Goal: Transaction & Acquisition: Purchase product/service

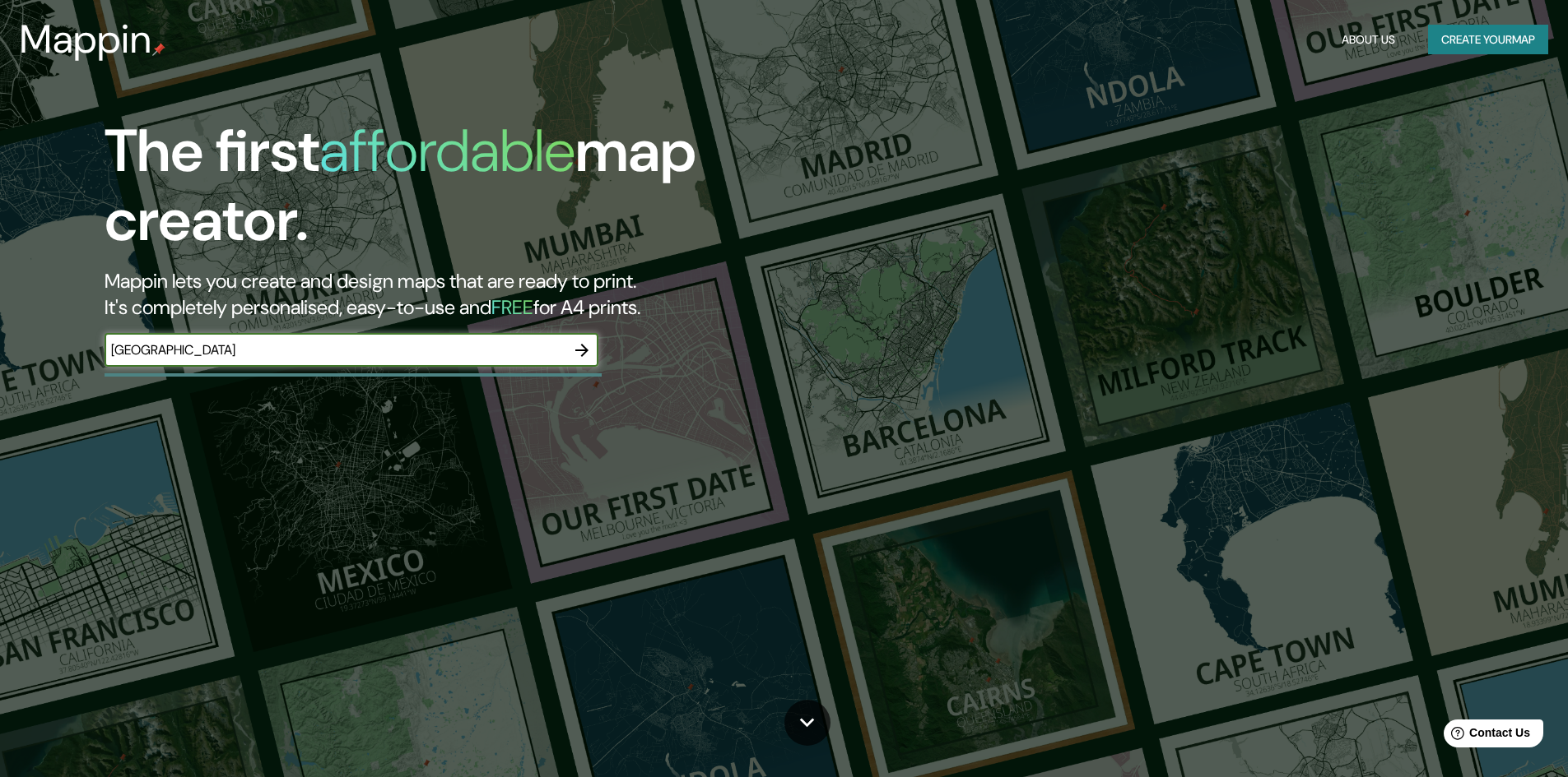
type input "[GEOGRAPHIC_DATA]"
click at [584, 356] on icon "button" at bounding box center [582, 350] width 20 height 20
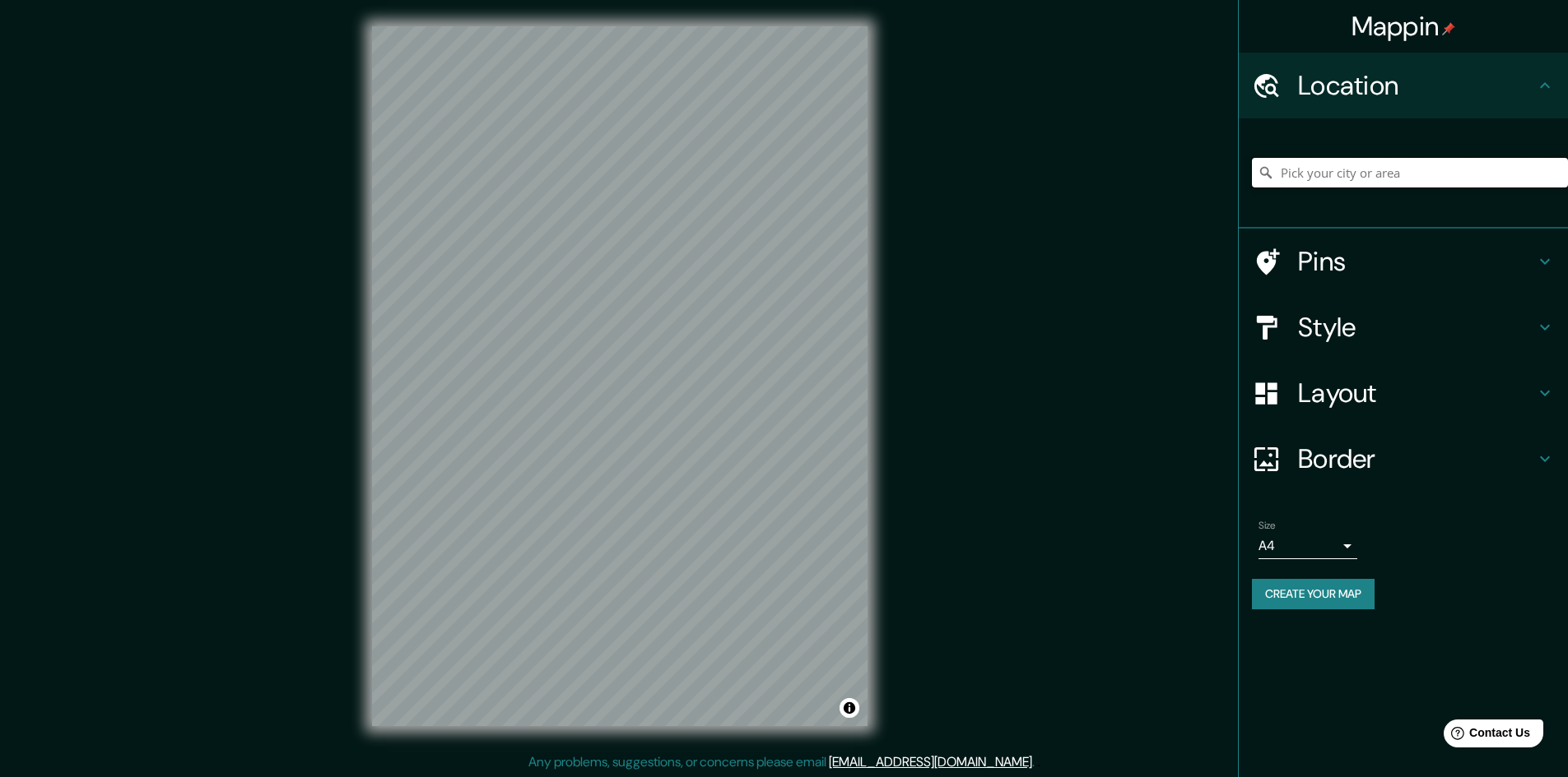
click at [1336, 176] on input "Pick your city or area" at bounding box center [1409, 172] width 316 height 29
click at [1339, 159] on input "Surco, [GEOGRAPHIC_DATA], [GEOGRAPHIC_DATA]" at bounding box center [1409, 172] width 316 height 29
click at [1526, 176] on input "Surco, [GEOGRAPHIC_DATA], [GEOGRAPHIC_DATA]" at bounding box center [1409, 172] width 316 height 29
drag, startPoint x: 1509, startPoint y: 176, endPoint x: 1322, endPoint y: 183, distance: 187.1
click at [1322, 183] on input "Surco, [GEOGRAPHIC_DATA], [GEOGRAPHIC_DATA]" at bounding box center [1409, 172] width 316 height 29
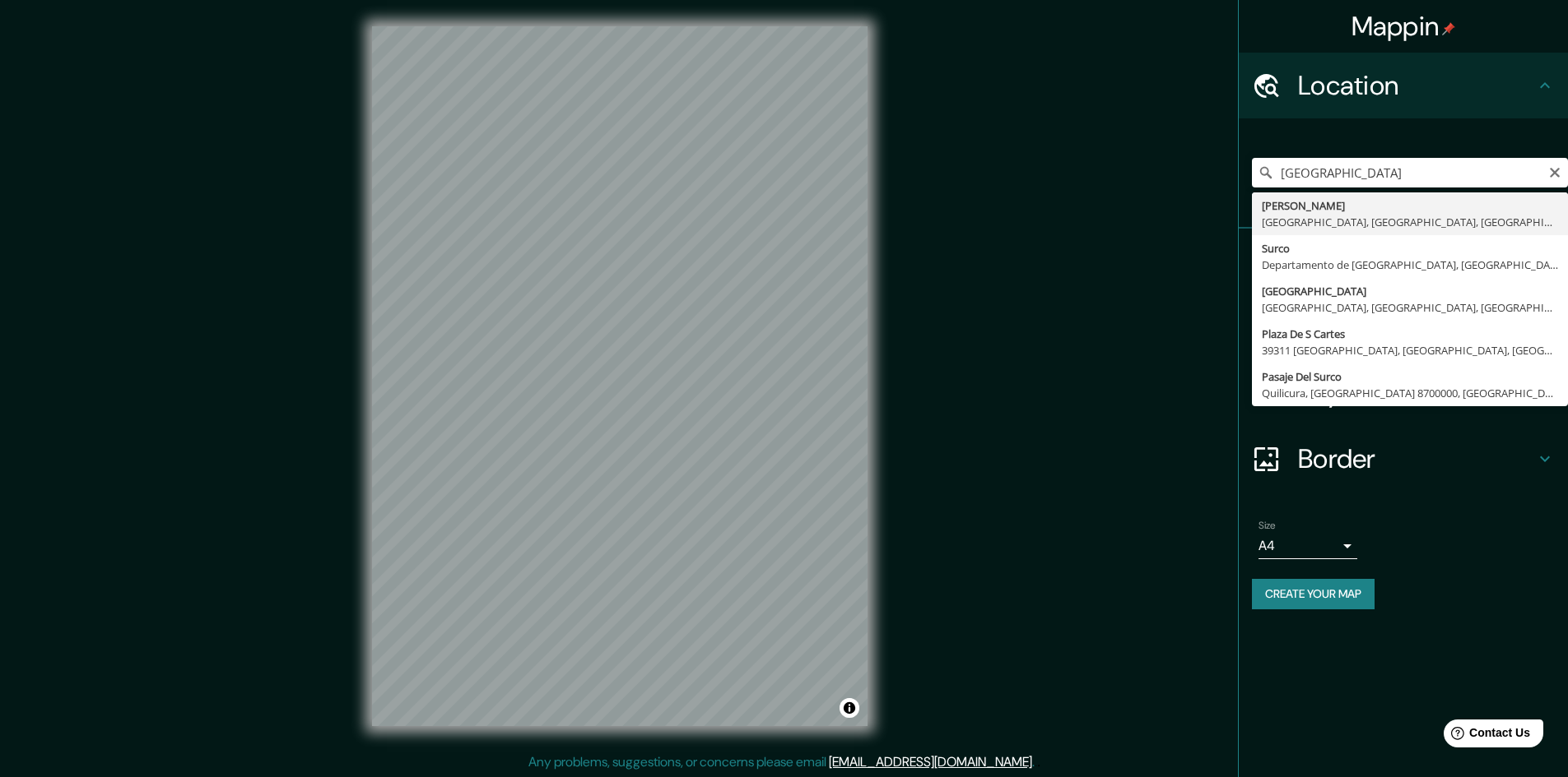
type input "[GEOGRAPHIC_DATA], [GEOGRAPHIC_DATA], [GEOGRAPHIC_DATA], [GEOGRAPHIC_DATA]"
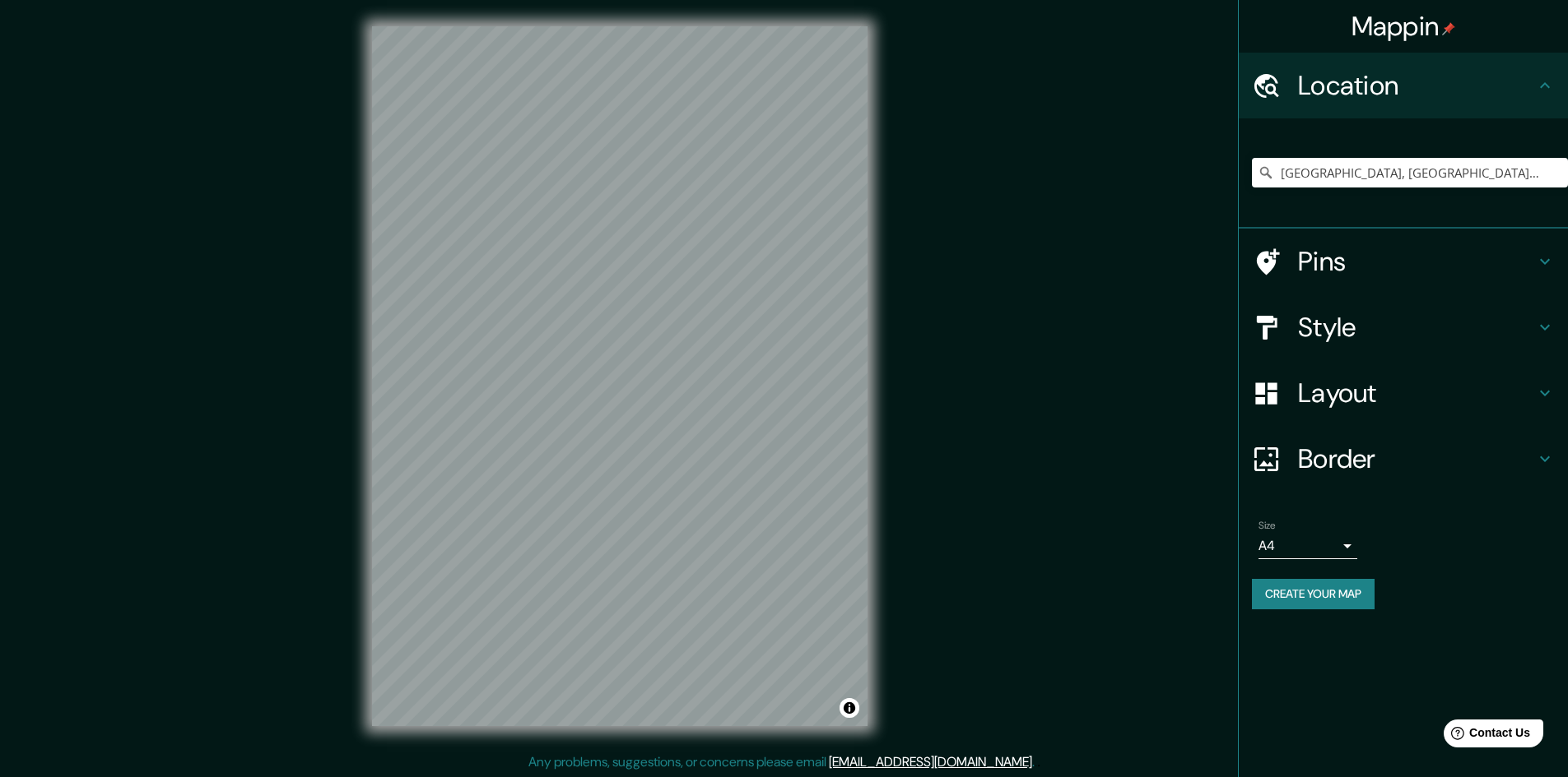
drag, startPoint x: 1272, startPoint y: 254, endPoint x: 1112, endPoint y: 261, distance: 160.2
click at [1112, 261] on div "Mappin Location [GEOGRAPHIC_DATA], [GEOGRAPHIC_DATA], [GEOGRAPHIC_DATA], [GEOGR…" at bounding box center [784, 389] width 1568 height 779
click at [1263, 248] on icon at bounding box center [1266, 262] width 29 height 29
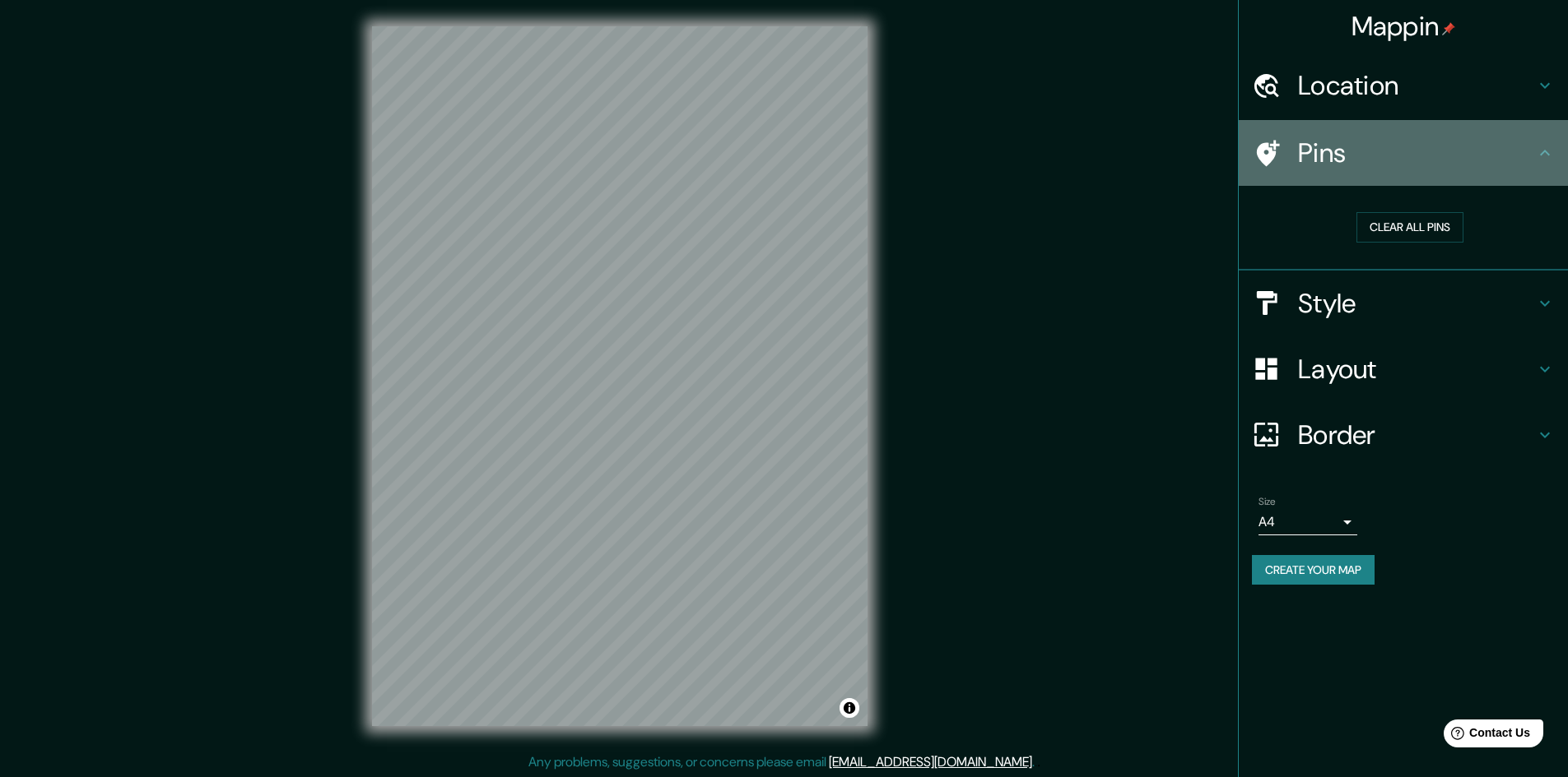
click at [1271, 154] on icon at bounding box center [1268, 153] width 23 height 27
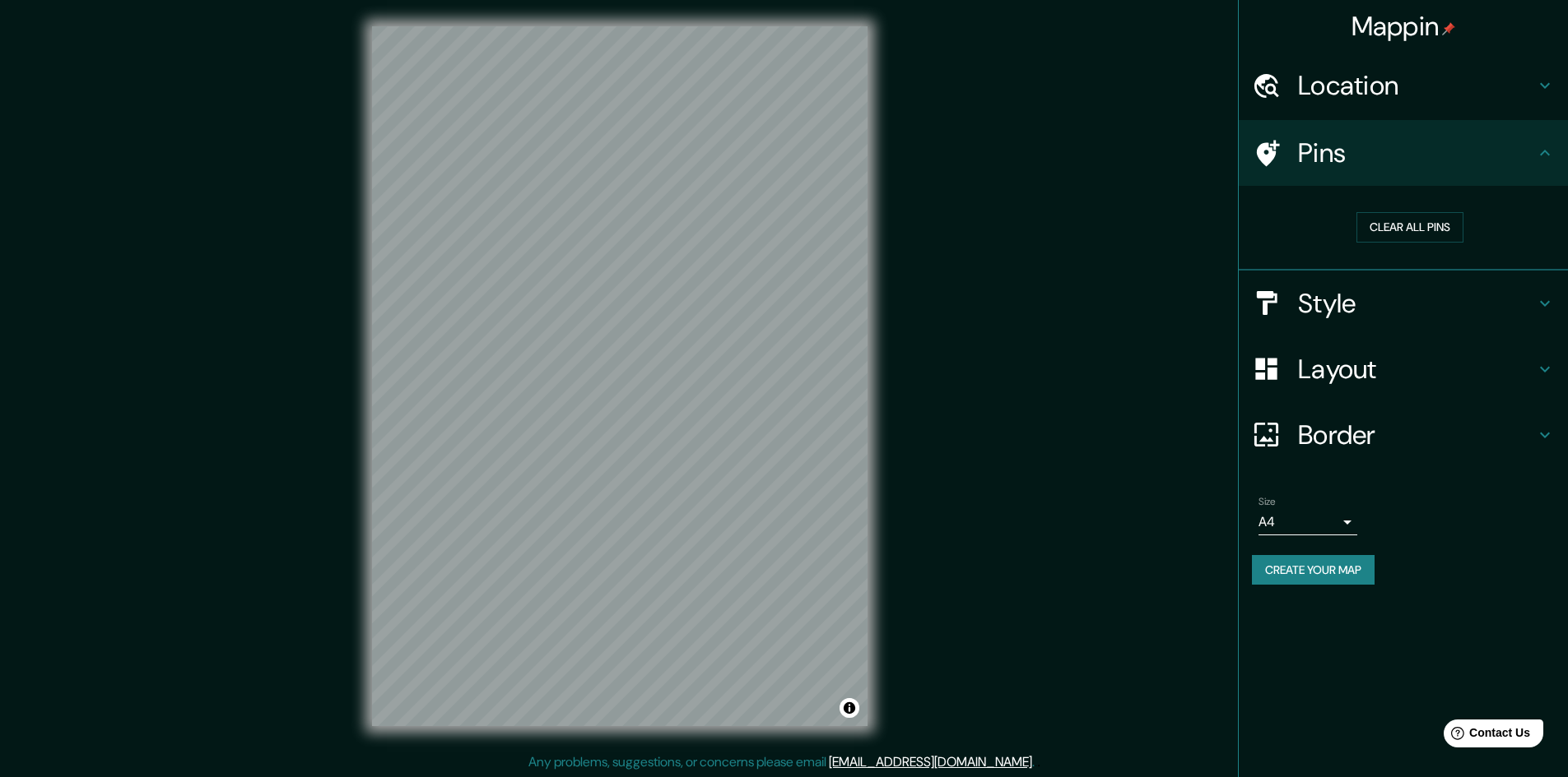
click at [702, 290] on div "Mappin Location [GEOGRAPHIC_DATA], [GEOGRAPHIC_DATA], [GEOGRAPHIC_DATA], [GEOGR…" at bounding box center [784, 389] width 1568 height 779
click at [1342, 299] on h4 "Style" at bounding box center [1416, 303] width 237 height 33
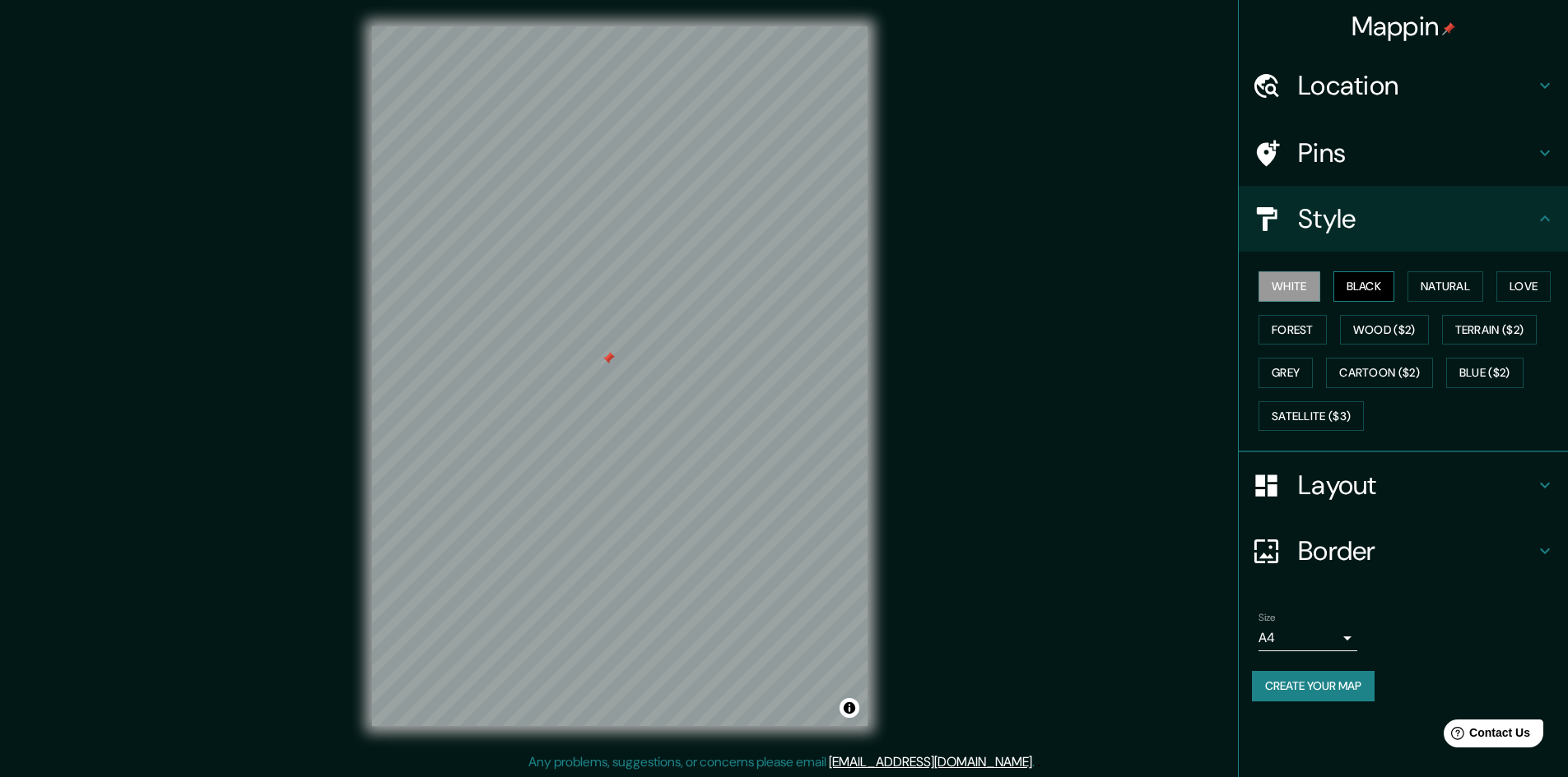
click at [1364, 294] on button "Black" at bounding box center [1364, 287] width 62 height 30
click at [1431, 280] on button "Natural" at bounding box center [1445, 287] width 76 height 30
click at [1534, 274] on button "Love" at bounding box center [1523, 287] width 54 height 30
click at [1416, 331] on button "Wood ($2)" at bounding box center [1384, 331] width 89 height 30
click at [1346, 370] on button "Cartoon ($2)" at bounding box center [1379, 373] width 107 height 30
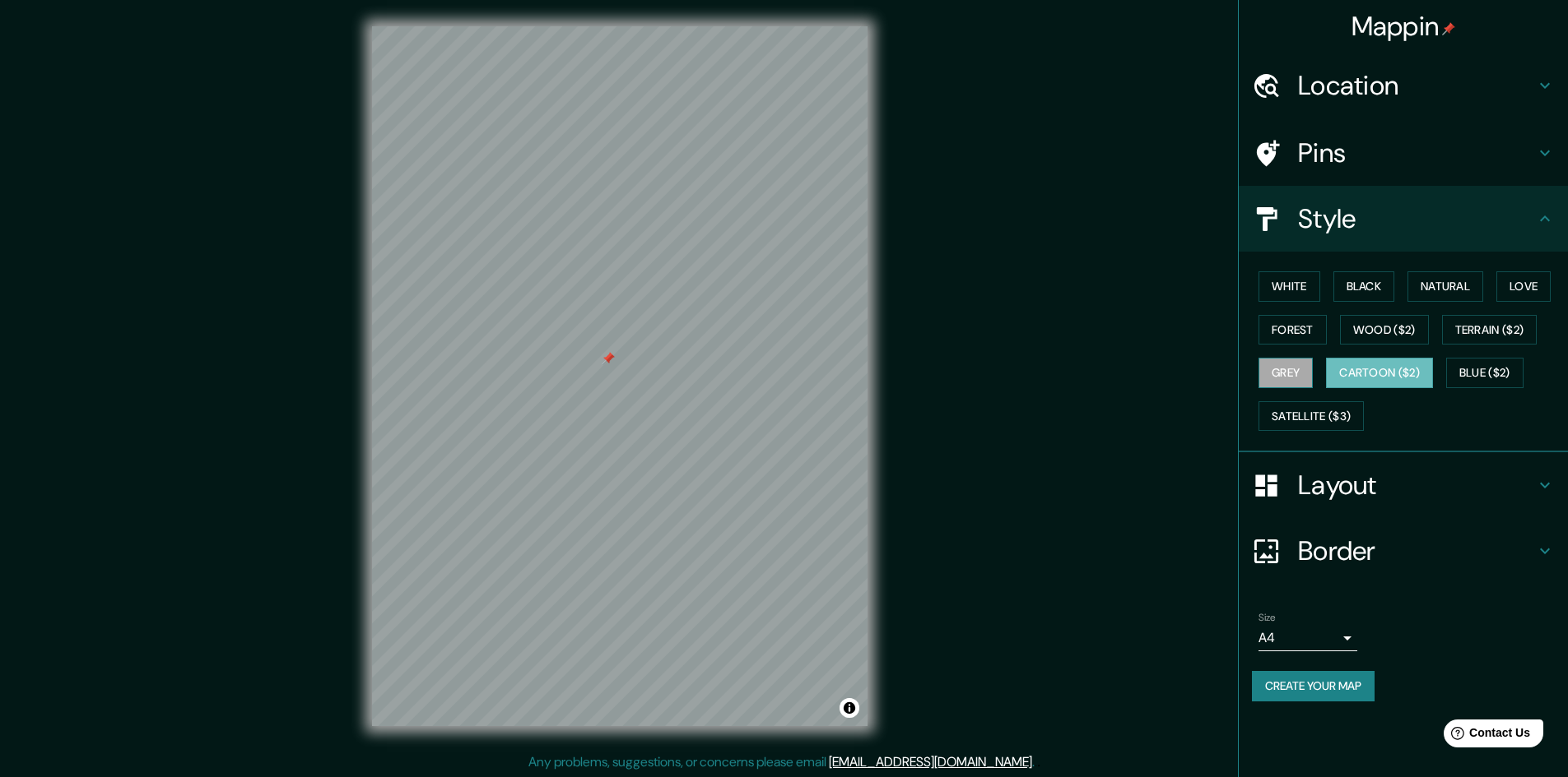
click at [1303, 377] on button "Grey" at bounding box center [1285, 373] width 54 height 30
click at [1355, 372] on button "Cartoon ($2)" at bounding box center [1379, 373] width 107 height 30
click at [1497, 364] on button "Blue ($2)" at bounding box center [1484, 373] width 78 height 30
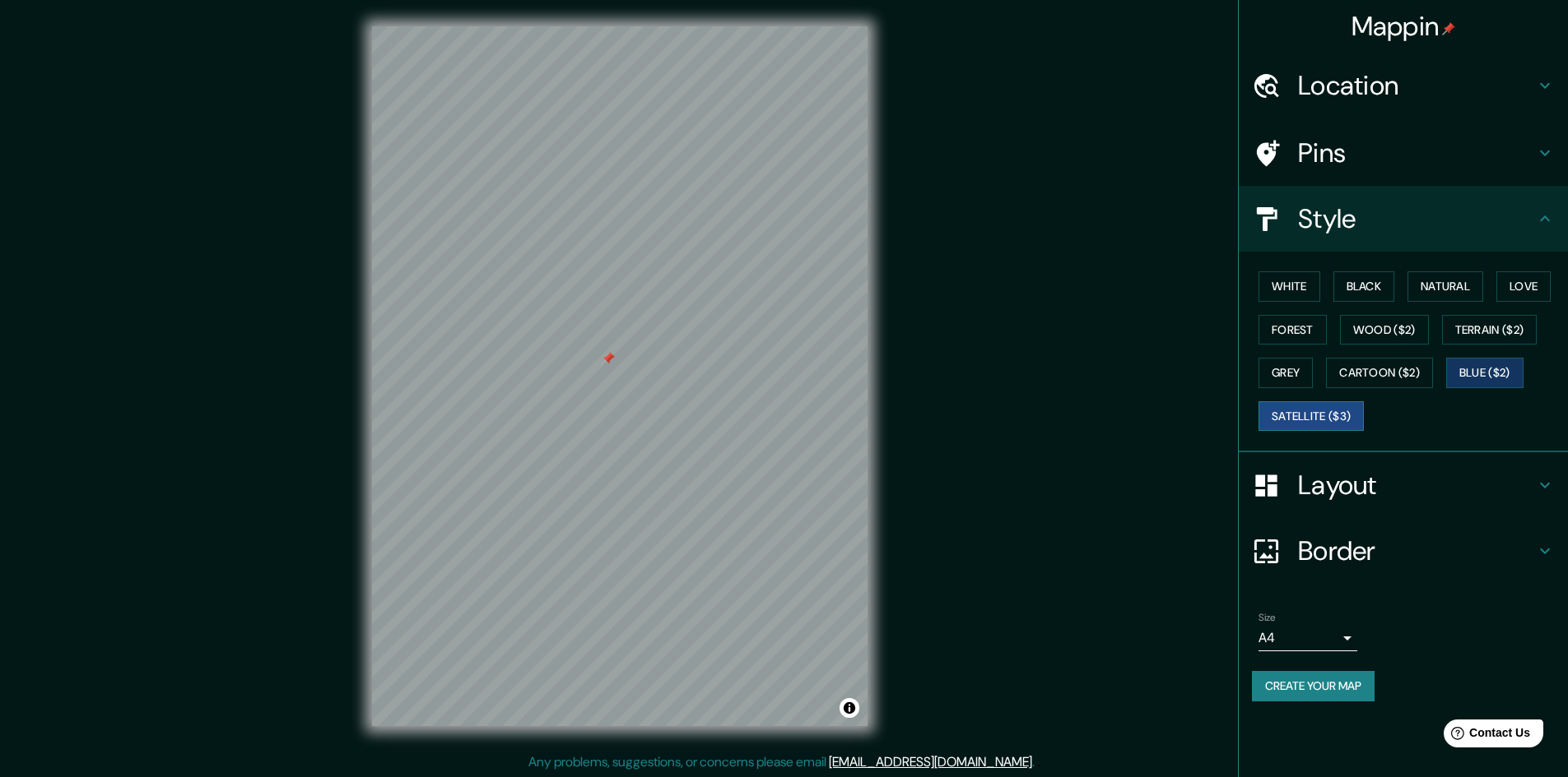
click at [1335, 409] on button "Satellite ($3)" at bounding box center [1311, 417] width 105 height 30
click at [1306, 364] on button "Grey" at bounding box center [1285, 373] width 54 height 30
click at [1305, 331] on button "Forest" at bounding box center [1293, 331] width 69 height 30
click at [1303, 292] on button "White" at bounding box center [1289, 287] width 62 height 30
click at [1353, 288] on button "Black" at bounding box center [1364, 287] width 62 height 30
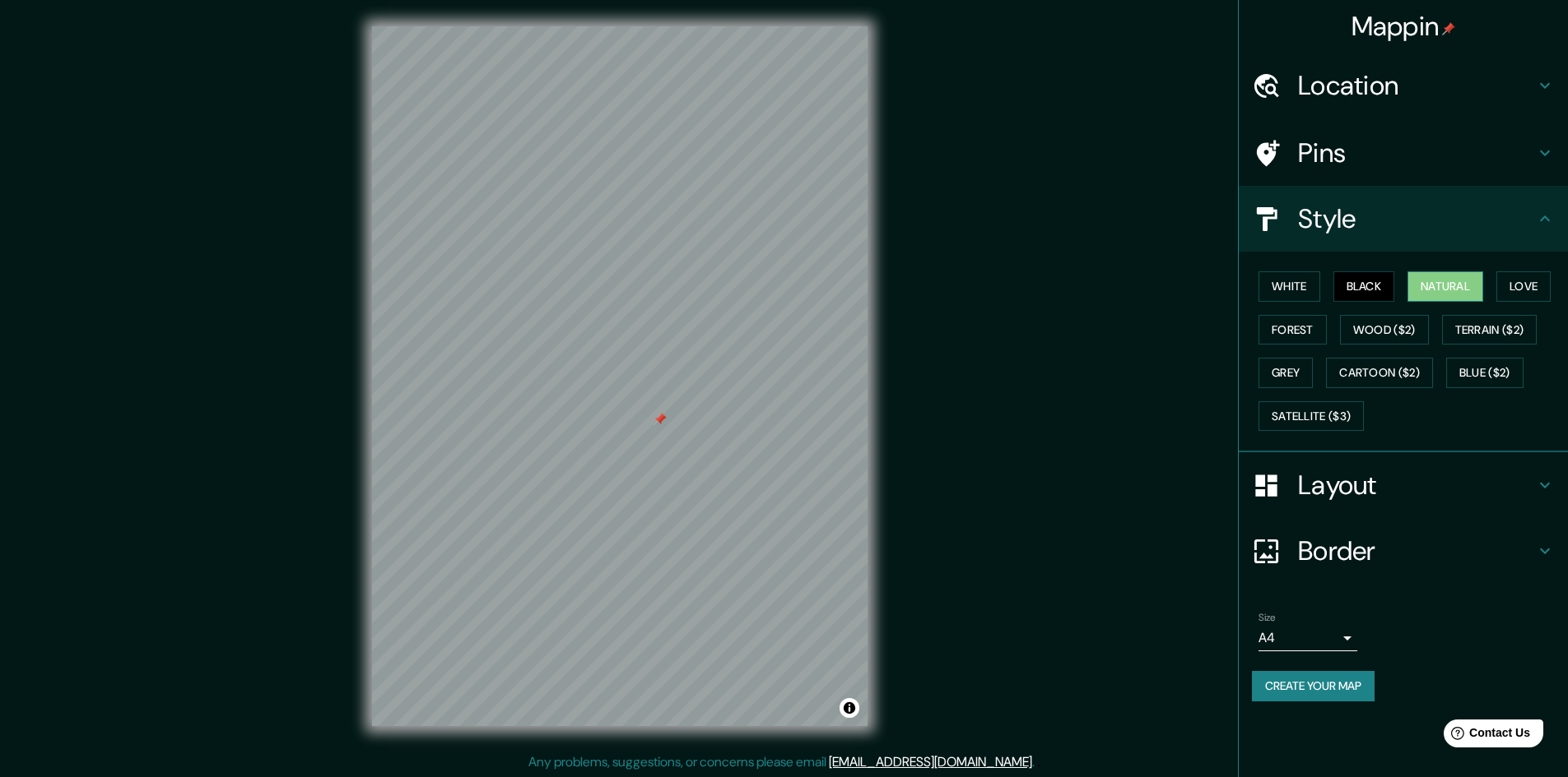
click at [1431, 278] on button "Natural" at bounding box center [1445, 287] width 76 height 30
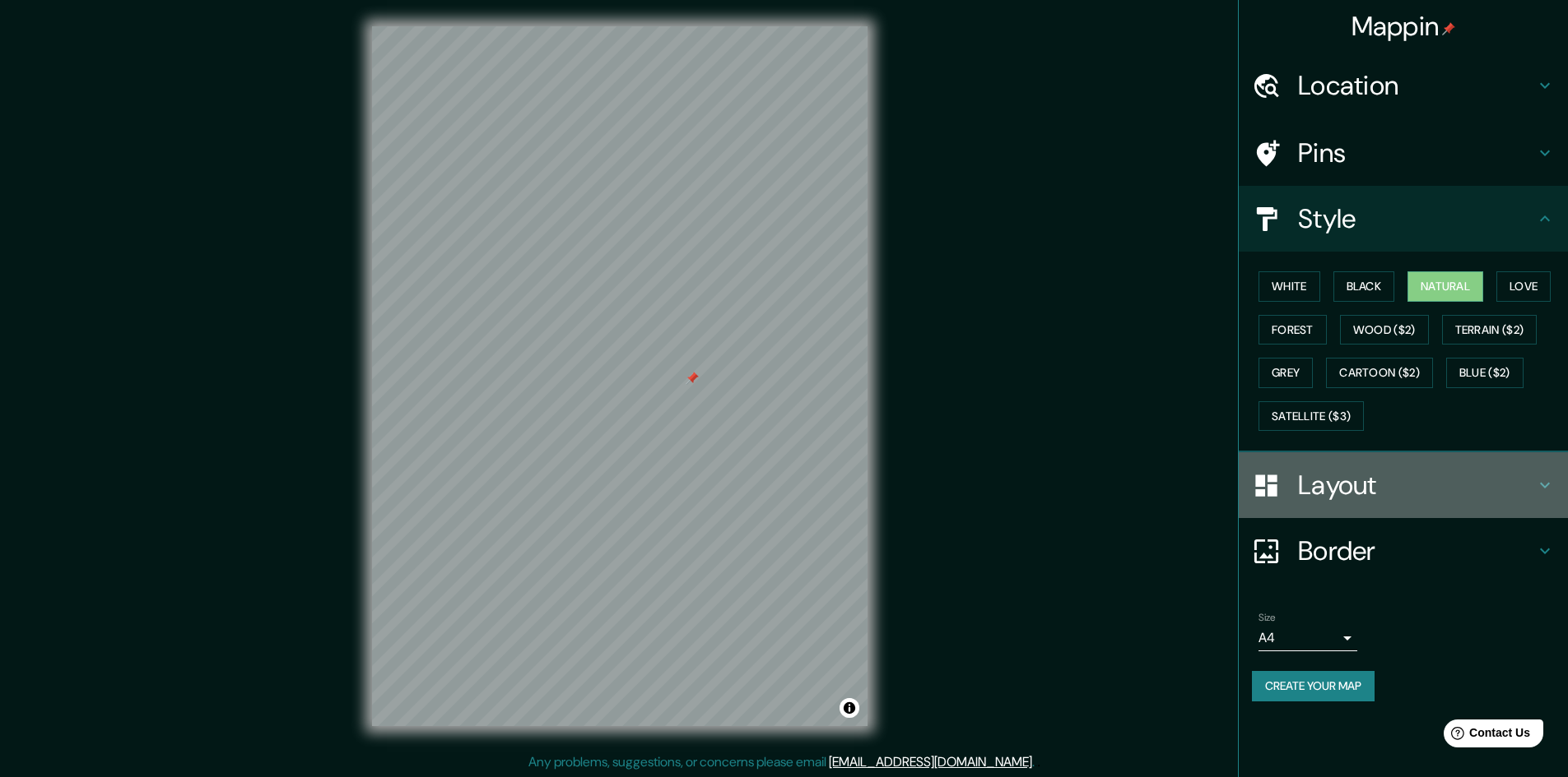
click at [1522, 480] on h4 "Layout" at bounding box center [1416, 485] width 237 height 33
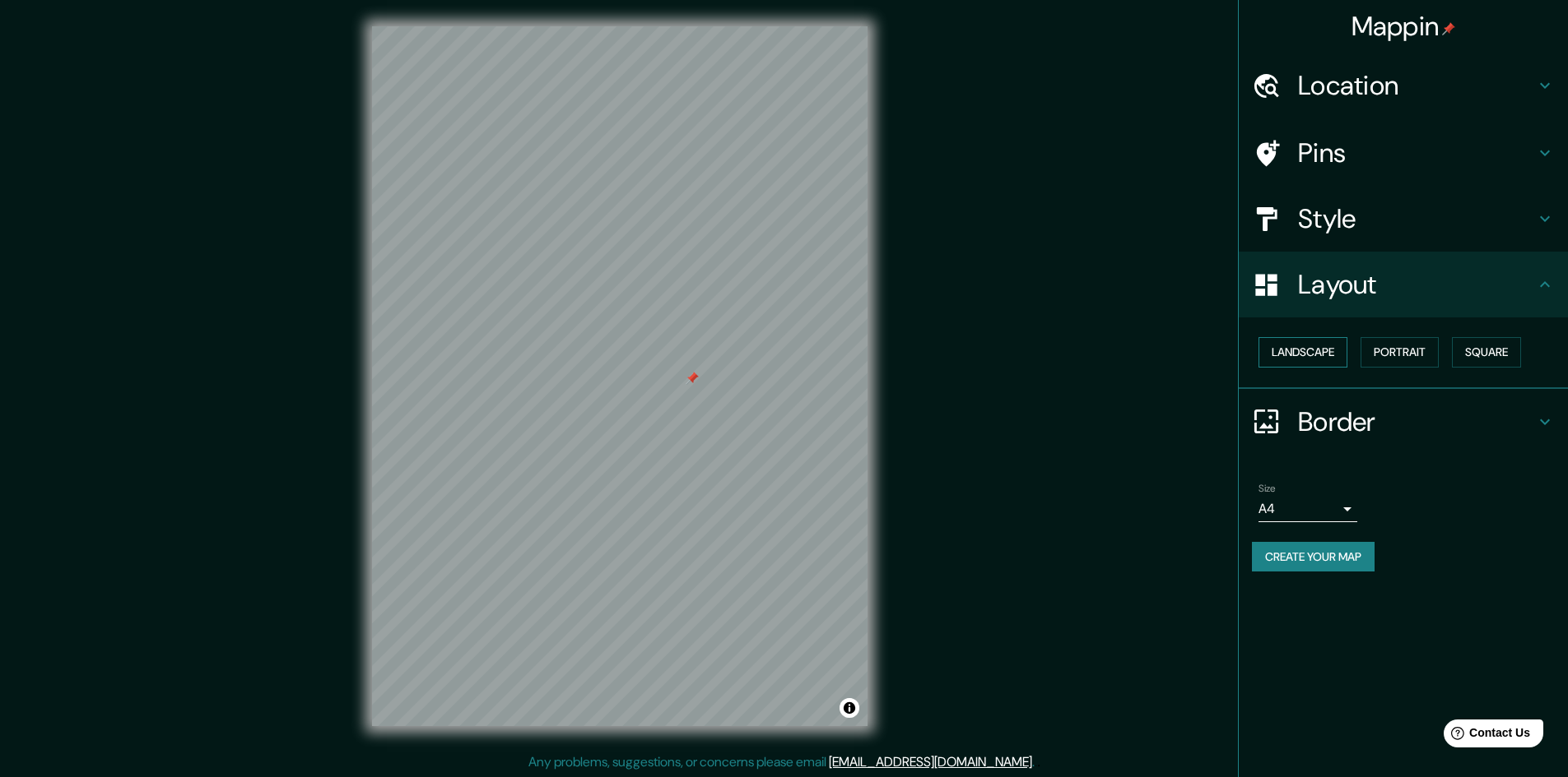
click at [1321, 348] on button "Landscape" at bounding box center [1303, 353] width 89 height 30
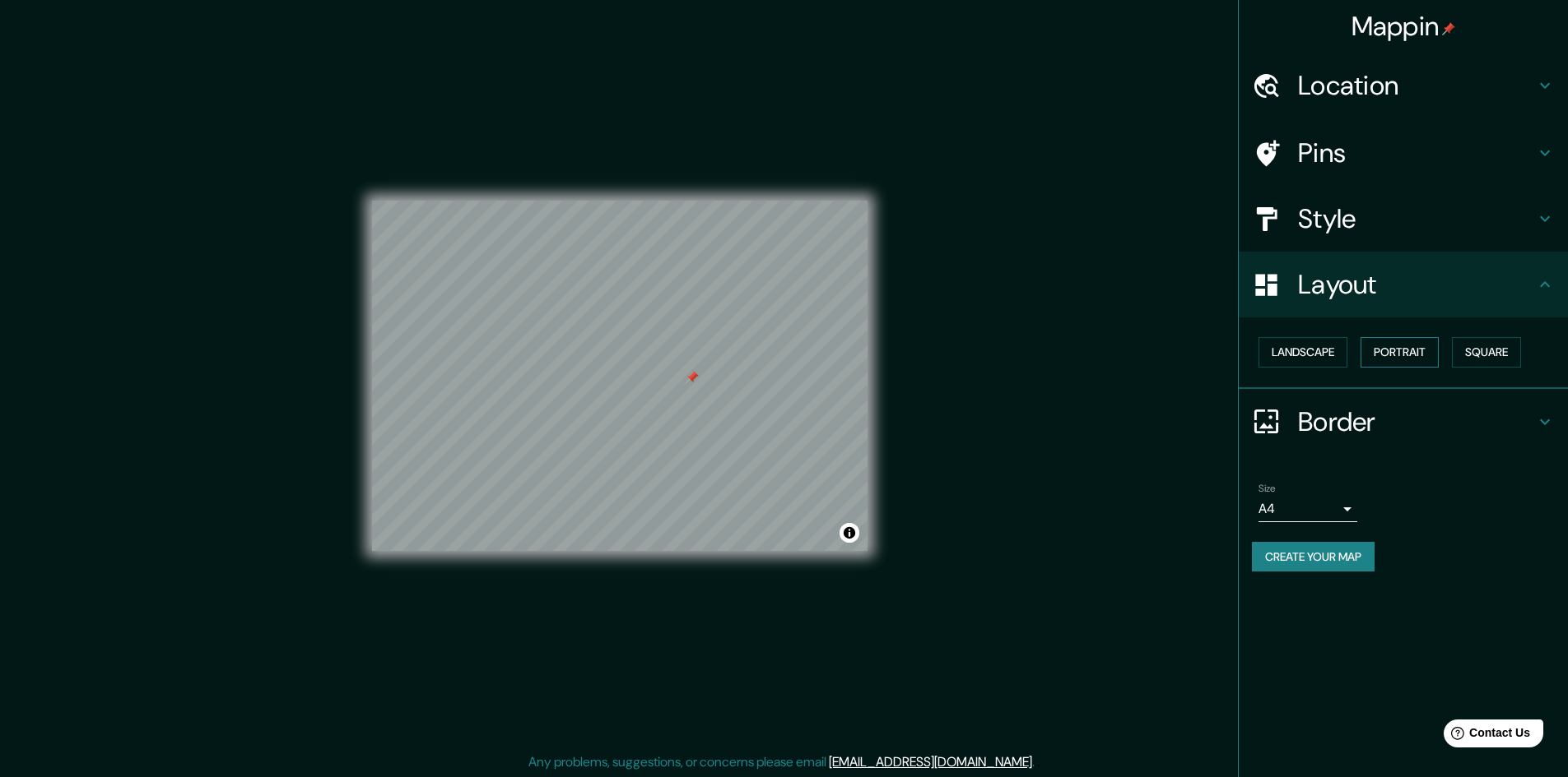
click at [1400, 348] on button "Portrait" at bounding box center [1400, 353] width 78 height 30
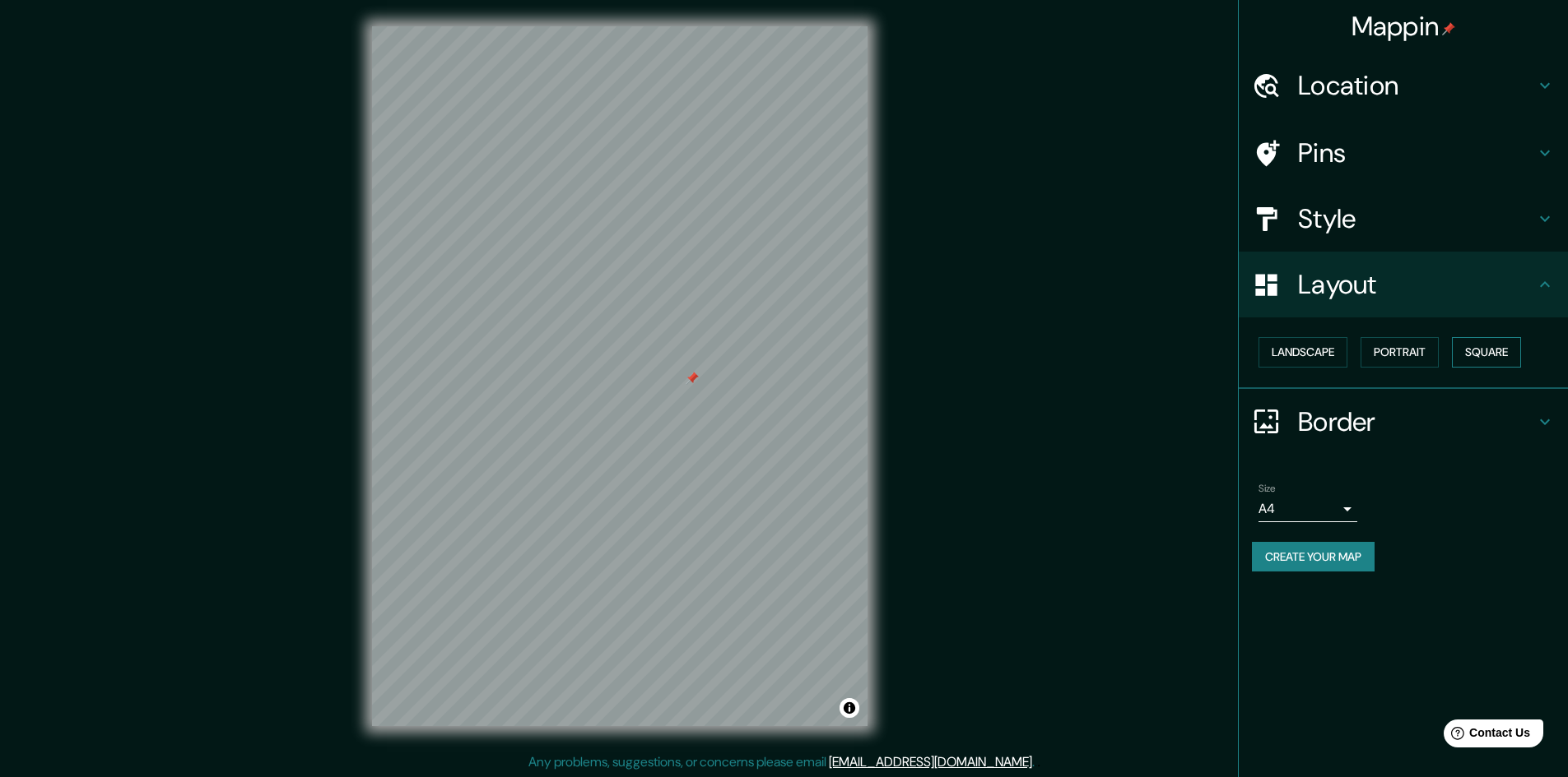
click at [1474, 350] on button "Square" at bounding box center [1487, 353] width 70 height 30
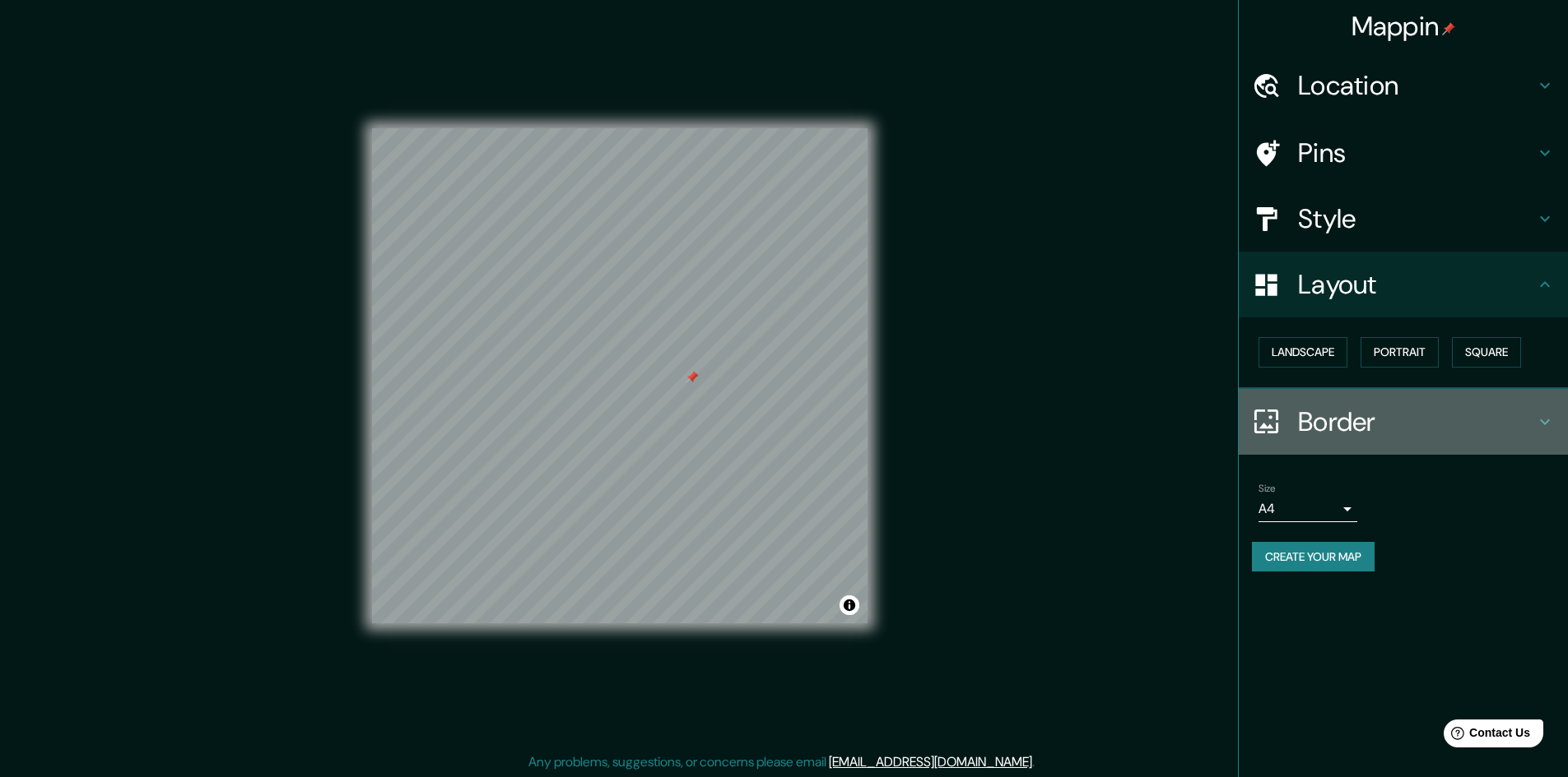
click at [1419, 421] on h4 "Border" at bounding box center [1416, 421] width 237 height 33
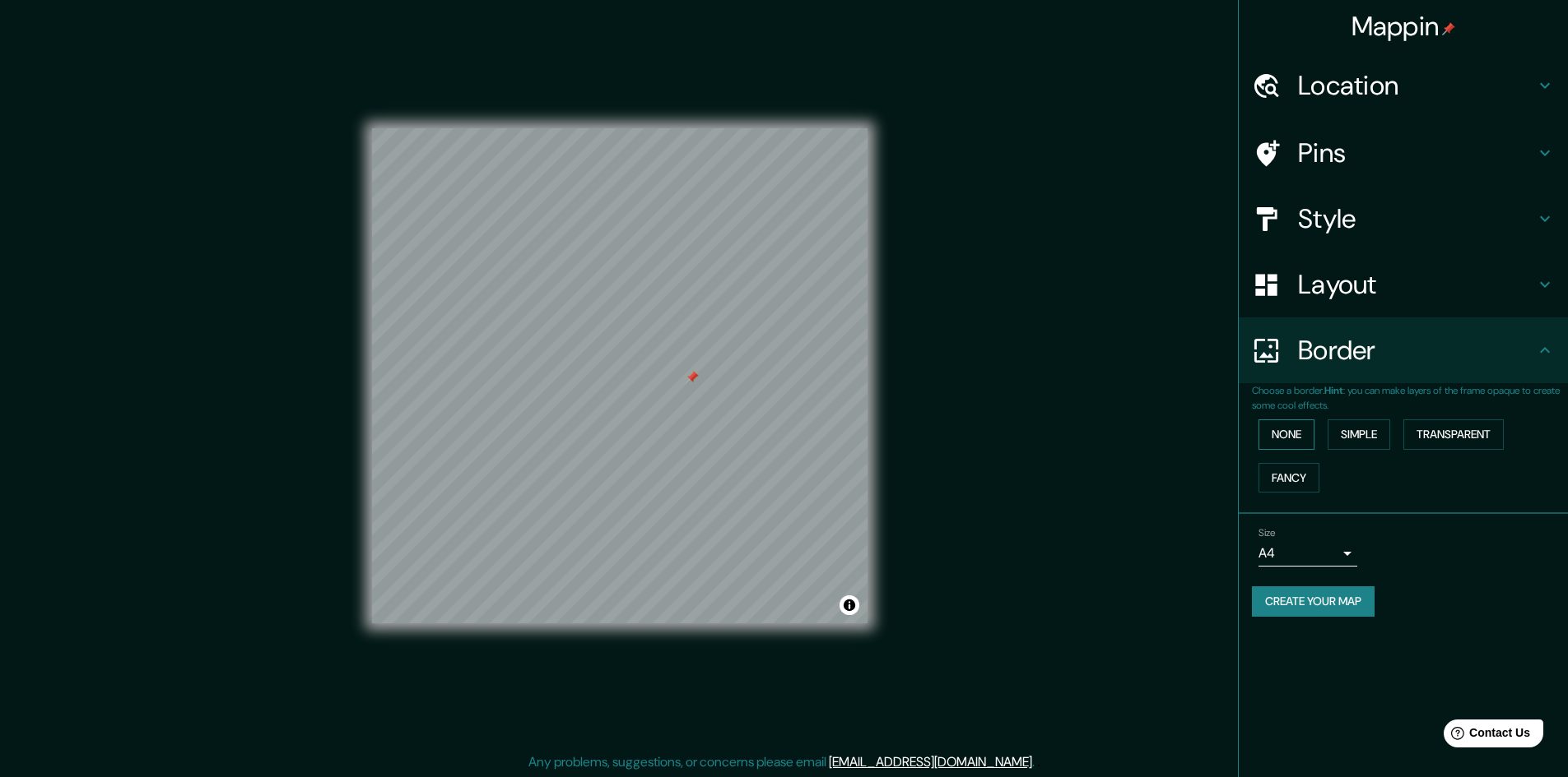
click at [1299, 441] on button "None" at bounding box center [1286, 435] width 56 height 30
click at [1349, 433] on button "Simple" at bounding box center [1359, 435] width 62 height 30
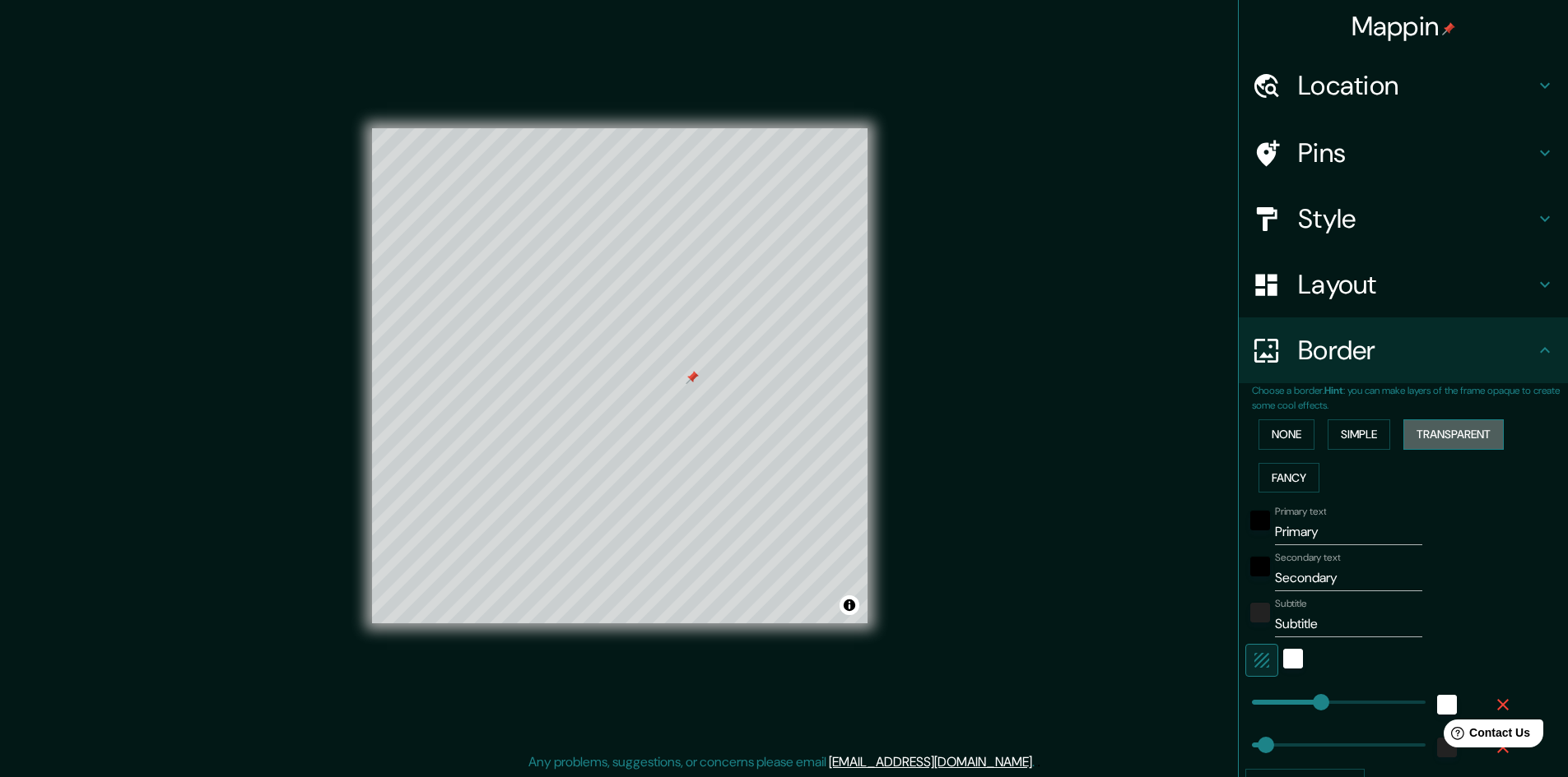
click at [1425, 434] on button "Transparent" at bounding box center [1453, 435] width 101 height 30
click at [1290, 472] on button "Fancy" at bounding box center [1289, 478] width 61 height 30
click at [1289, 436] on button "None" at bounding box center [1286, 435] width 56 height 30
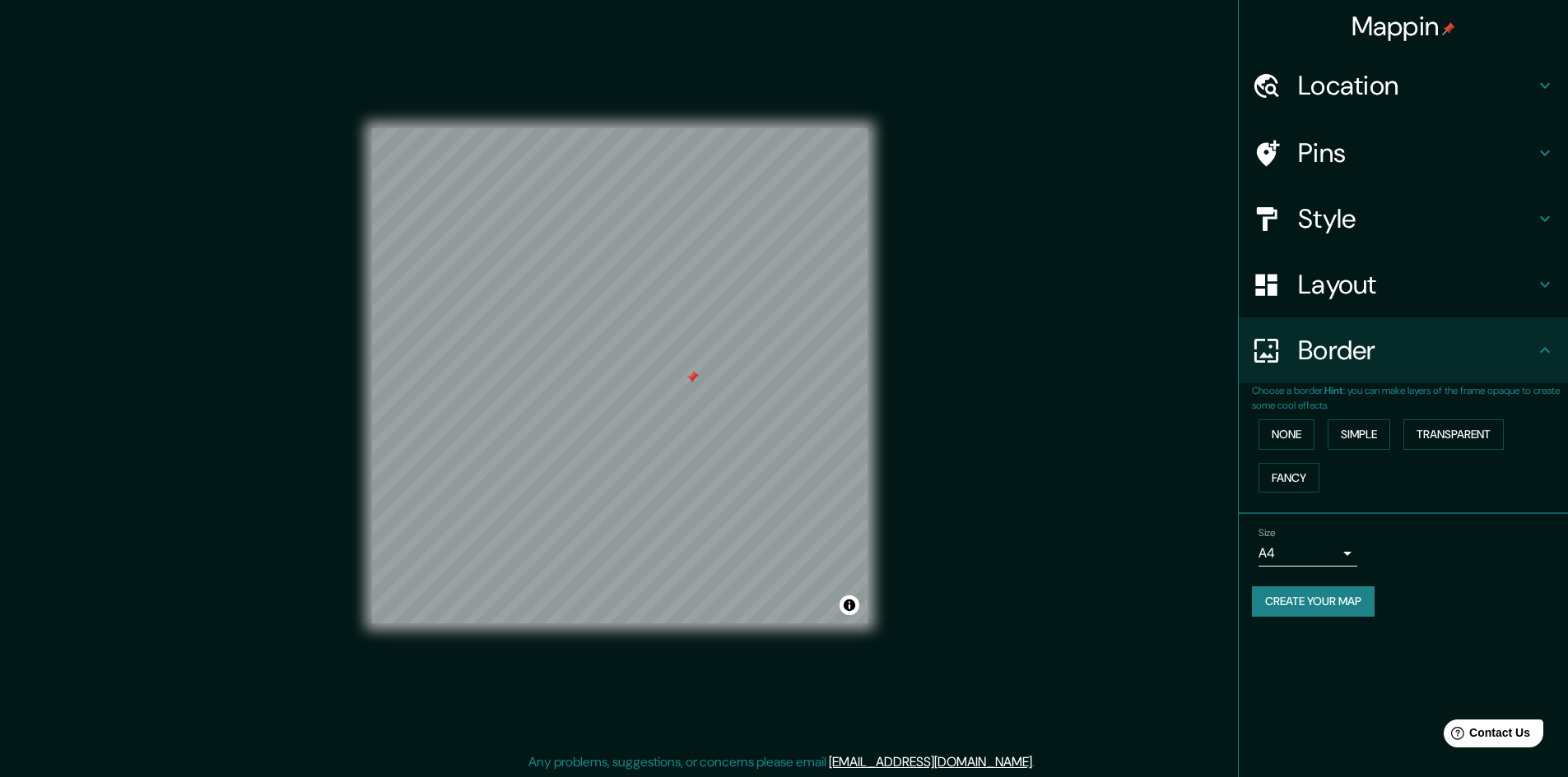
click at [1504, 365] on h4 "Border" at bounding box center [1416, 350] width 237 height 33
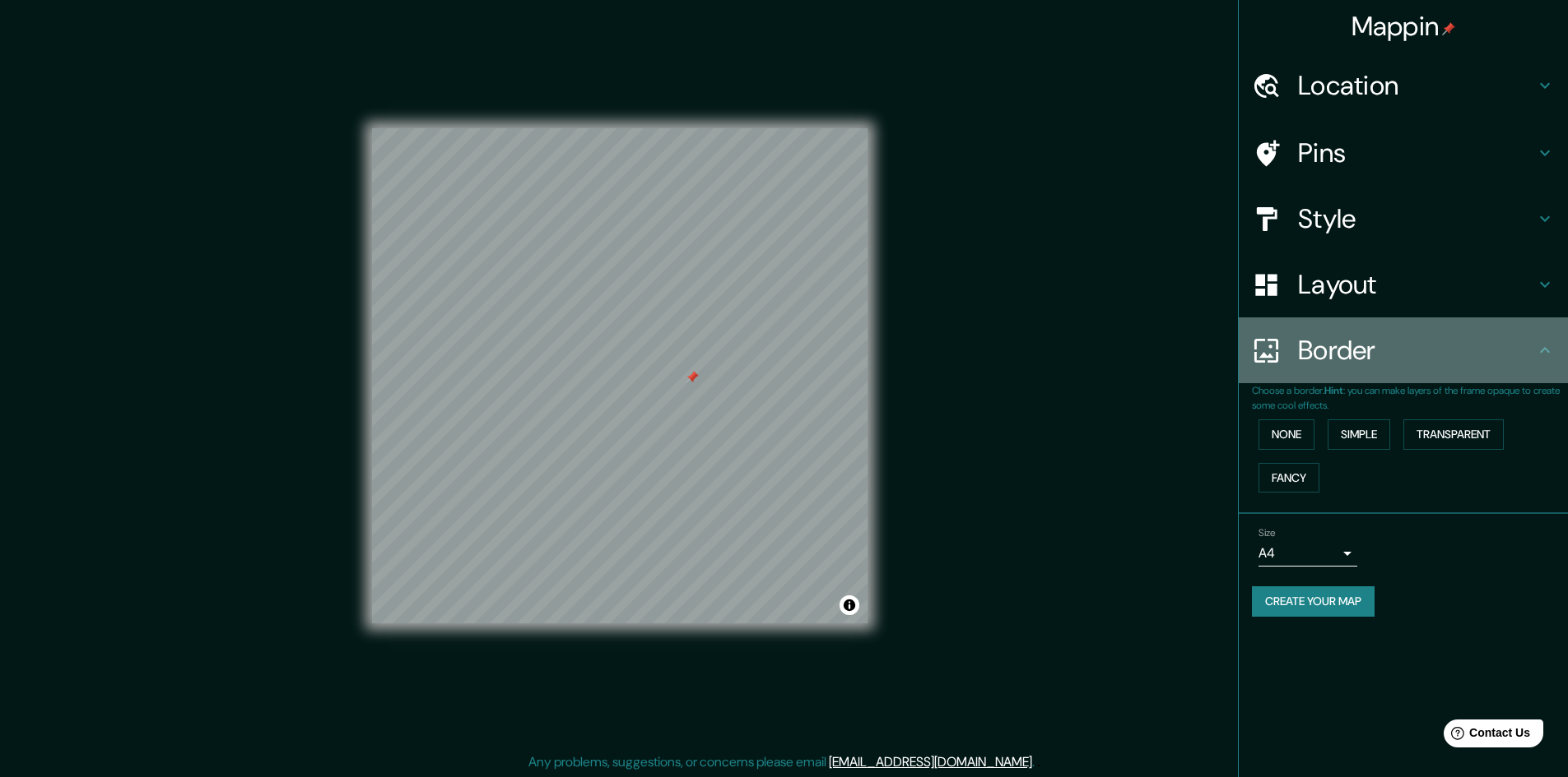
click at [1550, 352] on icon at bounding box center [1545, 350] width 20 height 20
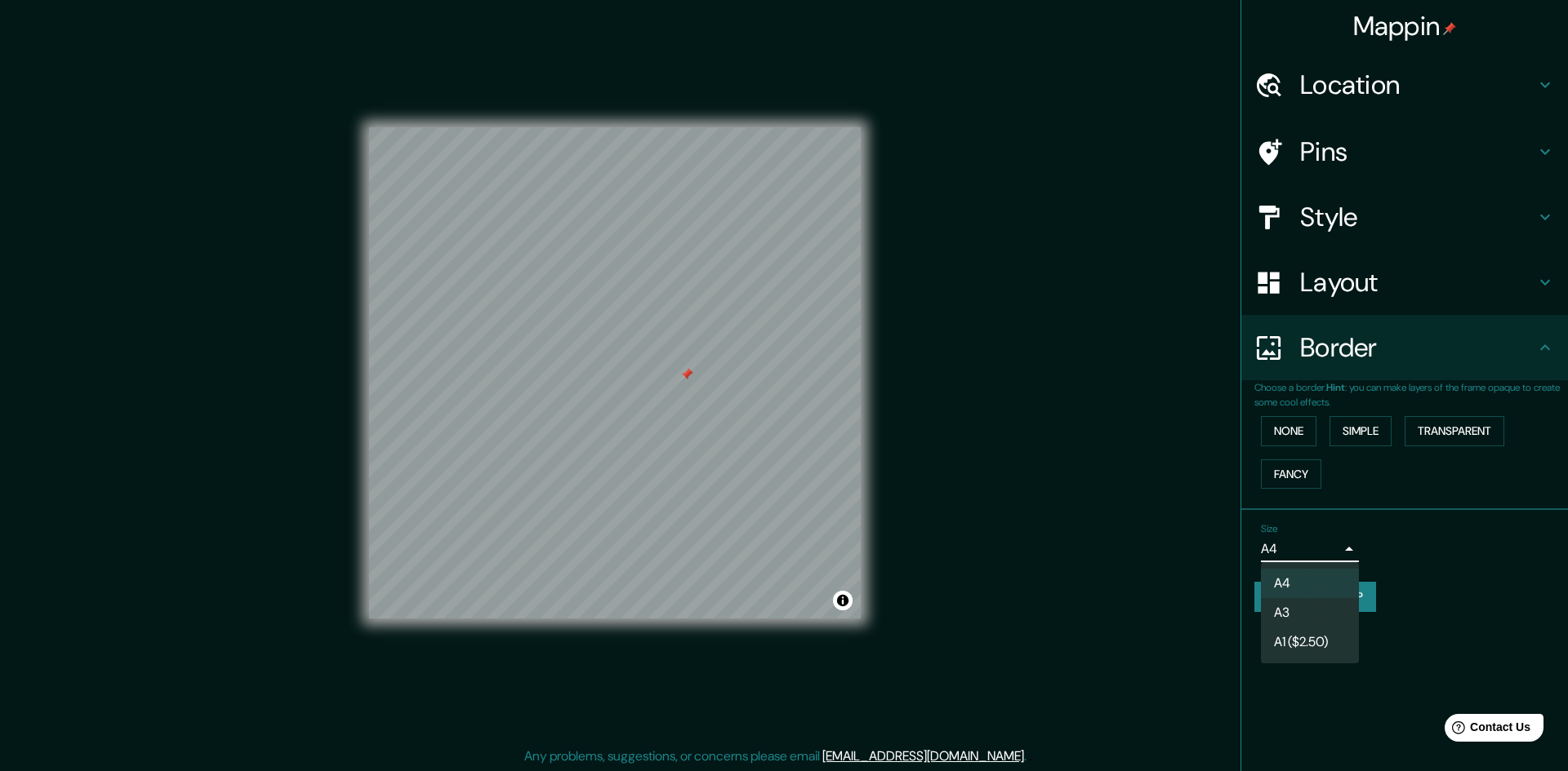
click at [1336, 546] on body "Mappin Location [GEOGRAPHIC_DATA], [GEOGRAPHIC_DATA], [GEOGRAPHIC_DATA], [GEOGR…" at bounding box center [784, 386] width 1568 height 771
click at [1348, 555] on div at bounding box center [784, 386] width 1568 height 771
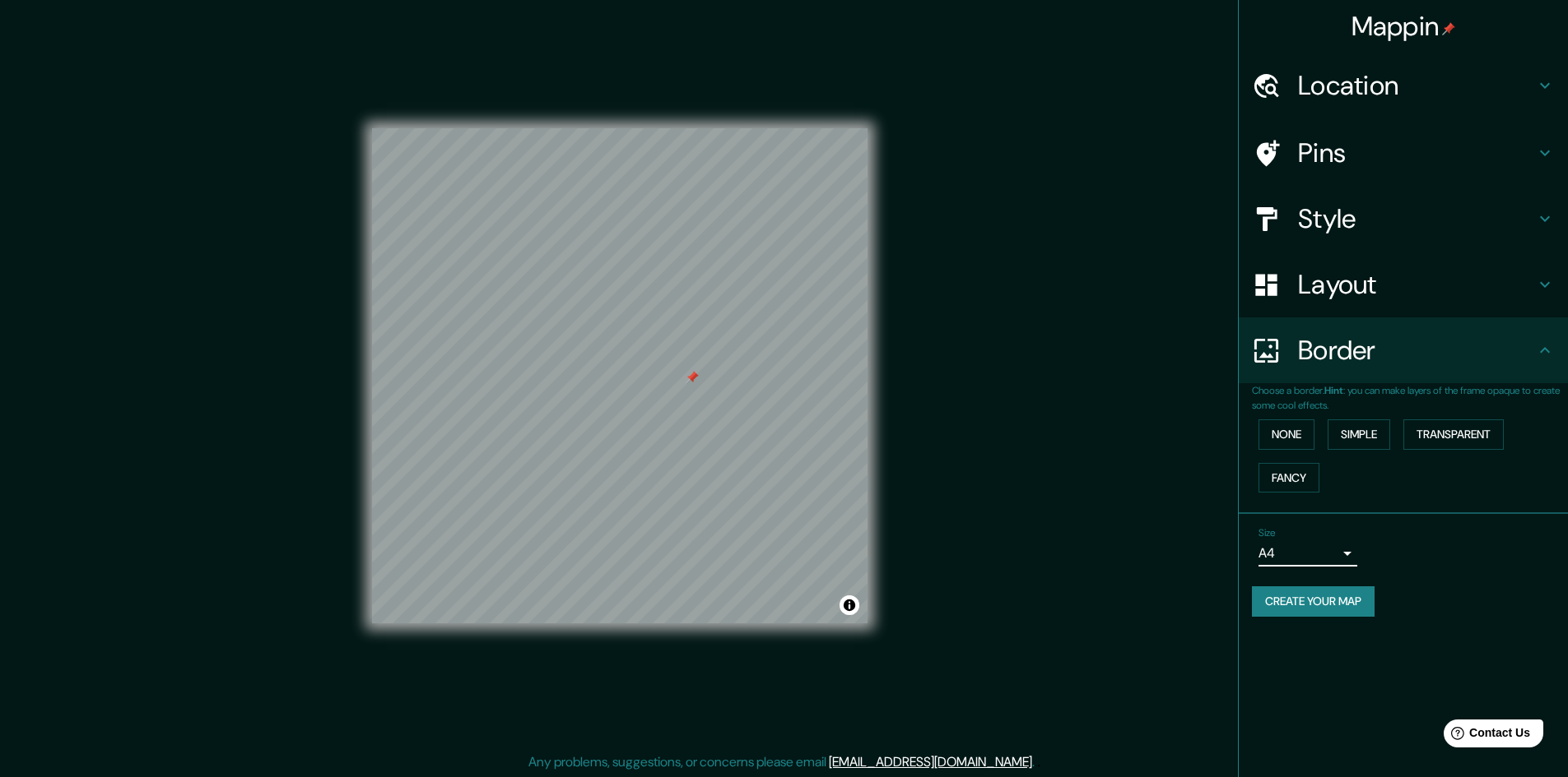
click at [1427, 291] on h4 "Layout" at bounding box center [1416, 284] width 237 height 33
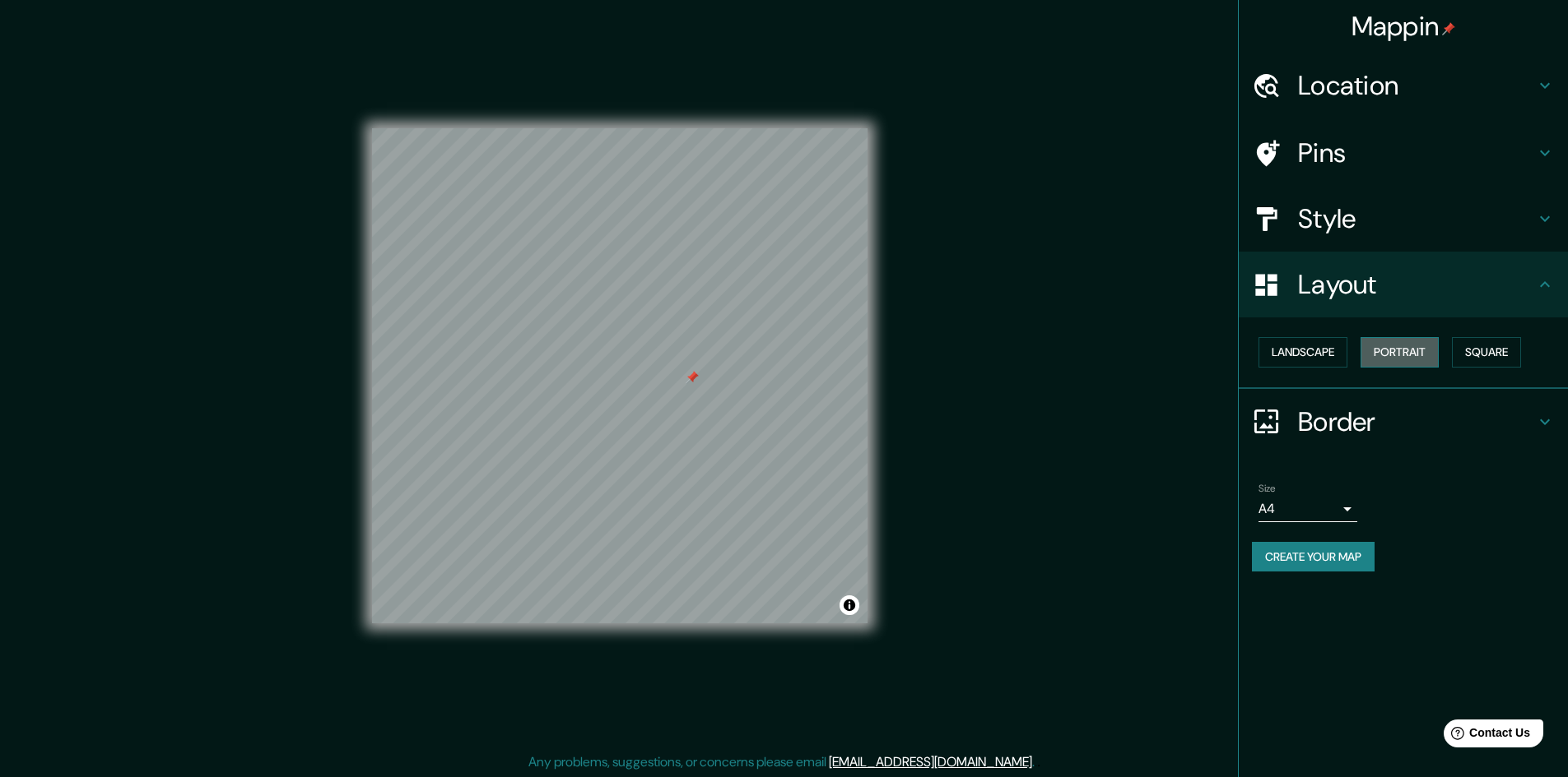
click at [1424, 346] on button "Portrait" at bounding box center [1400, 353] width 78 height 30
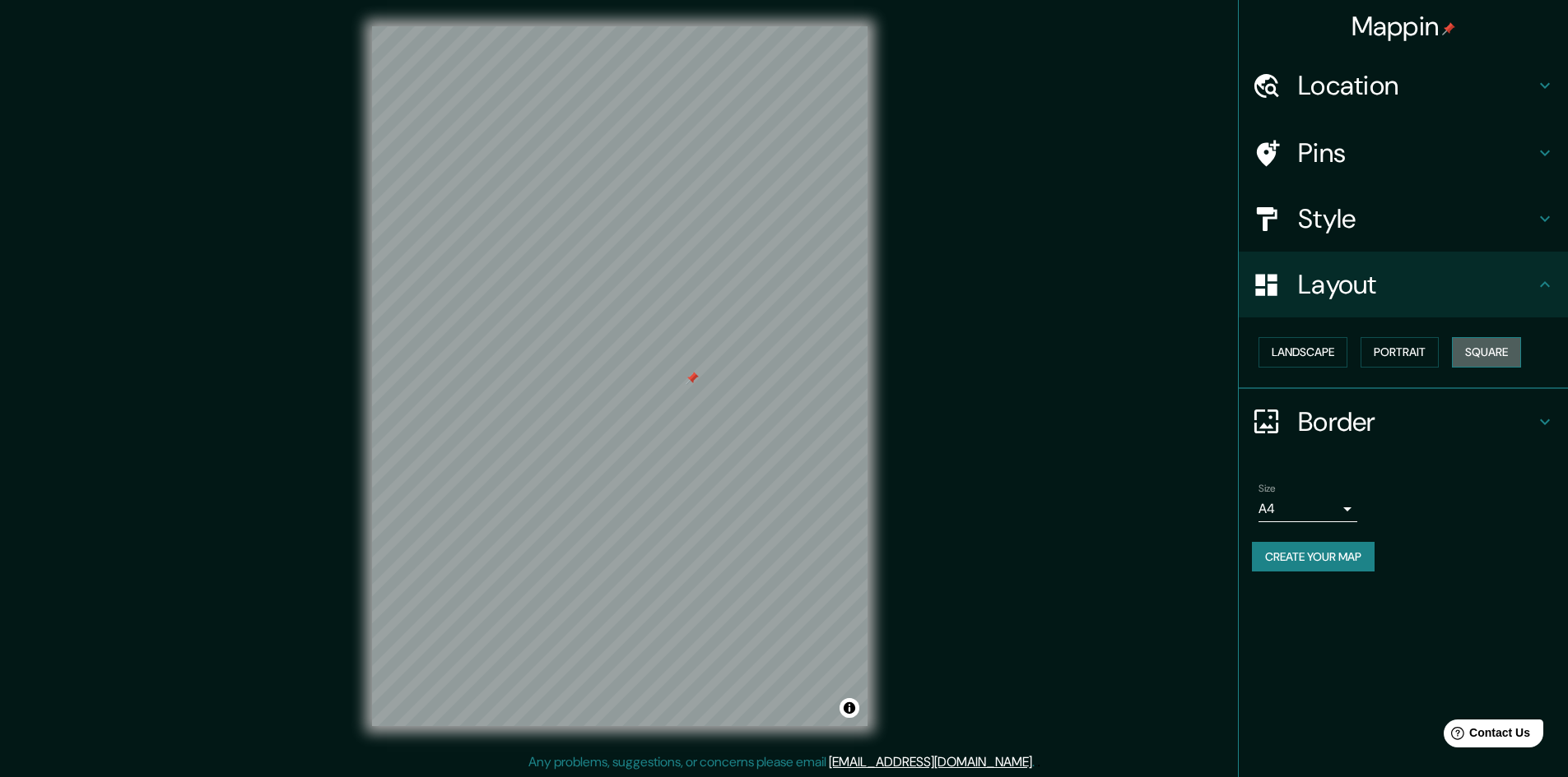
click at [1477, 349] on button "Square" at bounding box center [1487, 353] width 70 height 30
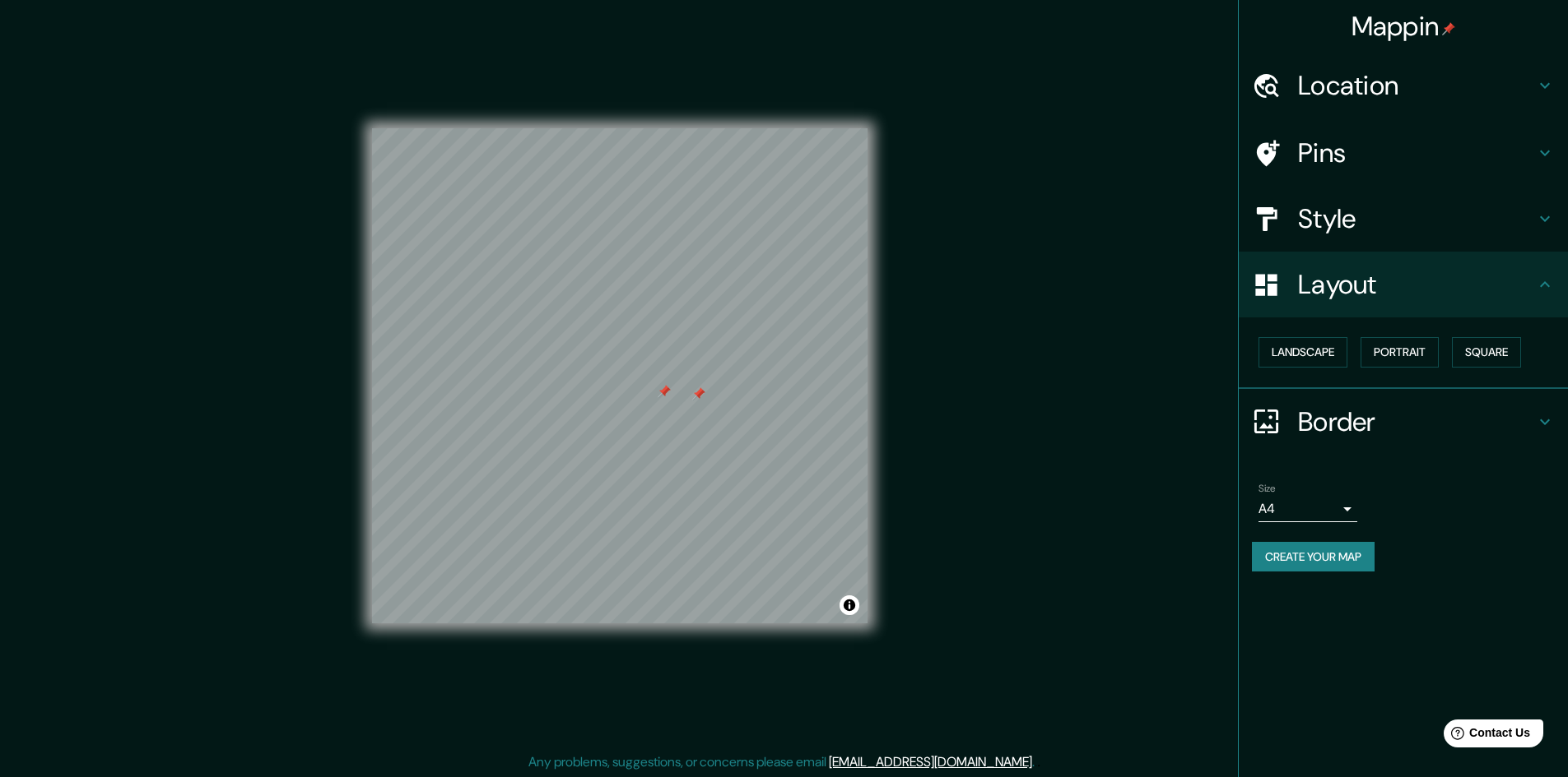
click at [1367, 155] on h4 "Pins" at bounding box center [1416, 152] width 237 height 33
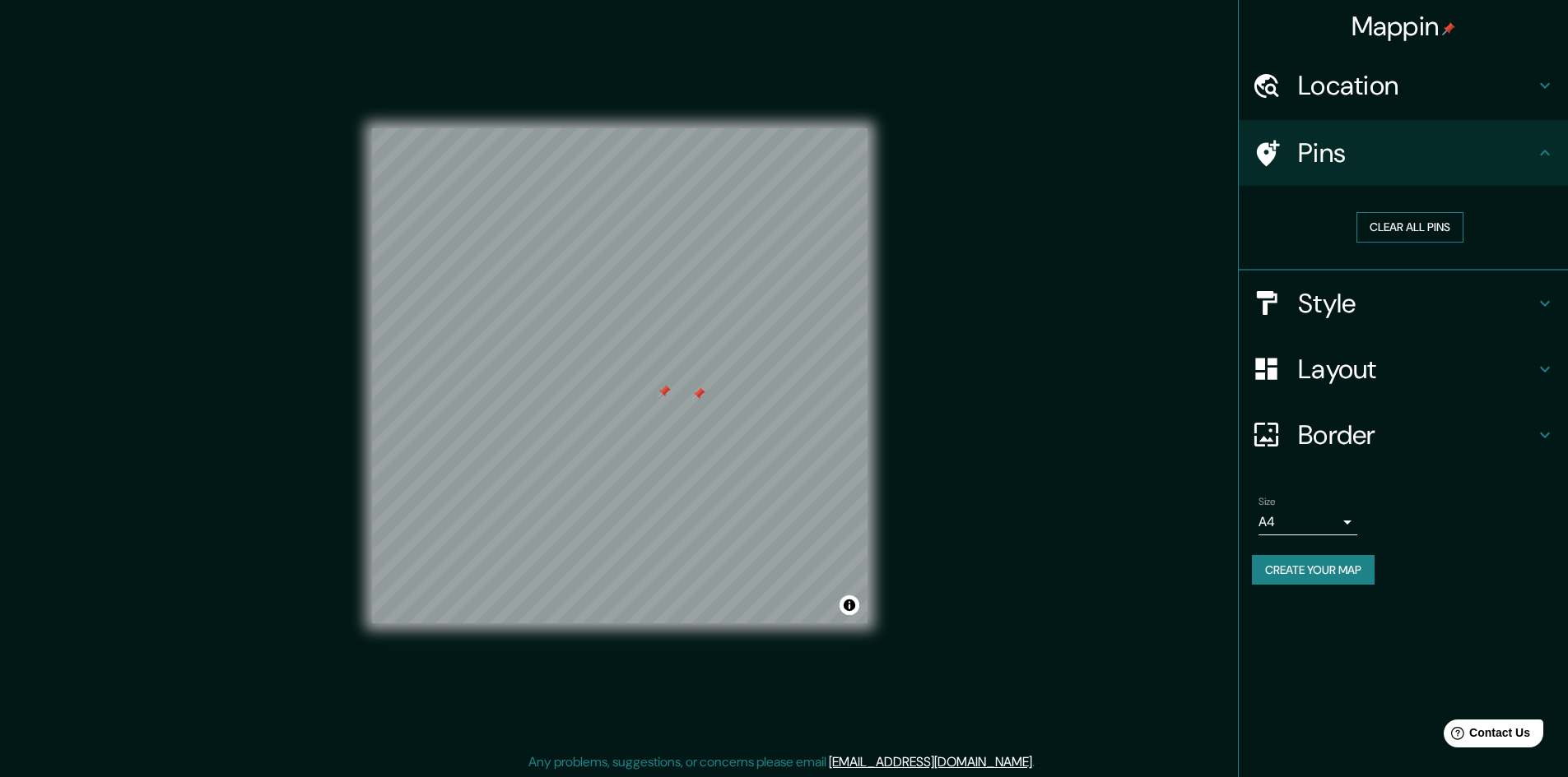
click at [1390, 223] on button "Clear all pins" at bounding box center [1410, 227] width 107 height 30
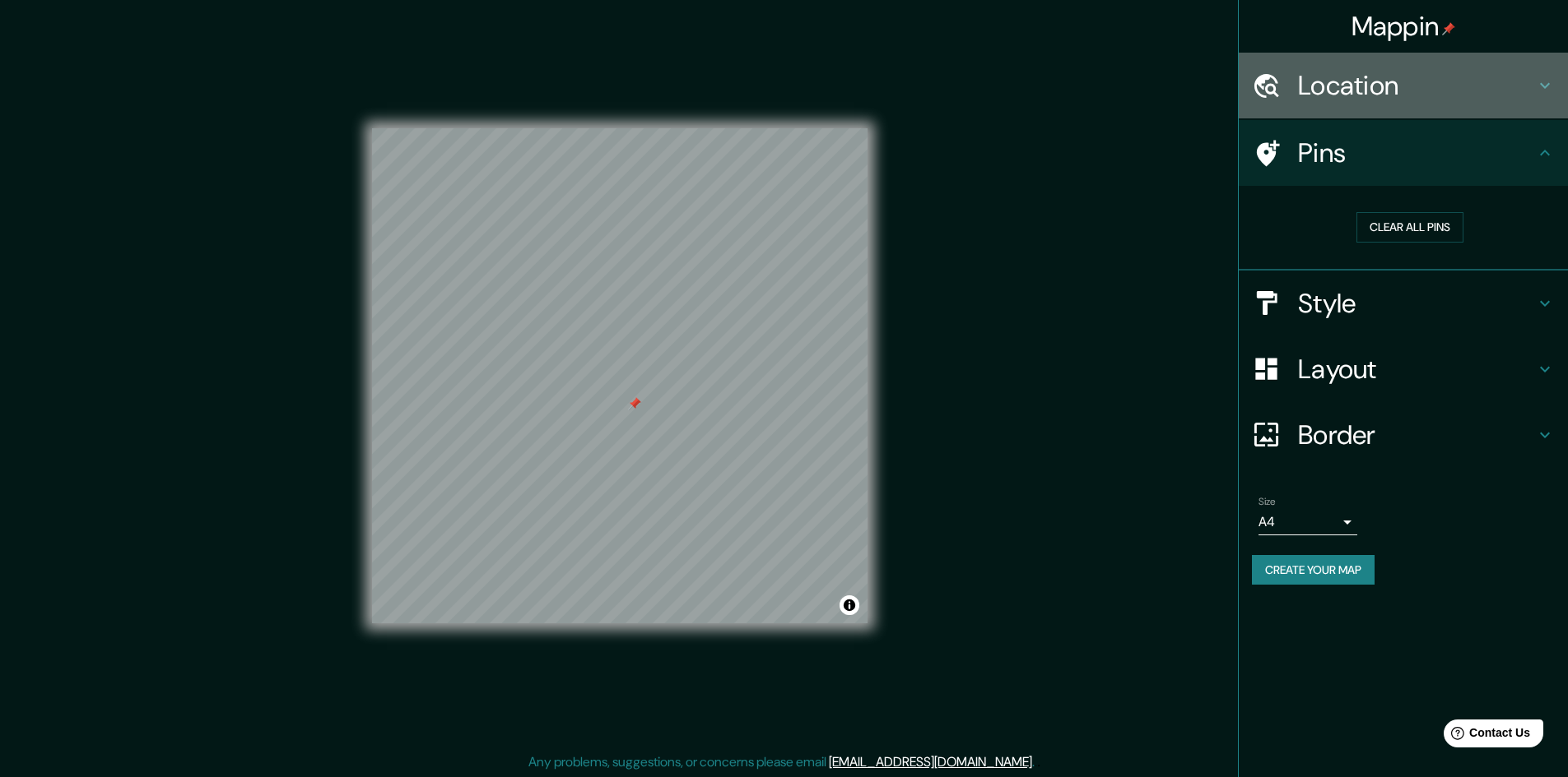
click at [1460, 96] on h4 "Location" at bounding box center [1416, 86] width 237 height 33
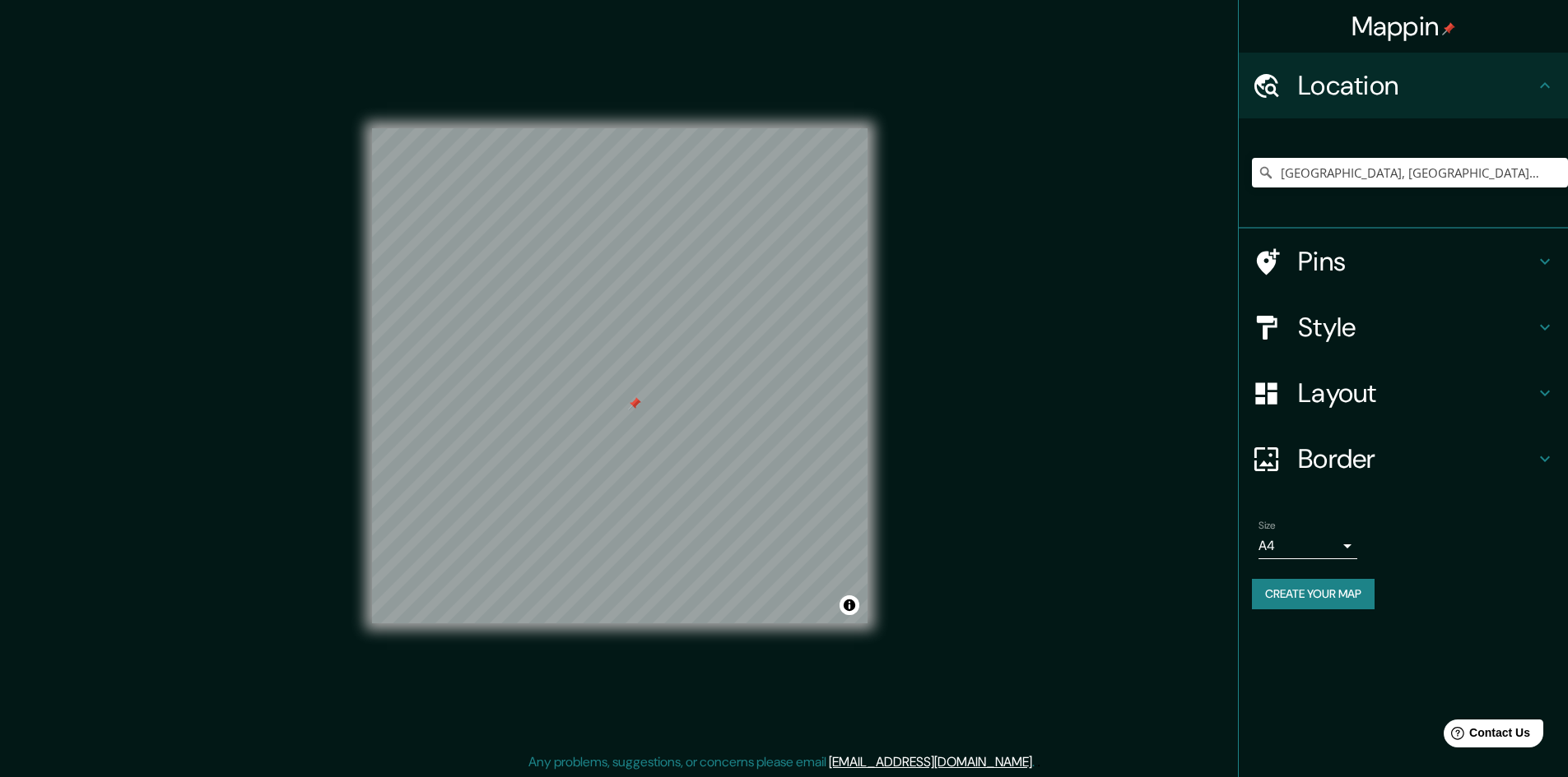
click at [1460, 96] on h4 "Location" at bounding box center [1416, 86] width 237 height 33
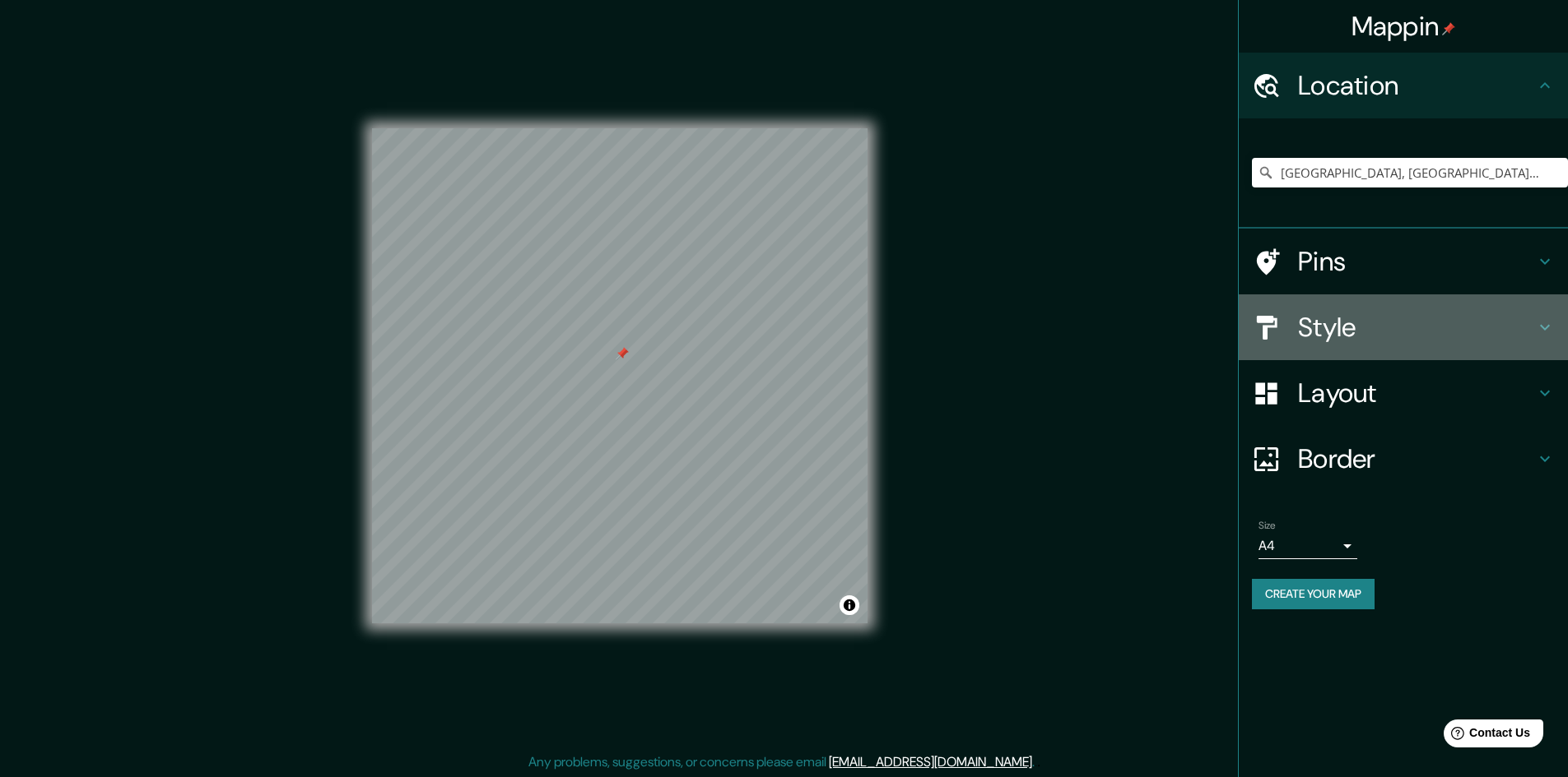
click at [1531, 326] on h4 "Style" at bounding box center [1416, 327] width 237 height 33
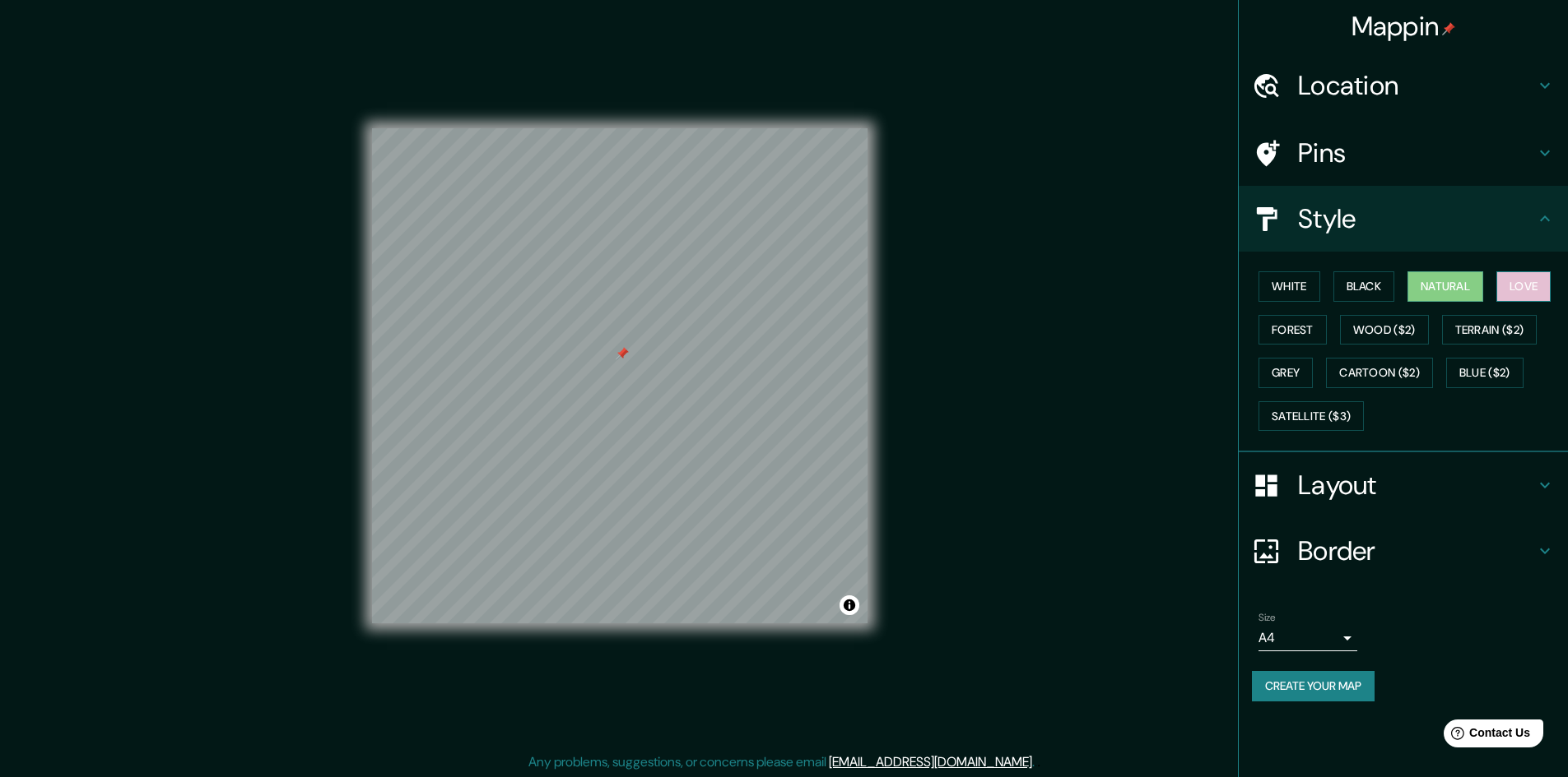
click at [1518, 290] on button "Love" at bounding box center [1523, 287] width 54 height 30
click at [1377, 338] on button "Wood ($2)" at bounding box center [1384, 331] width 89 height 30
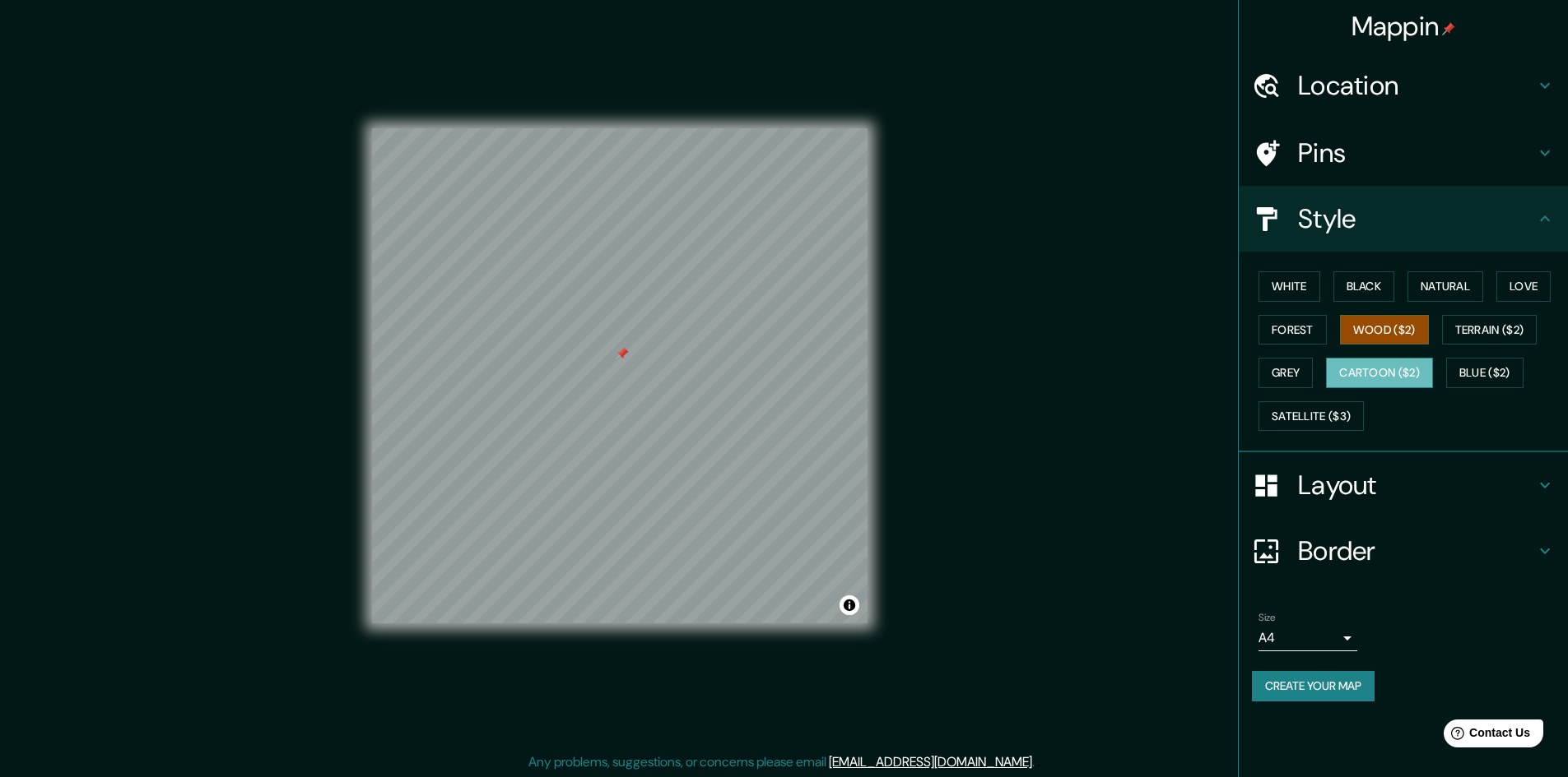
click at [1382, 369] on button "Cartoon ($2)" at bounding box center [1379, 373] width 107 height 30
click at [1269, 420] on button "Satellite ($3)" at bounding box center [1311, 417] width 105 height 30
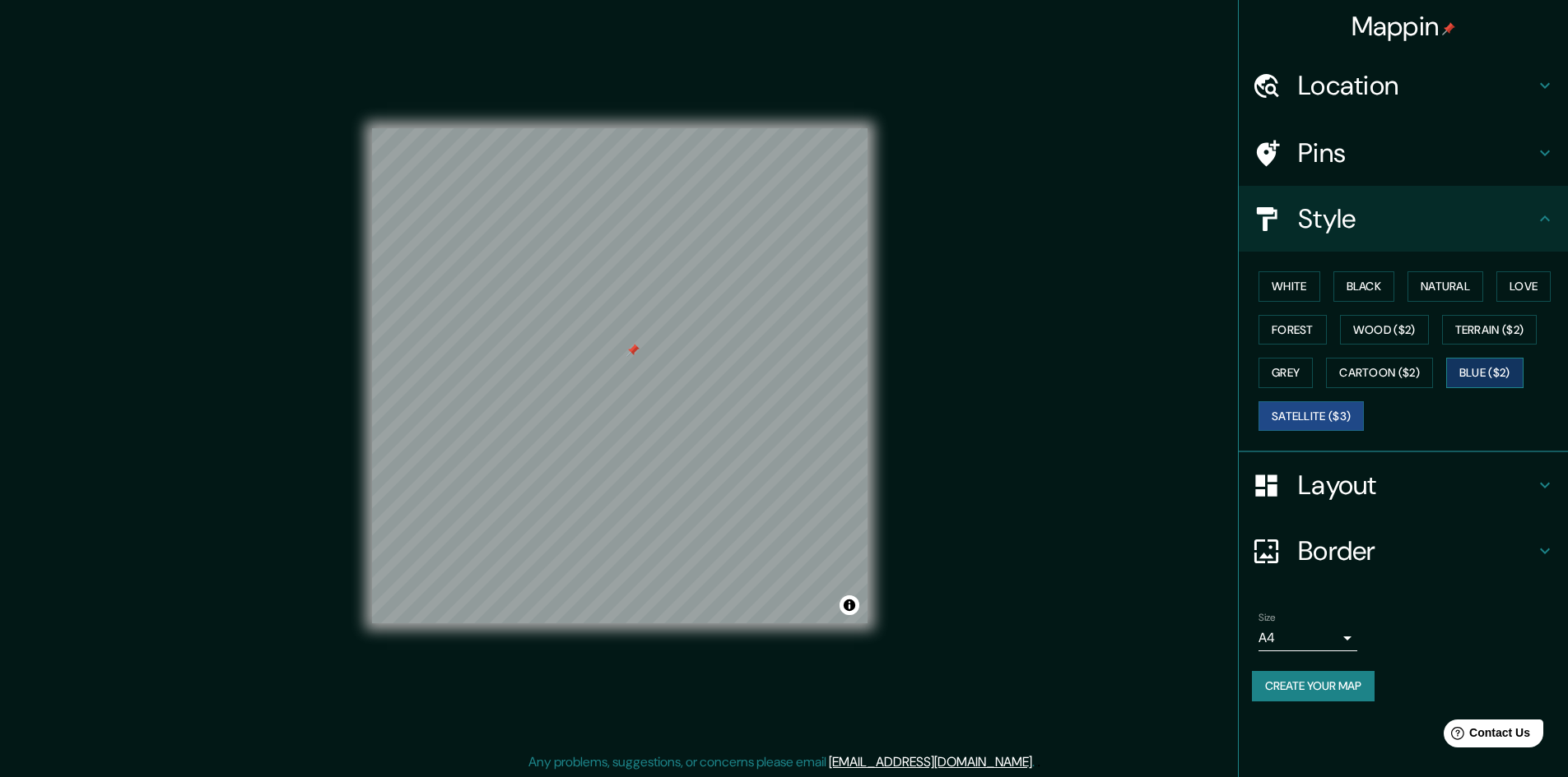
click at [1474, 370] on button "Blue ($2)" at bounding box center [1484, 373] width 78 height 30
click at [1429, 370] on button "Cartoon ($2)" at bounding box center [1379, 373] width 107 height 30
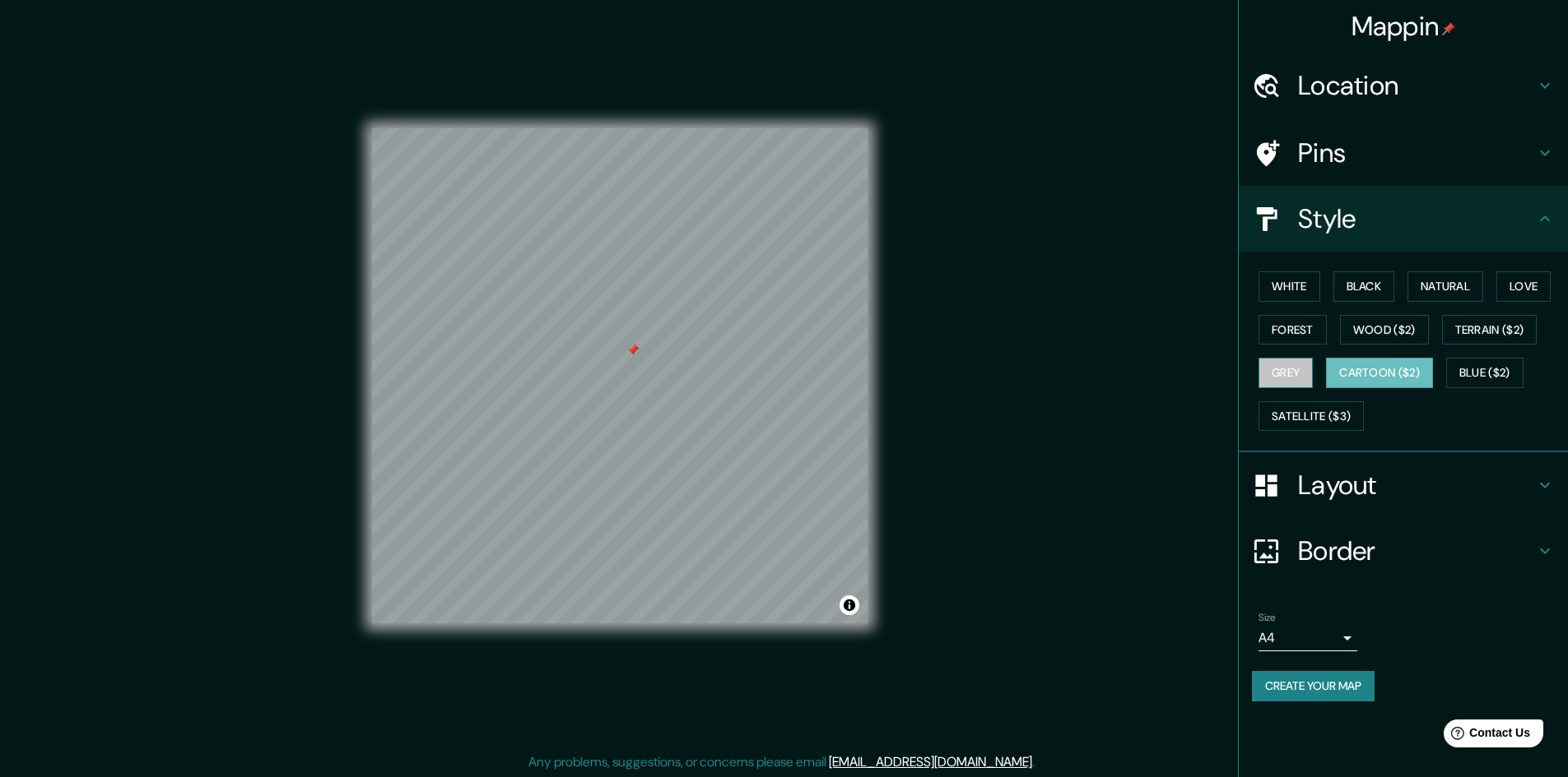
click at [1277, 369] on button "Grey" at bounding box center [1285, 373] width 54 height 30
click at [1298, 336] on button "Forest" at bounding box center [1293, 331] width 69 height 30
click at [1371, 335] on button "Wood ($2)" at bounding box center [1384, 331] width 89 height 30
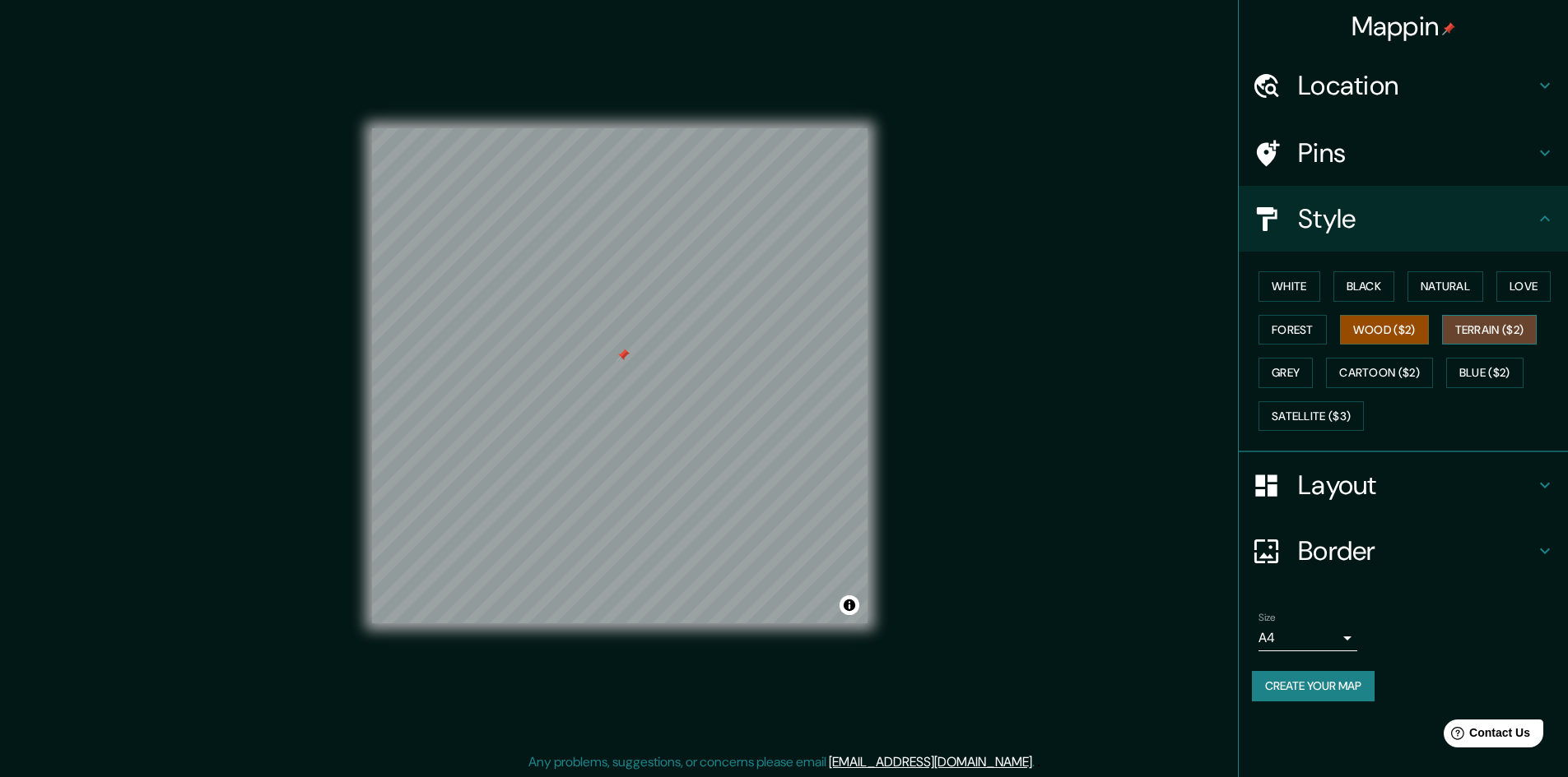
click at [1469, 332] on button "Terrain ($2)" at bounding box center [1490, 331] width 95 height 30
click at [1525, 291] on button "Love" at bounding box center [1523, 287] width 54 height 30
click at [1449, 291] on button "Natural" at bounding box center [1445, 287] width 76 height 30
click at [1376, 291] on button "Black" at bounding box center [1364, 287] width 62 height 30
click at [1268, 291] on button "White" at bounding box center [1289, 287] width 62 height 30
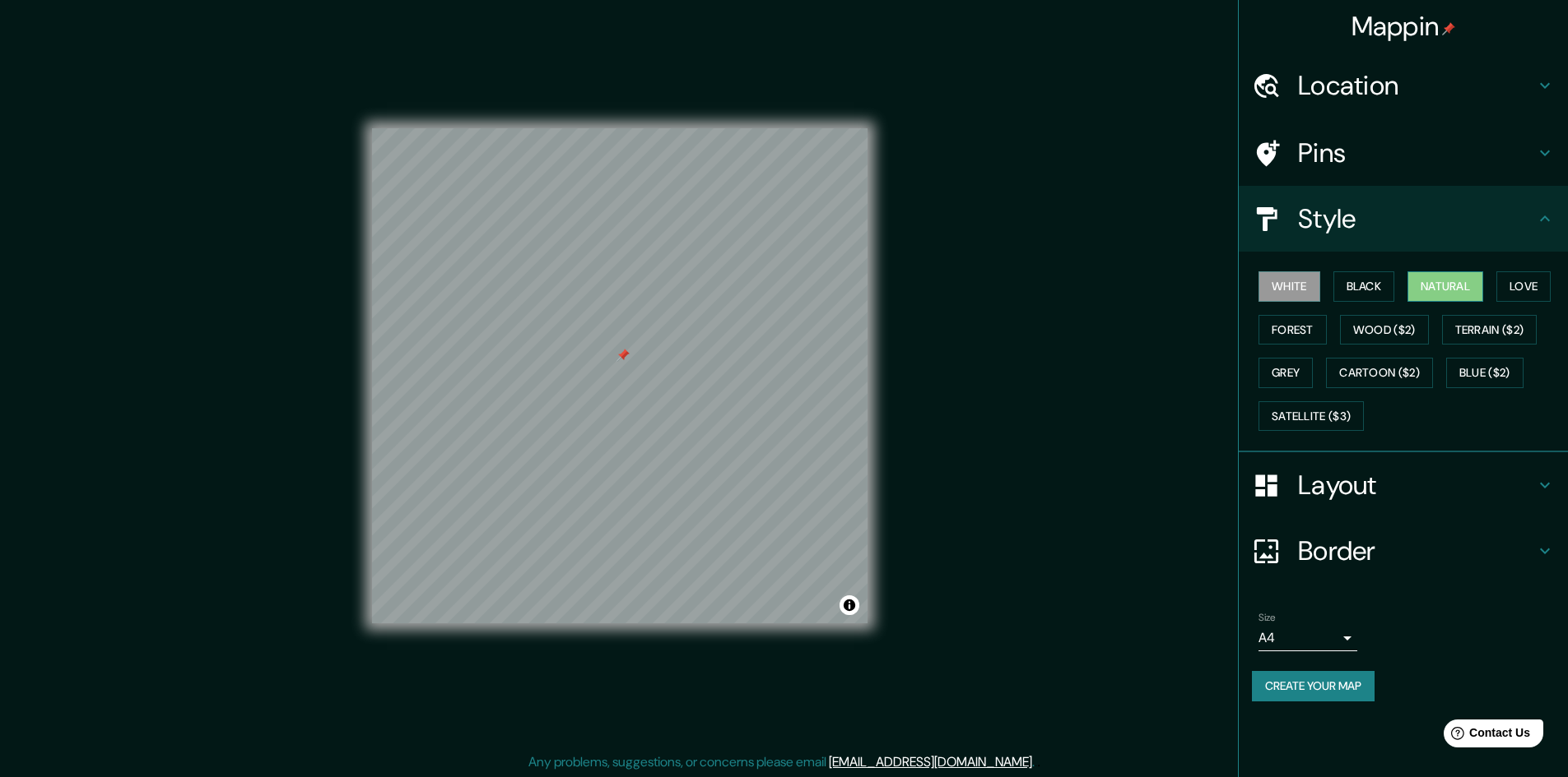
click at [1432, 287] on button "Natural" at bounding box center [1445, 287] width 76 height 30
click at [1497, 323] on button "Terrain ($2)" at bounding box center [1490, 331] width 95 height 30
click at [1391, 339] on button "Wood ($2)" at bounding box center [1384, 331] width 89 height 30
click at [1305, 332] on button "Forest" at bounding box center [1293, 331] width 69 height 30
click at [1308, 362] on button "Grey" at bounding box center [1285, 373] width 54 height 30
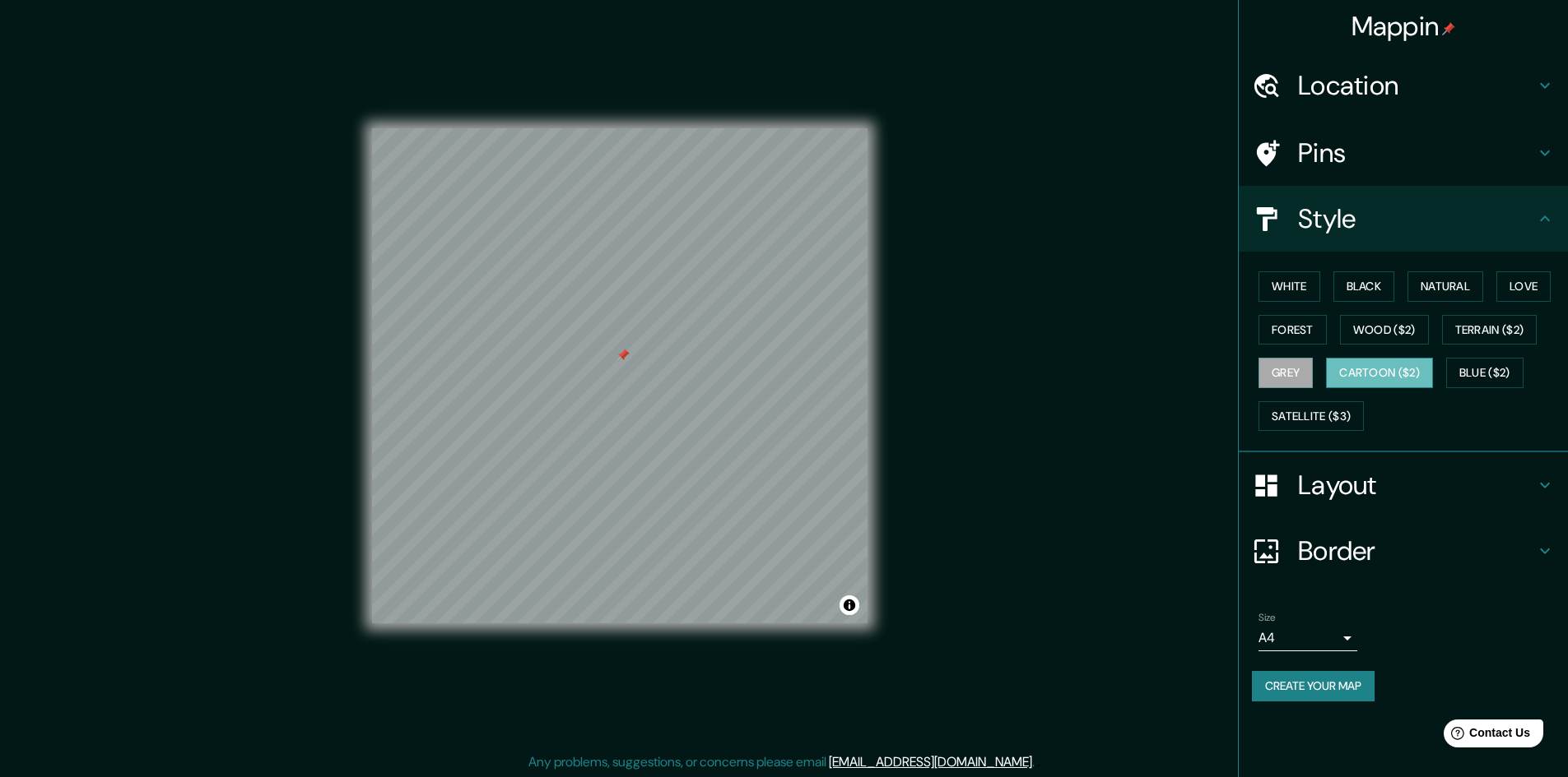
click at [1375, 378] on button "Cartoon ($2)" at bounding box center [1379, 373] width 107 height 30
click at [1460, 370] on button "Blue ($2)" at bounding box center [1484, 373] width 78 height 30
click at [1292, 369] on button "Grey" at bounding box center [1285, 373] width 54 height 30
click at [1365, 493] on h4 "Layout" at bounding box center [1416, 485] width 237 height 33
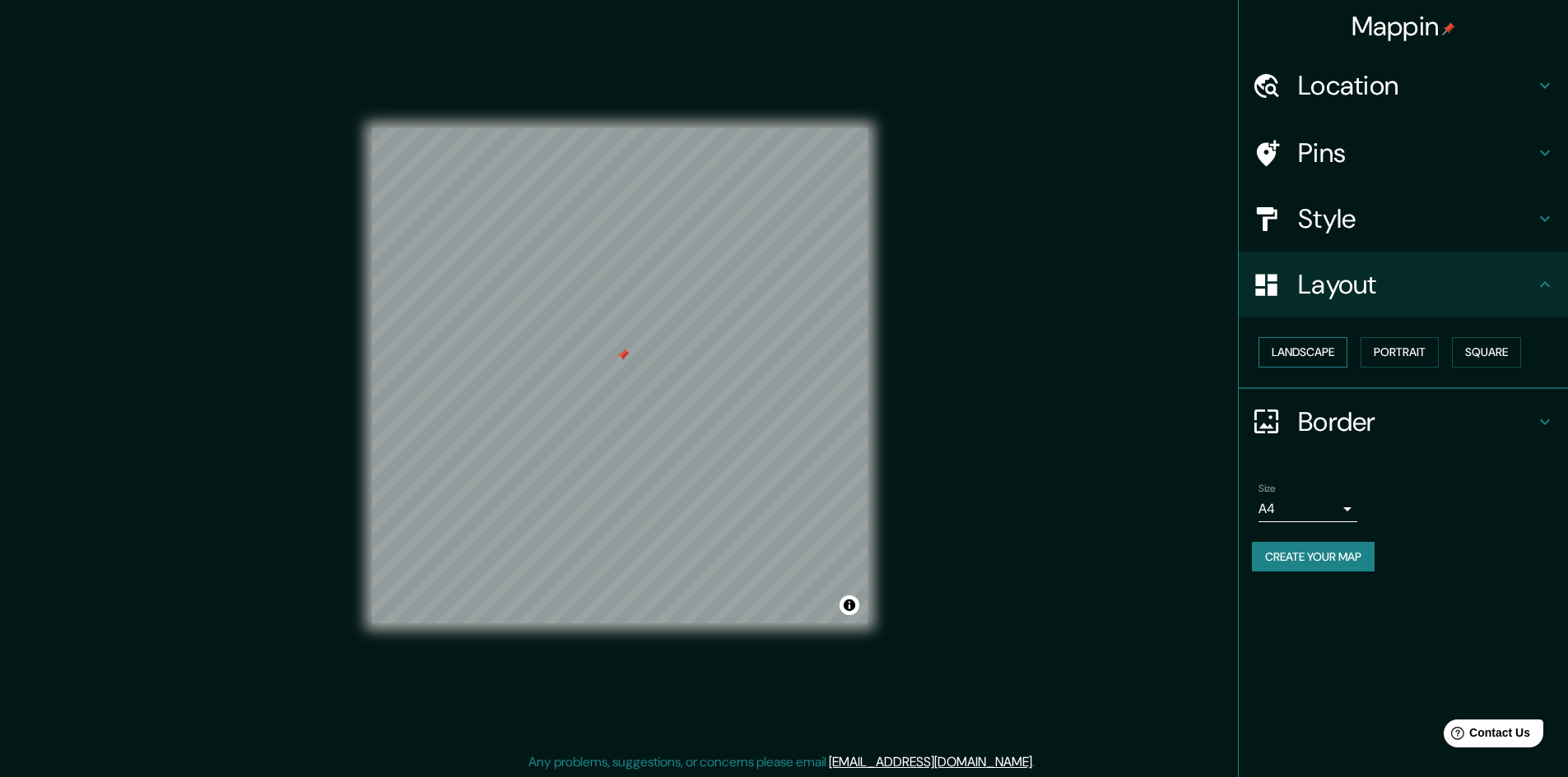
click at [1311, 361] on button "Landscape" at bounding box center [1303, 353] width 89 height 30
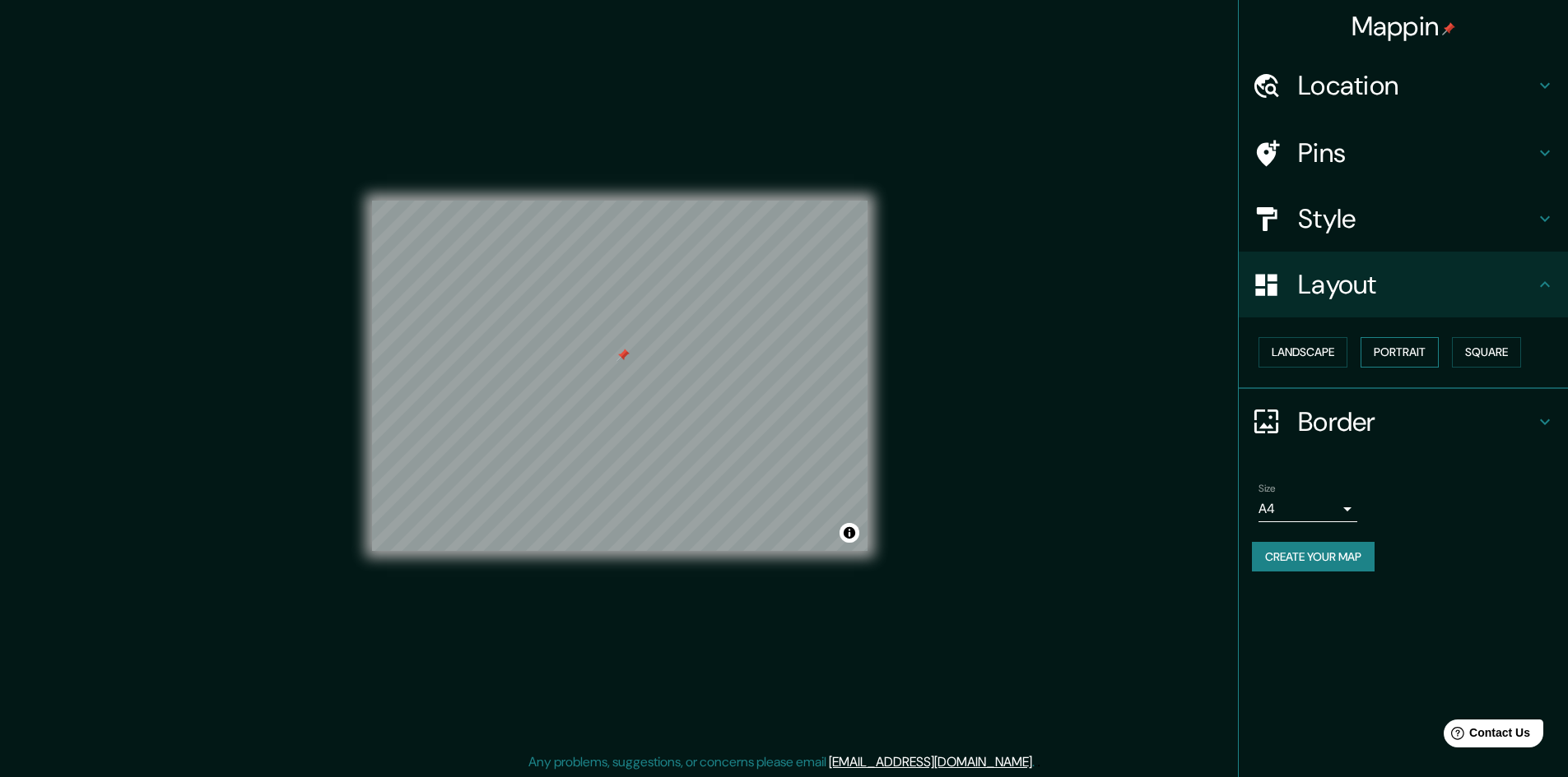
click at [1399, 349] on button "Portrait" at bounding box center [1400, 353] width 78 height 30
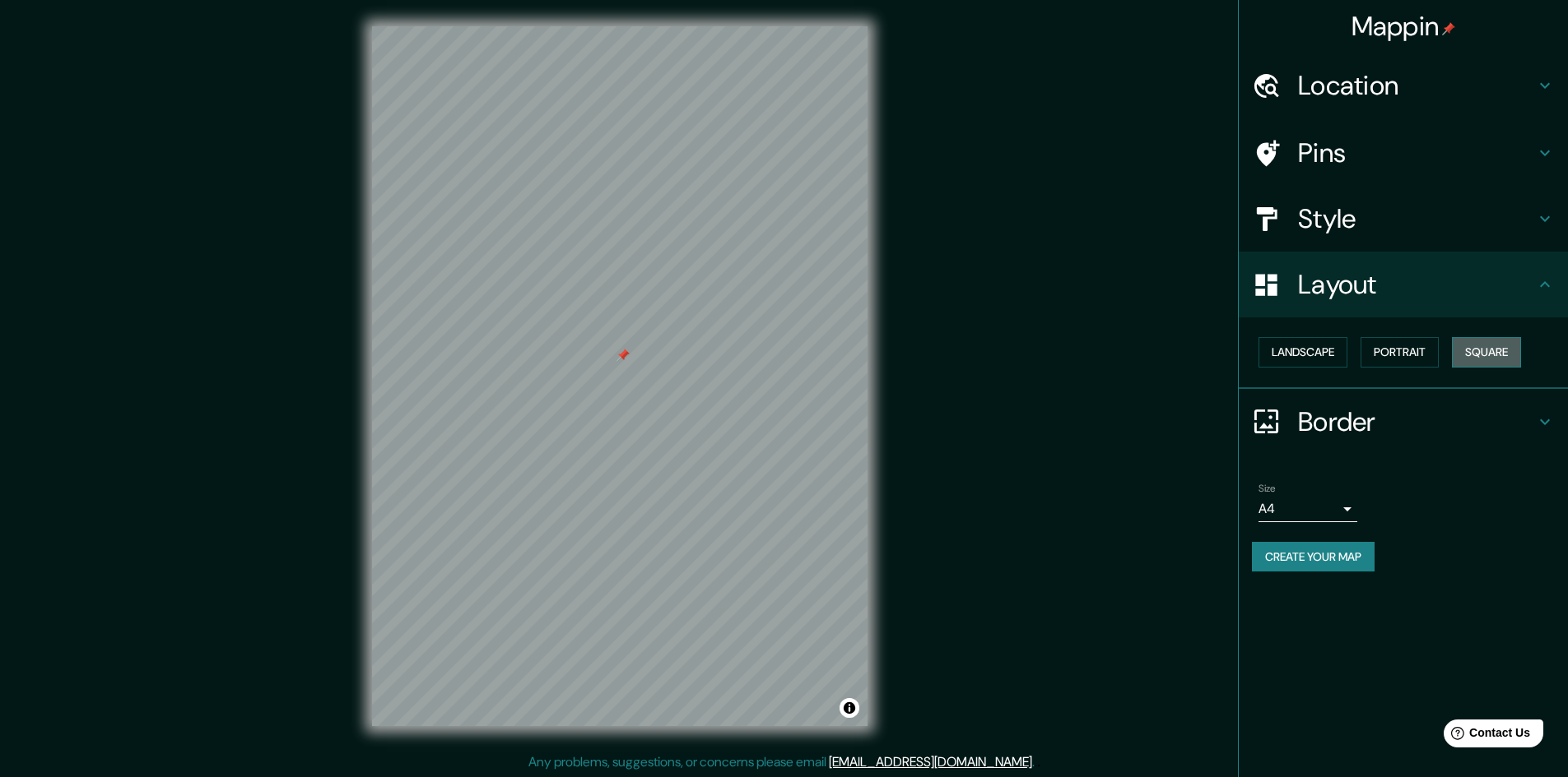
click at [1489, 350] on button "Square" at bounding box center [1487, 353] width 70 height 30
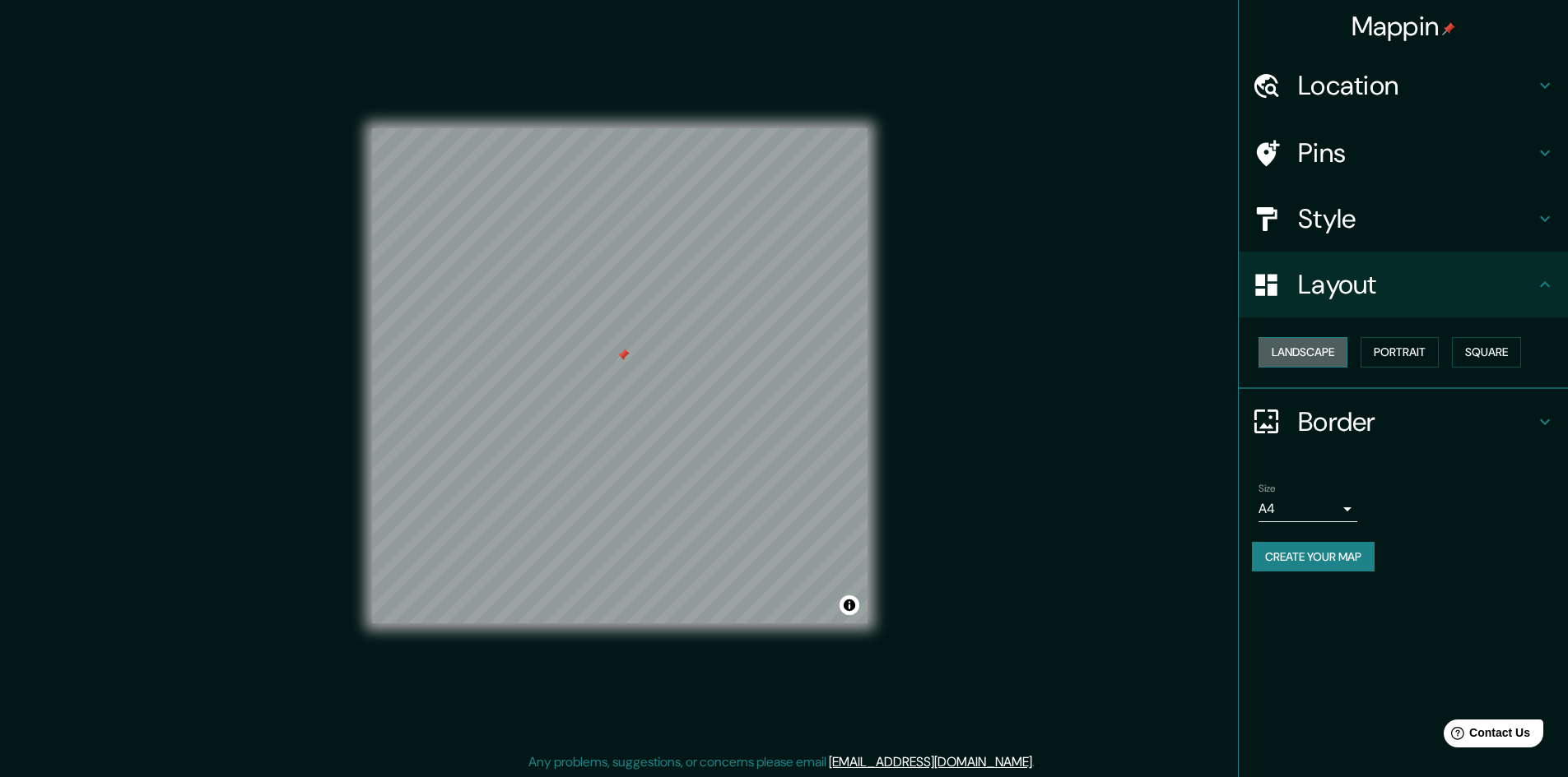
click at [1318, 353] on button "Landscape" at bounding box center [1303, 353] width 89 height 30
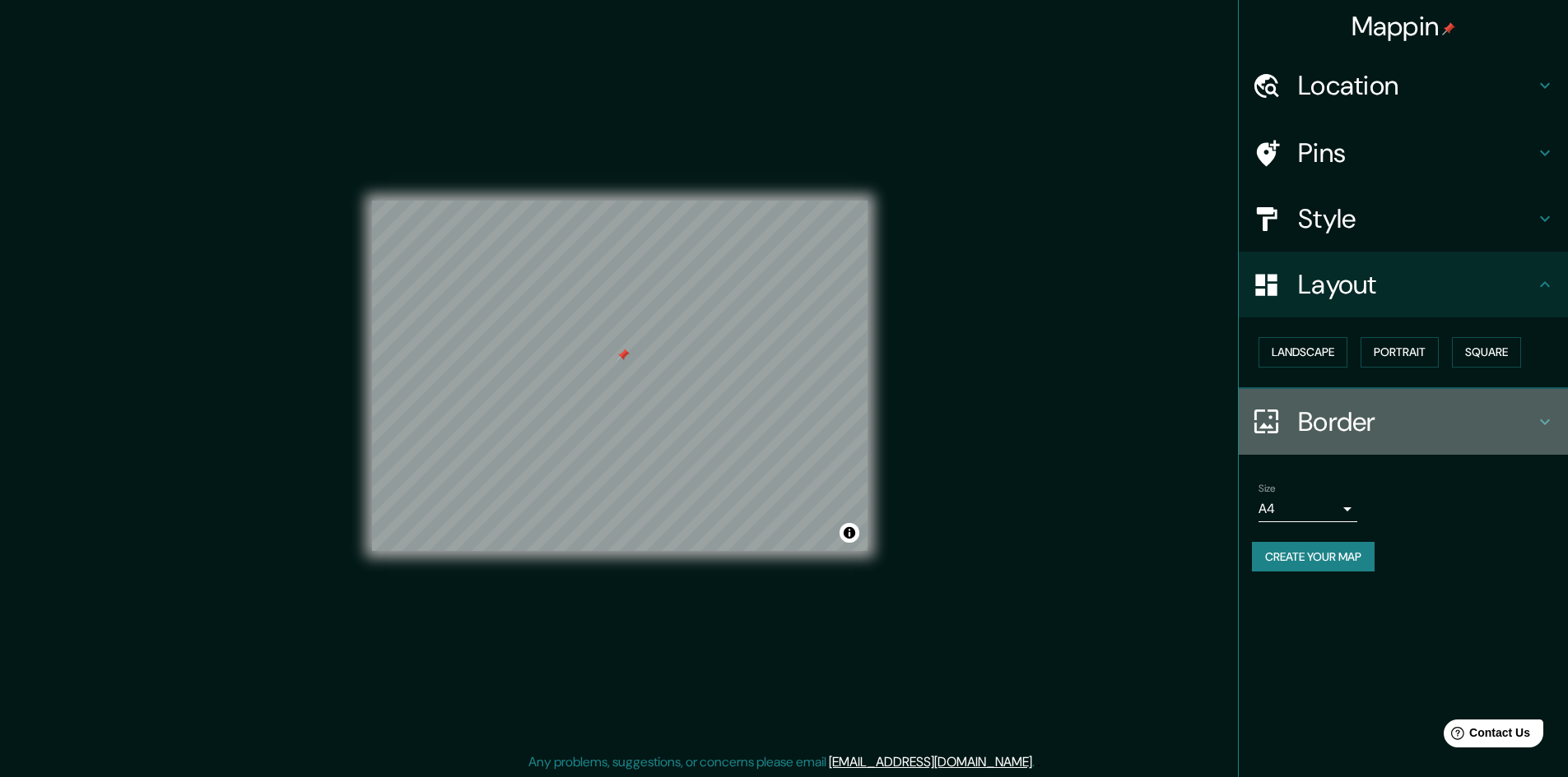
click at [1400, 428] on h4 "Border" at bounding box center [1416, 421] width 237 height 33
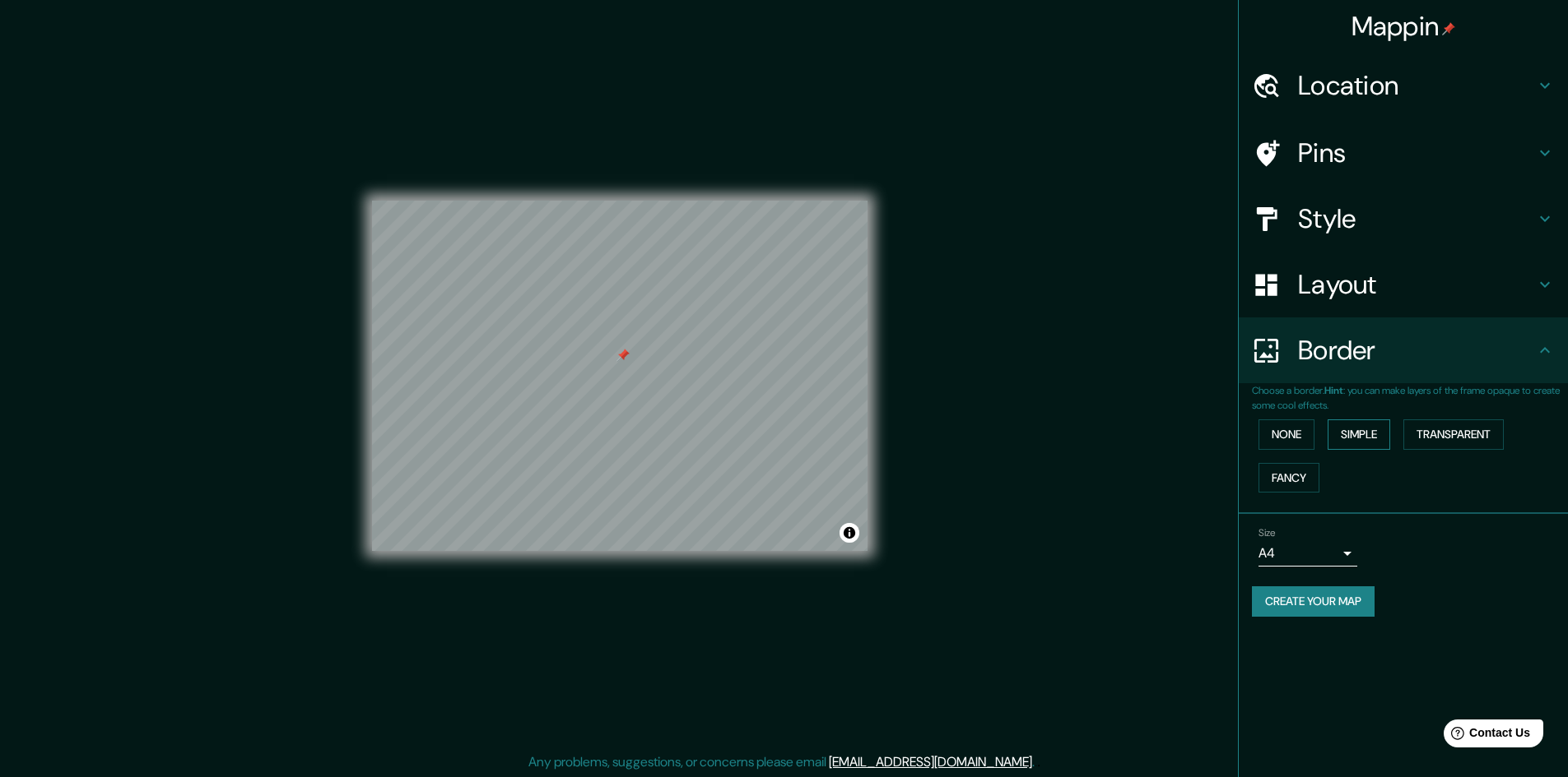
click at [1367, 429] on button "Simple" at bounding box center [1359, 435] width 62 height 30
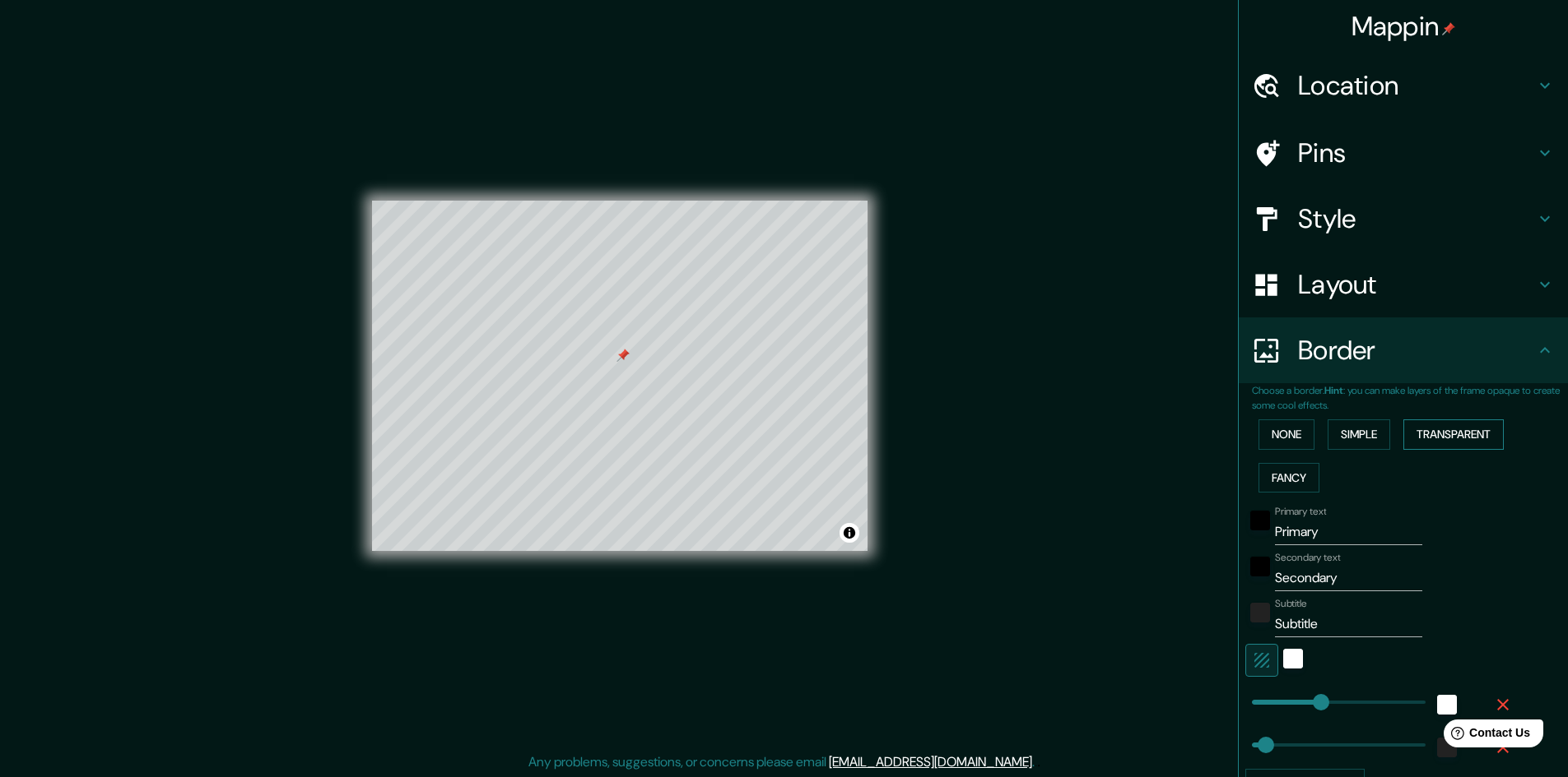
click at [1421, 429] on button "Transparent" at bounding box center [1453, 435] width 101 height 30
click at [1264, 429] on button "None" at bounding box center [1286, 435] width 56 height 30
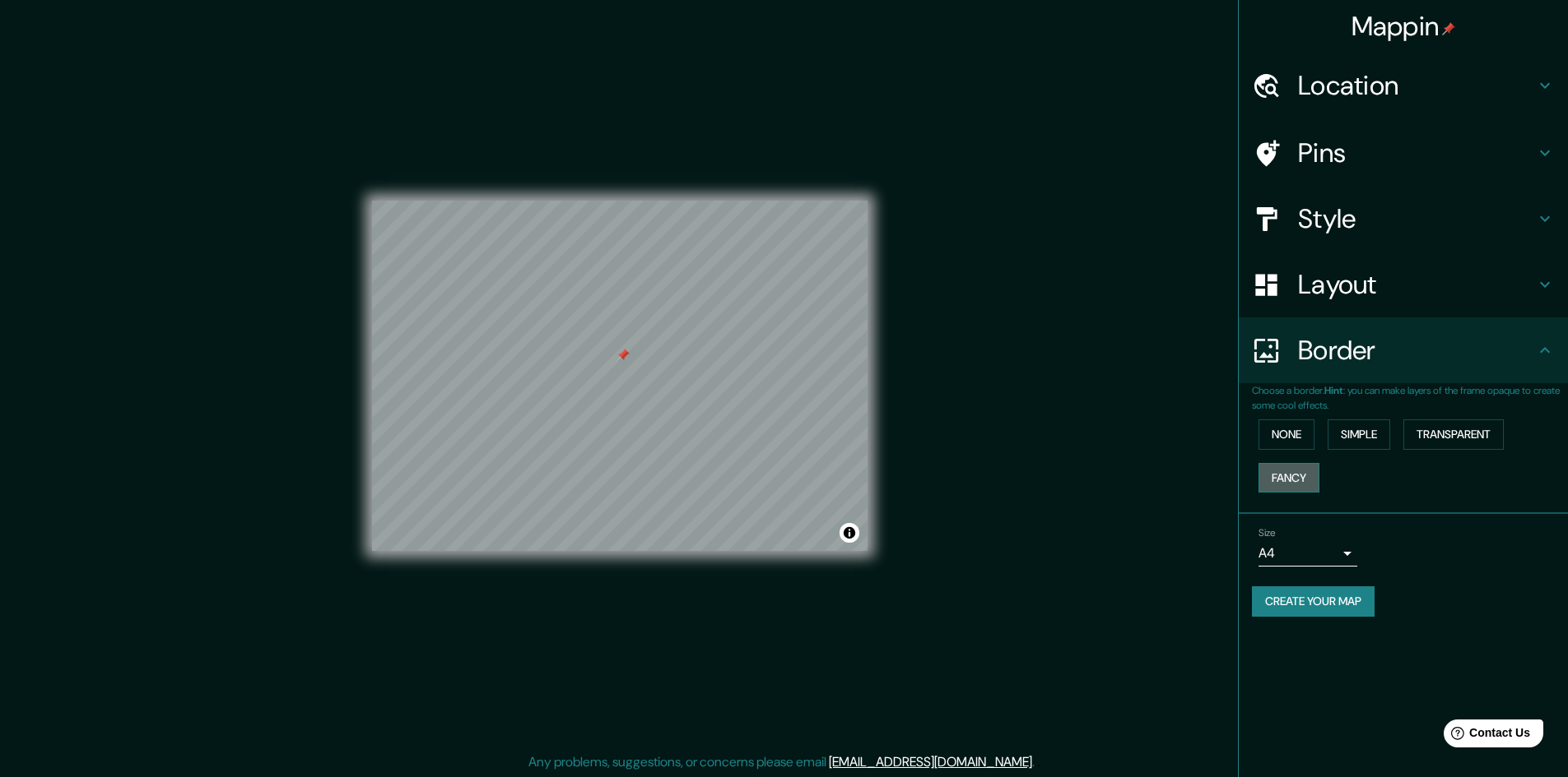
click at [1293, 483] on button "Fancy" at bounding box center [1289, 478] width 61 height 30
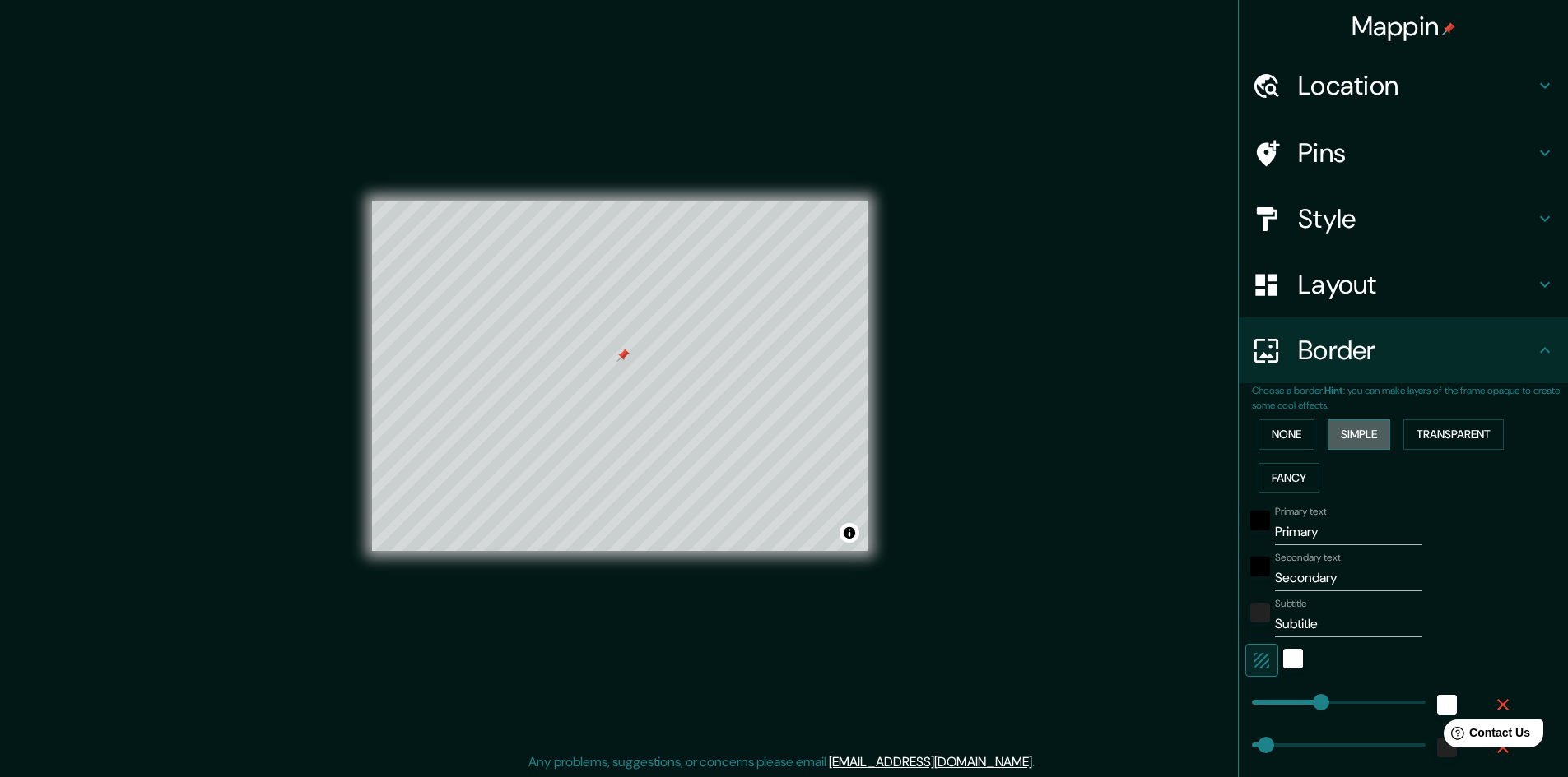
click at [1367, 440] on button "Simple" at bounding box center [1359, 435] width 62 height 30
type input "241"
type input "48"
click at [1293, 441] on button "None" at bounding box center [1286, 435] width 56 height 30
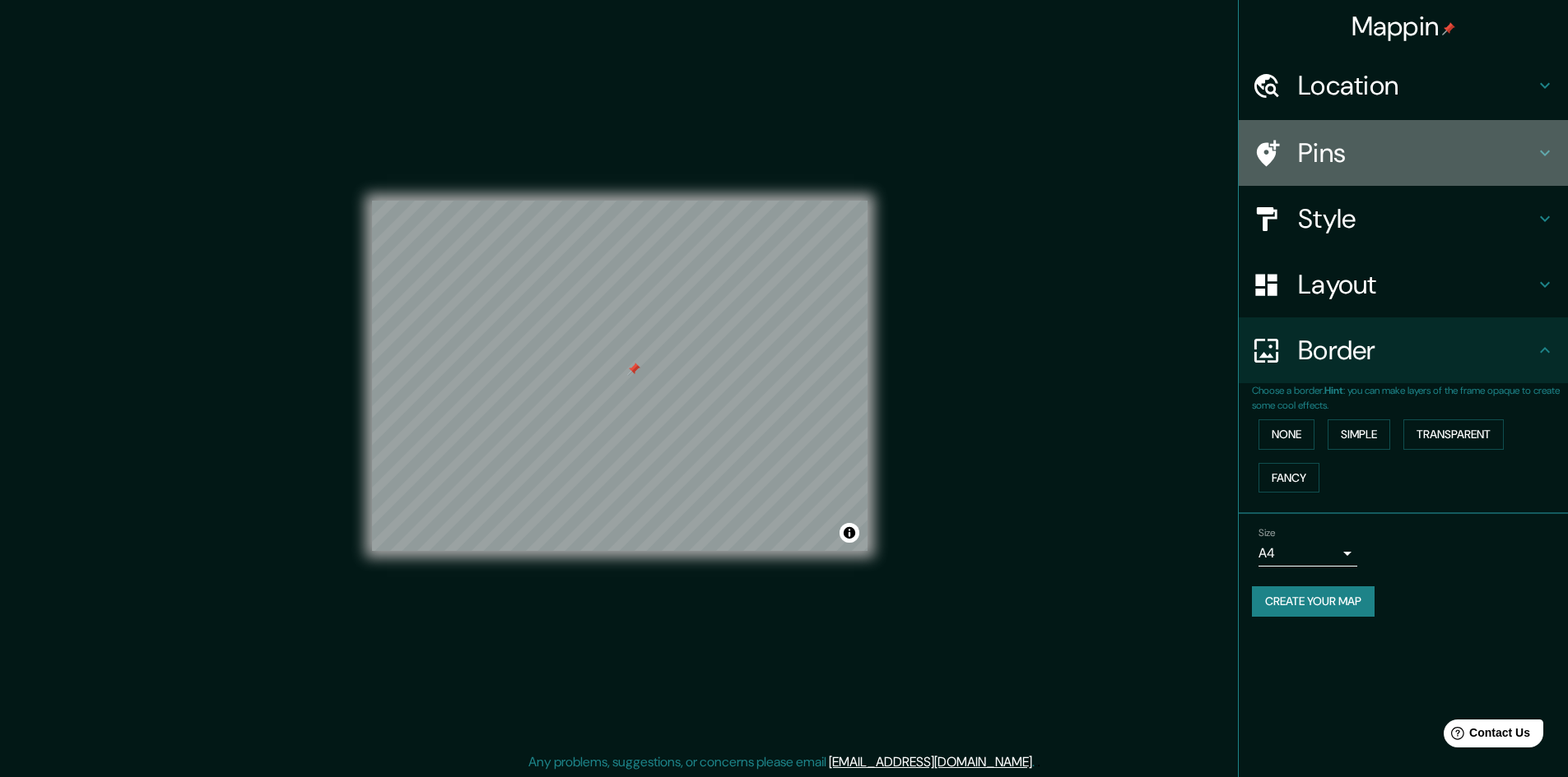
click at [1307, 158] on h4 "Pins" at bounding box center [1416, 152] width 237 height 33
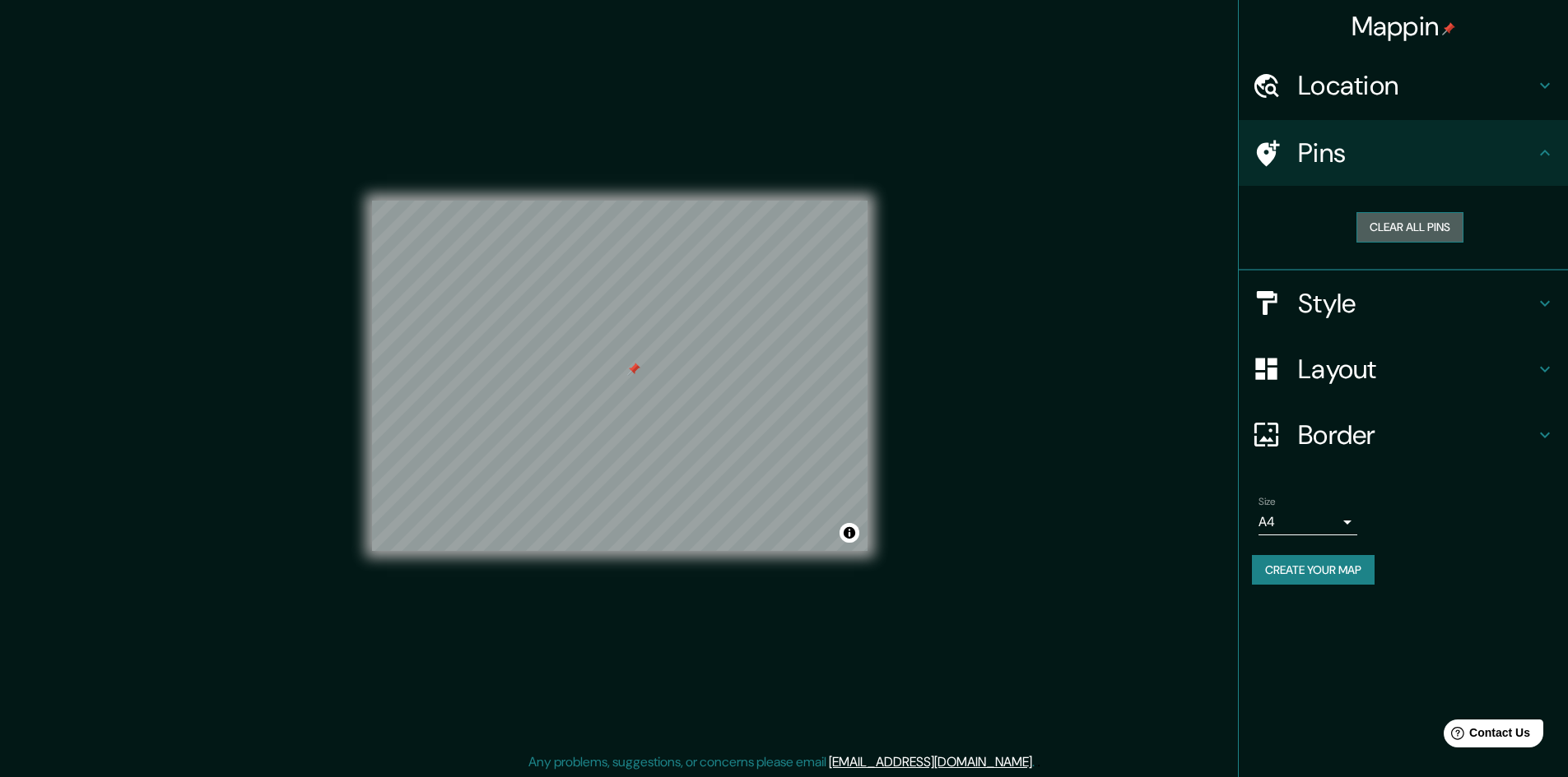
click at [1381, 220] on button "Clear all pins" at bounding box center [1410, 227] width 107 height 30
click at [847, 533] on button "Toggle attribution" at bounding box center [850, 533] width 20 height 20
click at [737, 535] on link "© OpenStreetMap" at bounding box center [710, 533] width 80 height 12
click at [660, 536] on link "© Mapbox" at bounding box center [644, 533] width 45 height 12
click at [810, 536] on link "Improve this map" at bounding box center [794, 533] width 81 height 12
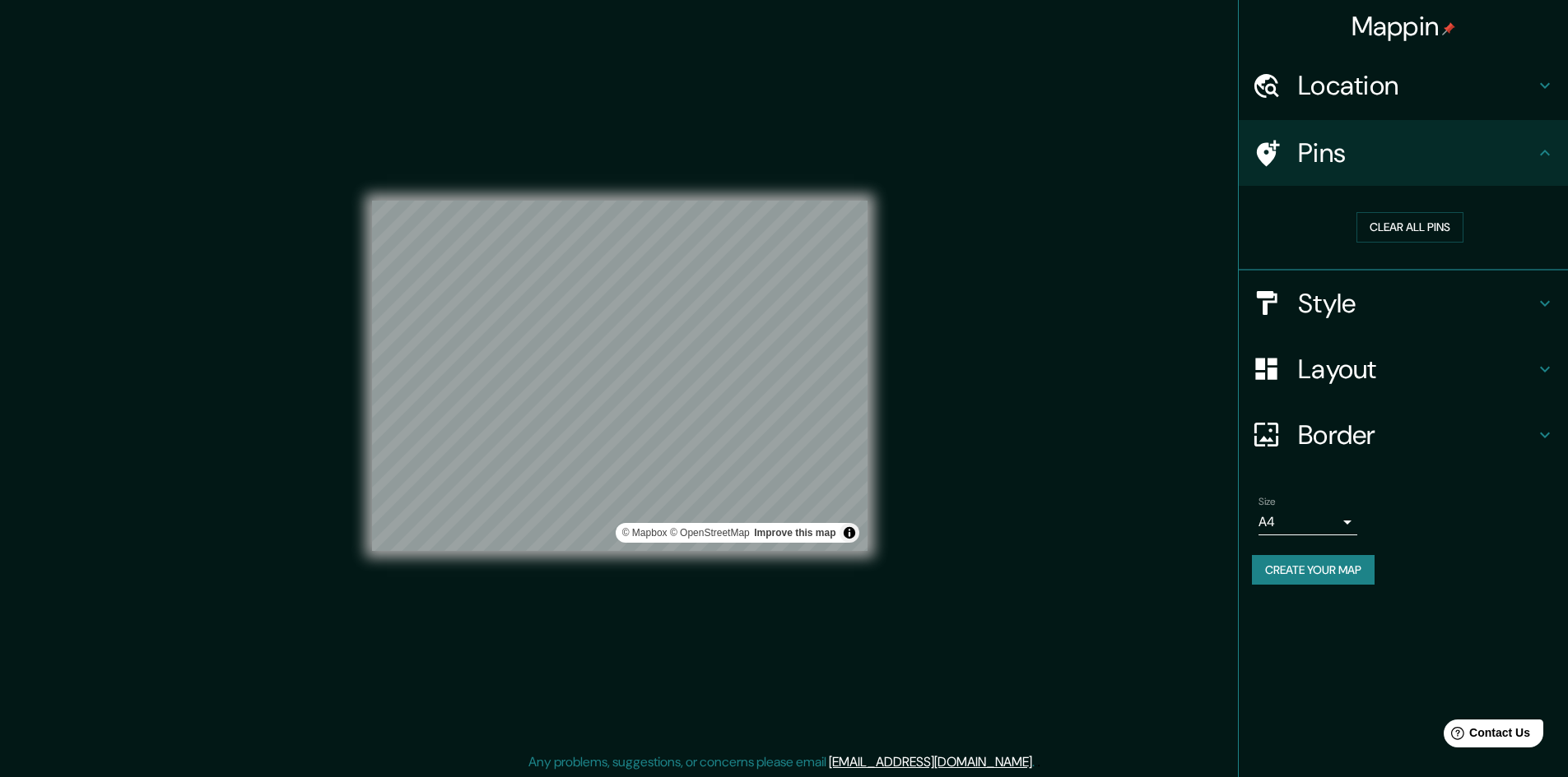
click at [1480, 102] on h4 "Location" at bounding box center [1416, 86] width 237 height 33
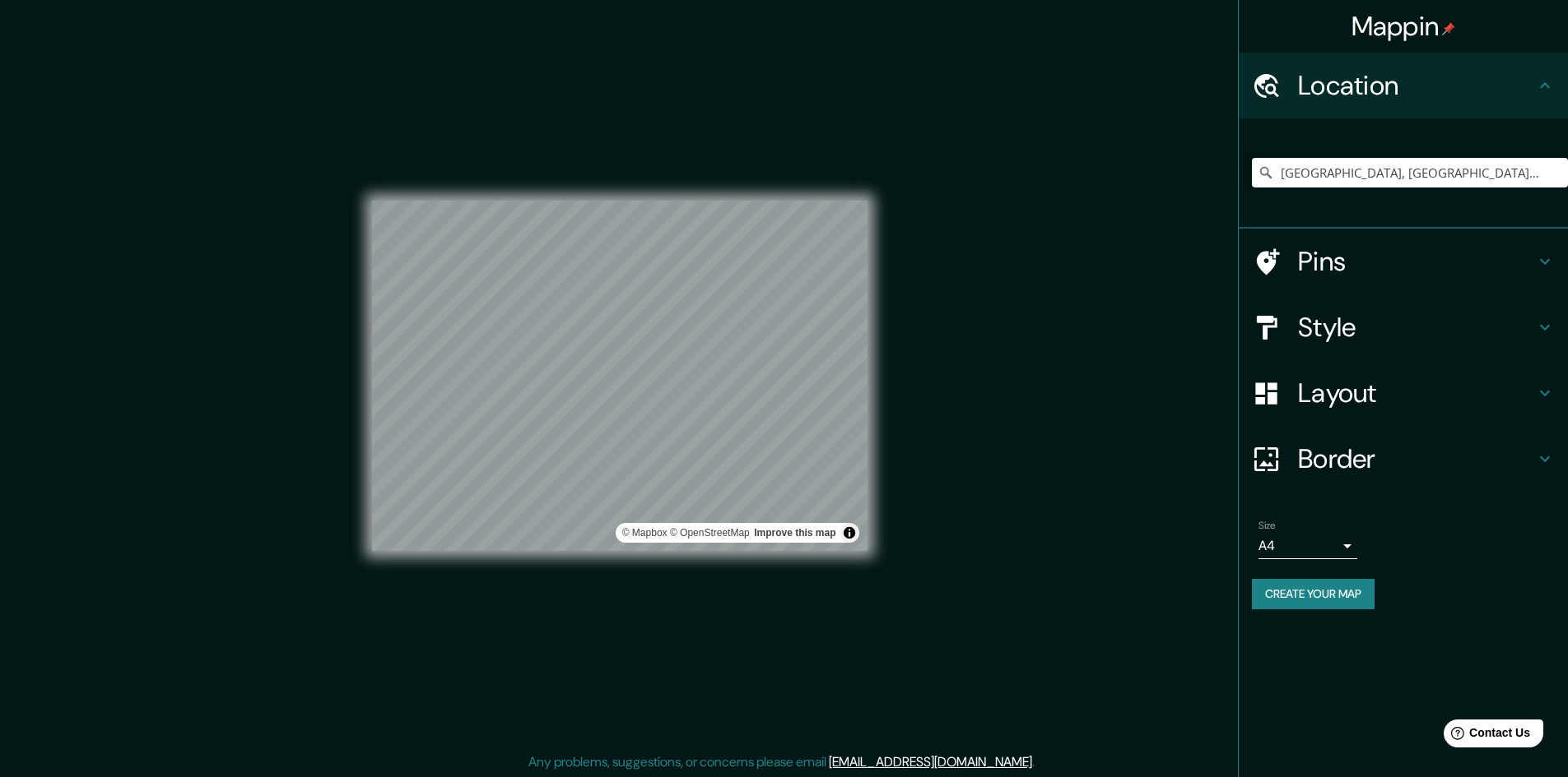
click at [1480, 102] on h4 "Location" at bounding box center [1416, 86] width 237 height 33
click at [1535, 328] on icon at bounding box center [1545, 327] width 20 height 20
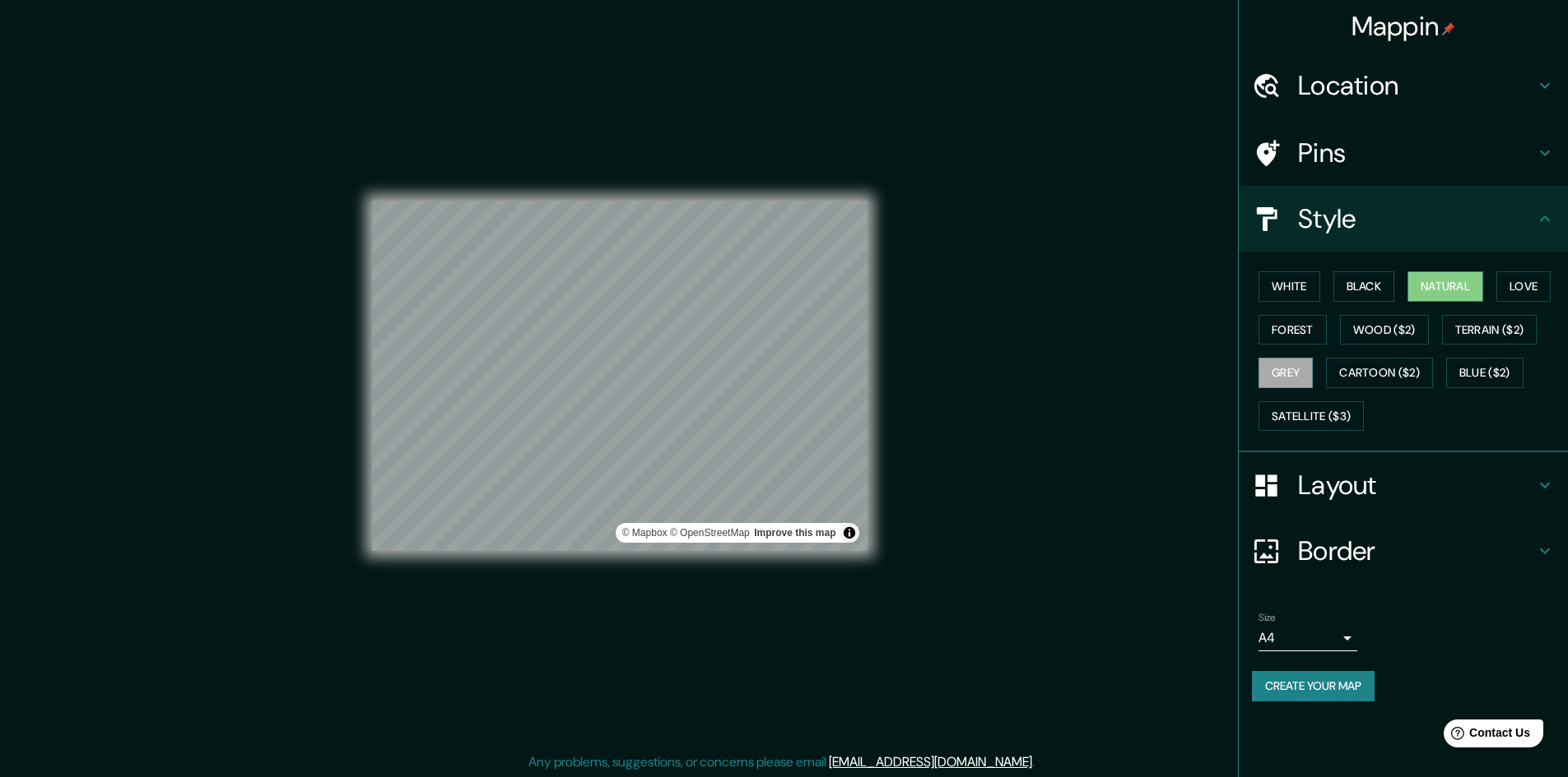
click at [1473, 284] on button "Natural" at bounding box center [1445, 287] width 76 height 30
click at [1510, 289] on button "Love" at bounding box center [1523, 287] width 54 height 30
click at [1417, 331] on button "Wood ($2)" at bounding box center [1384, 331] width 89 height 30
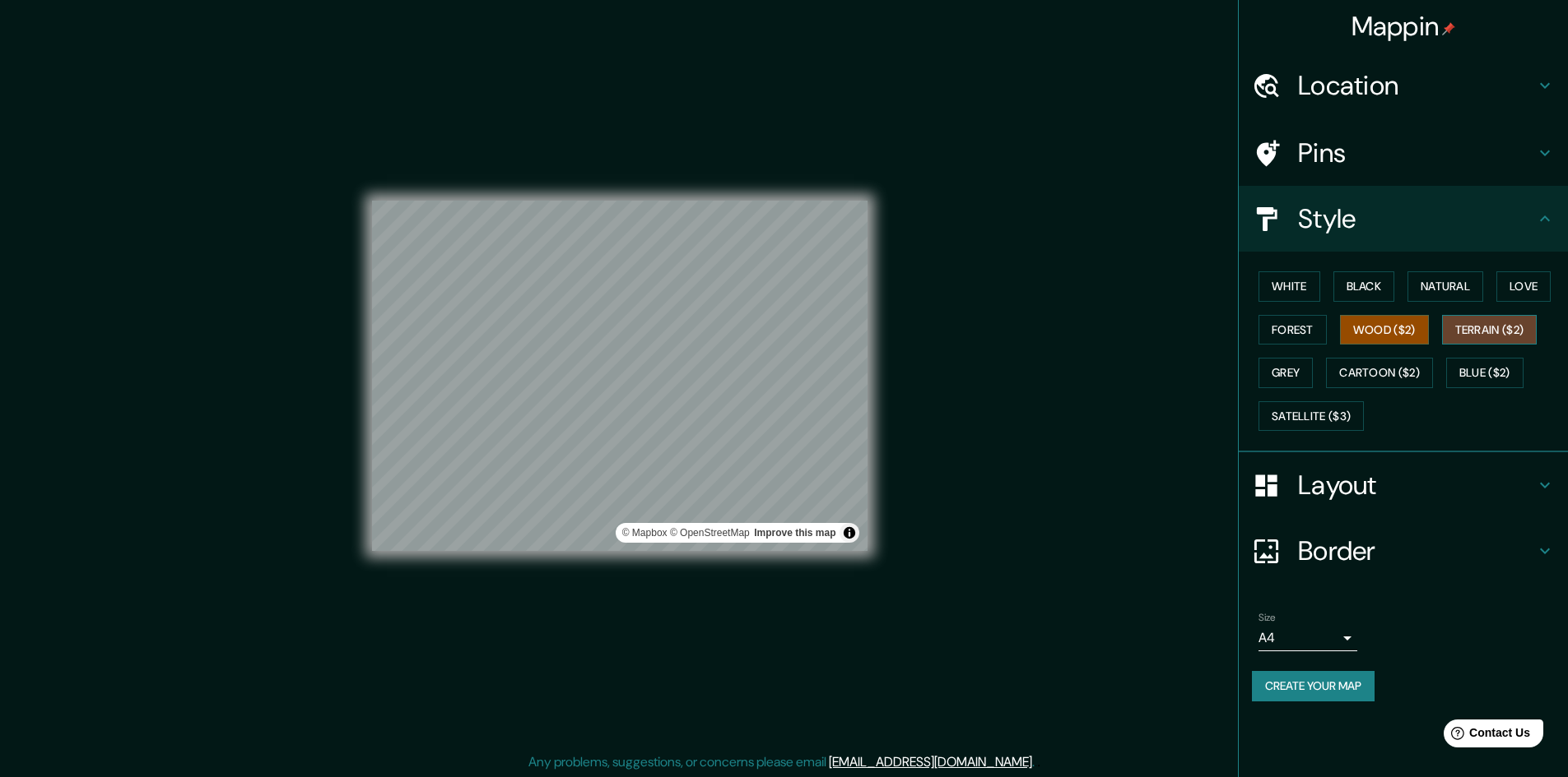
click at [1515, 336] on button "Terrain ($2)" at bounding box center [1490, 331] width 95 height 30
click at [1378, 374] on button "Cartoon ($2)" at bounding box center [1379, 373] width 107 height 30
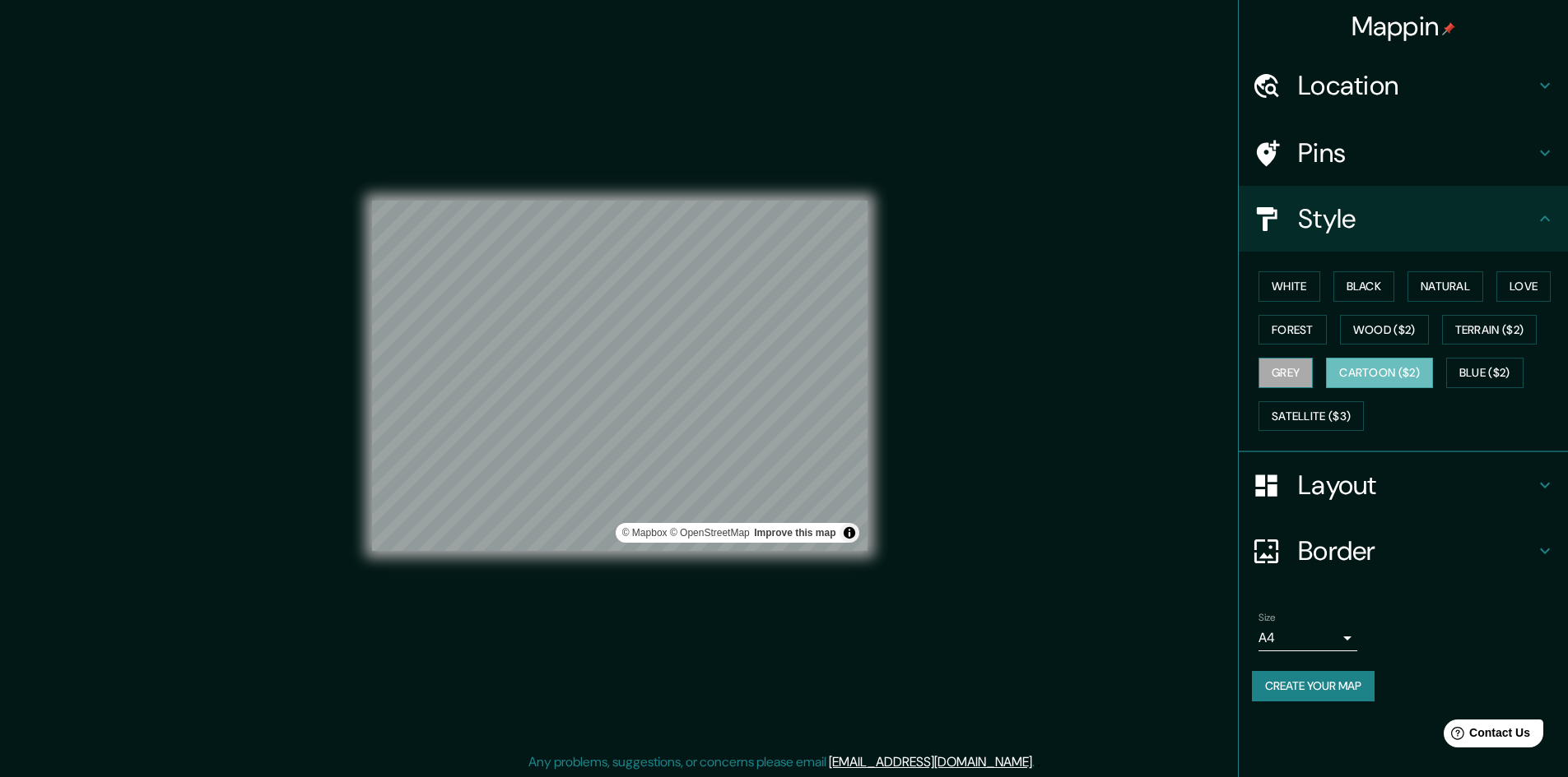
click at [1287, 374] on button "Grey" at bounding box center [1285, 373] width 54 height 30
click at [1375, 296] on button "Black" at bounding box center [1364, 287] width 62 height 30
click at [1289, 365] on button "Grey" at bounding box center [1285, 373] width 54 height 30
click at [1368, 499] on h4 "Layout" at bounding box center [1416, 485] width 237 height 33
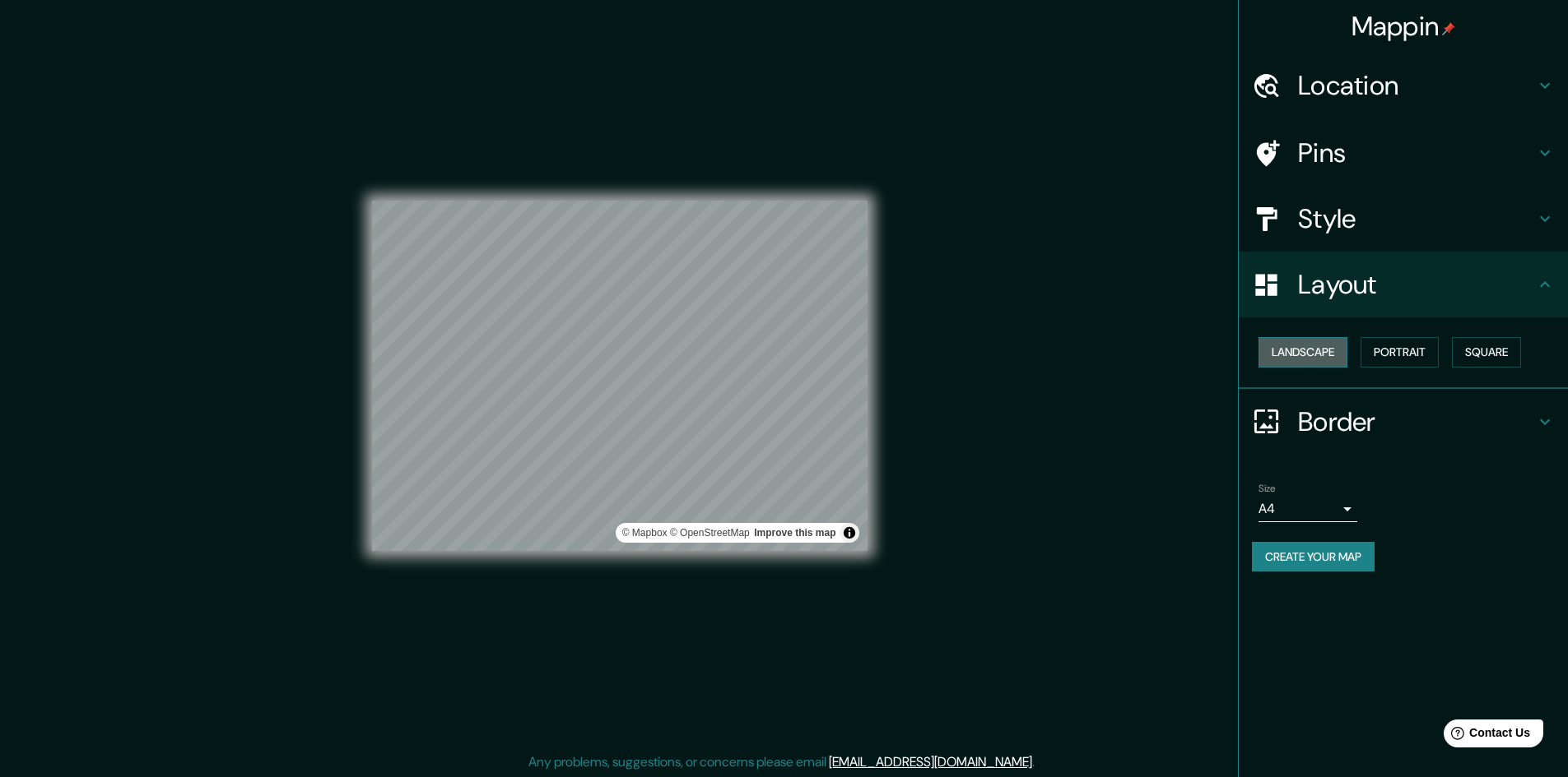
click at [1335, 355] on button "Landscape" at bounding box center [1303, 353] width 89 height 30
click at [1357, 413] on h4 "Border" at bounding box center [1416, 421] width 237 height 33
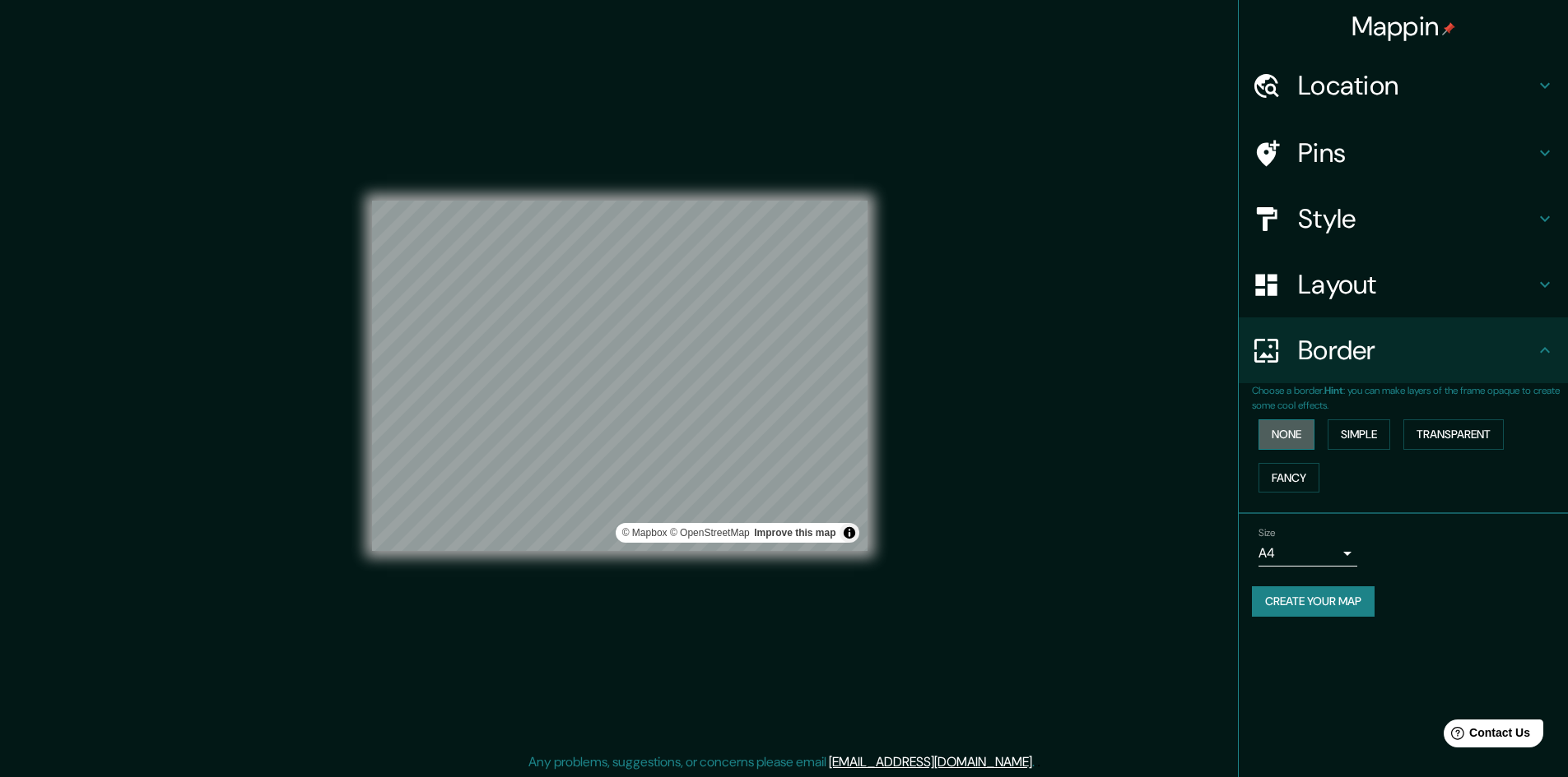
click at [1265, 430] on button "None" at bounding box center [1286, 435] width 56 height 30
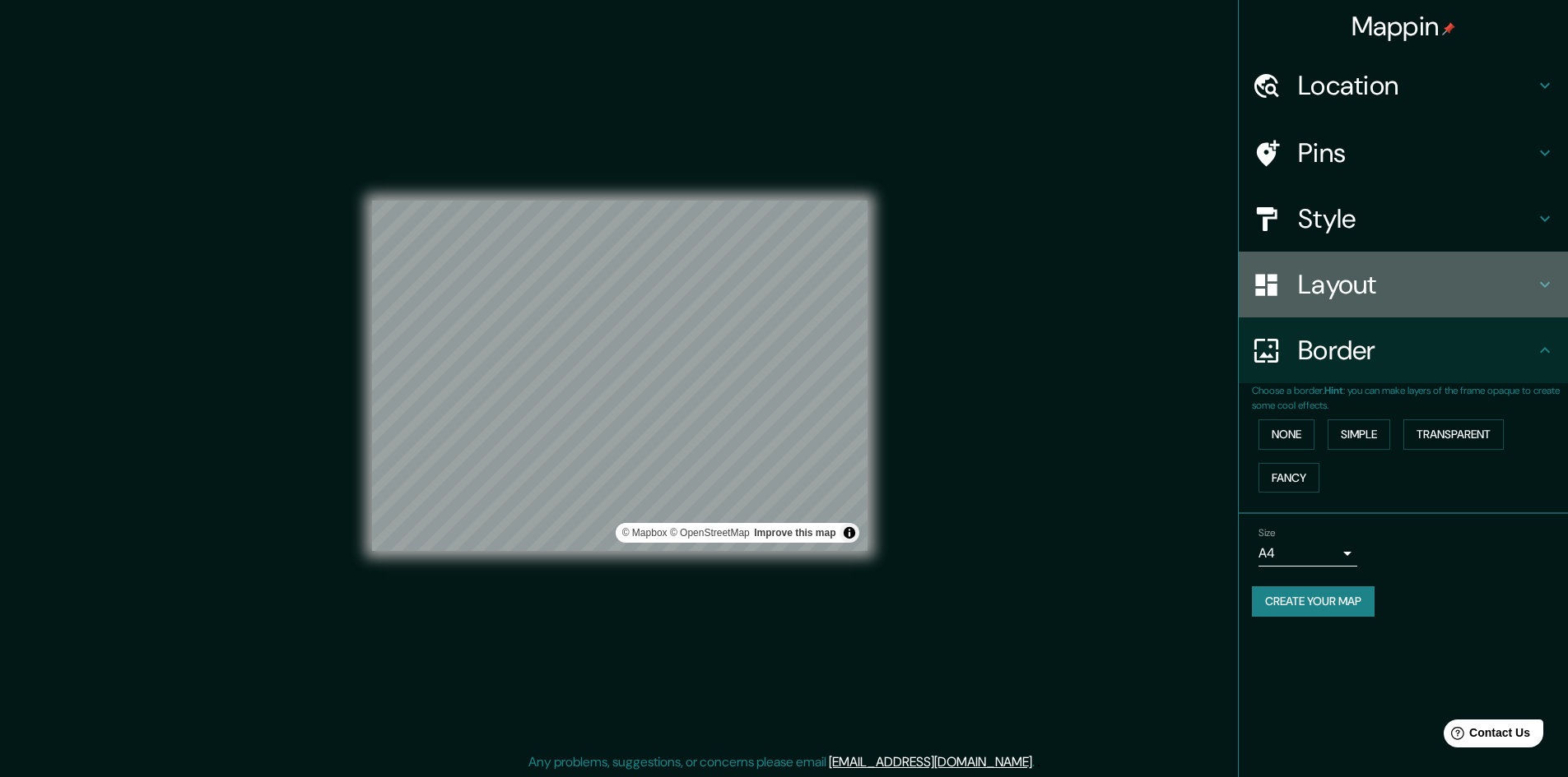
click at [1367, 295] on h4 "Layout" at bounding box center [1416, 284] width 237 height 33
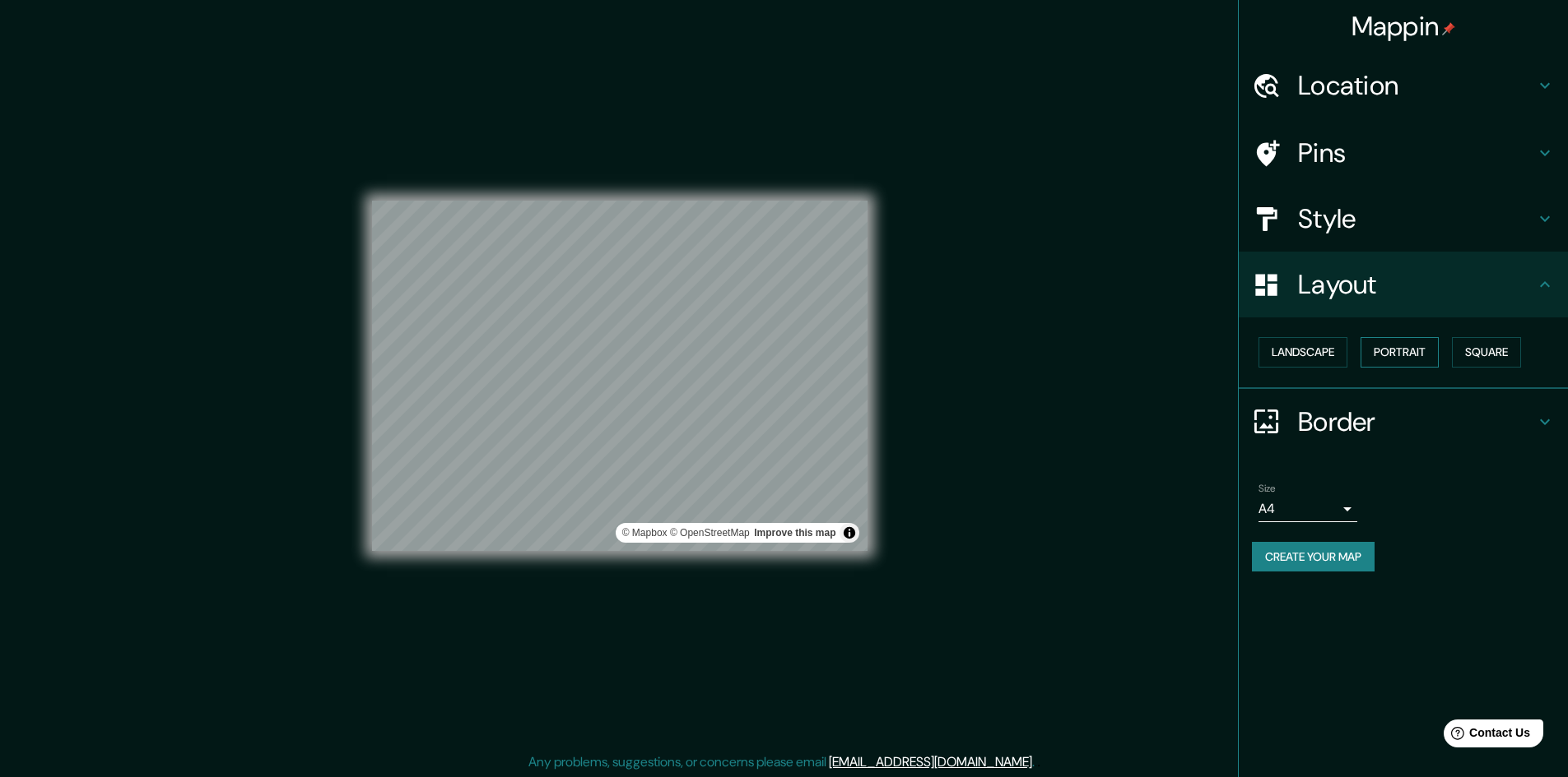
click at [1394, 352] on button "Portrait" at bounding box center [1400, 353] width 78 height 30
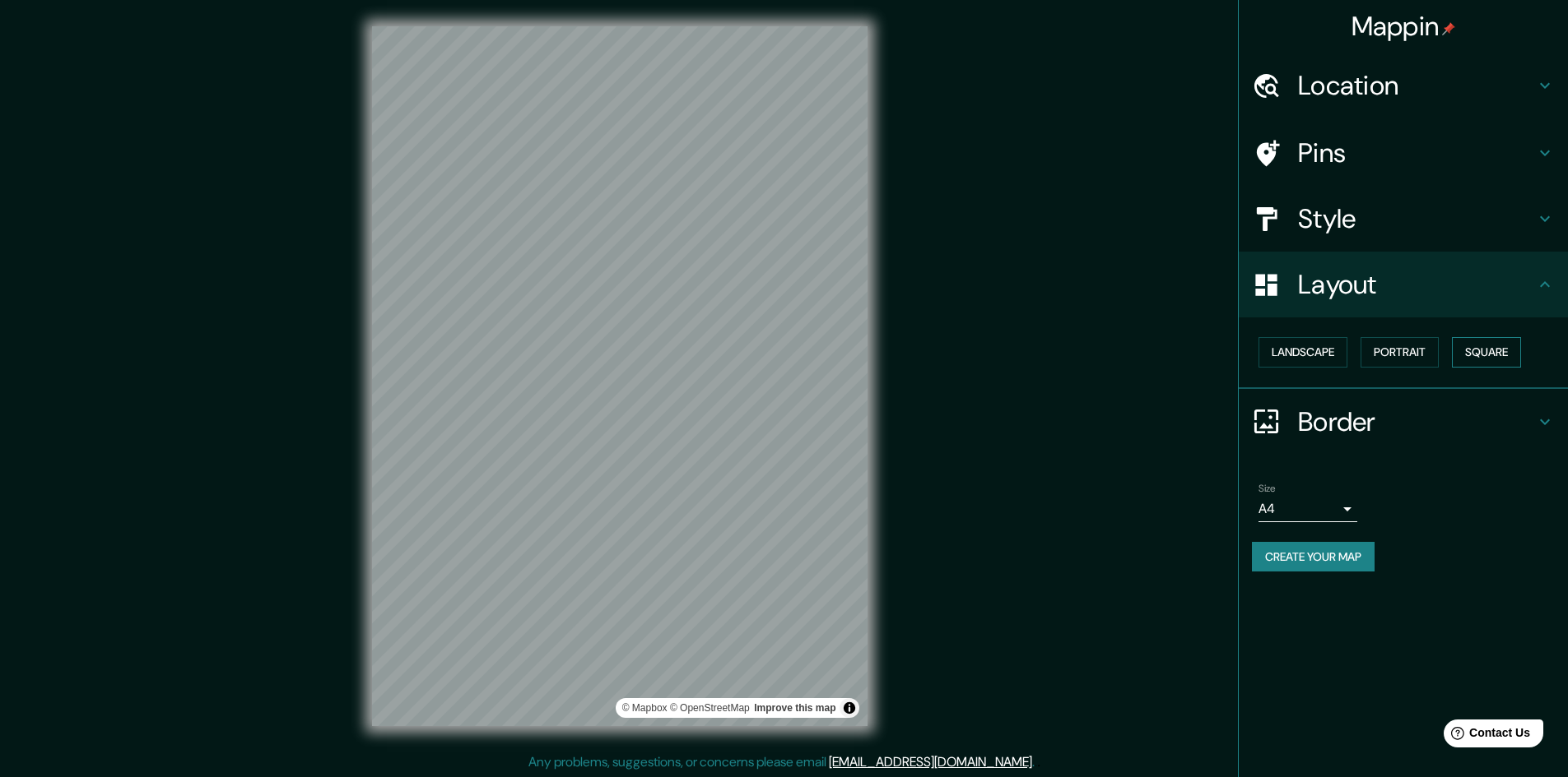
click at [1506, 359] on button "Square" at bounding box center [1487, 353] width 70 height 30
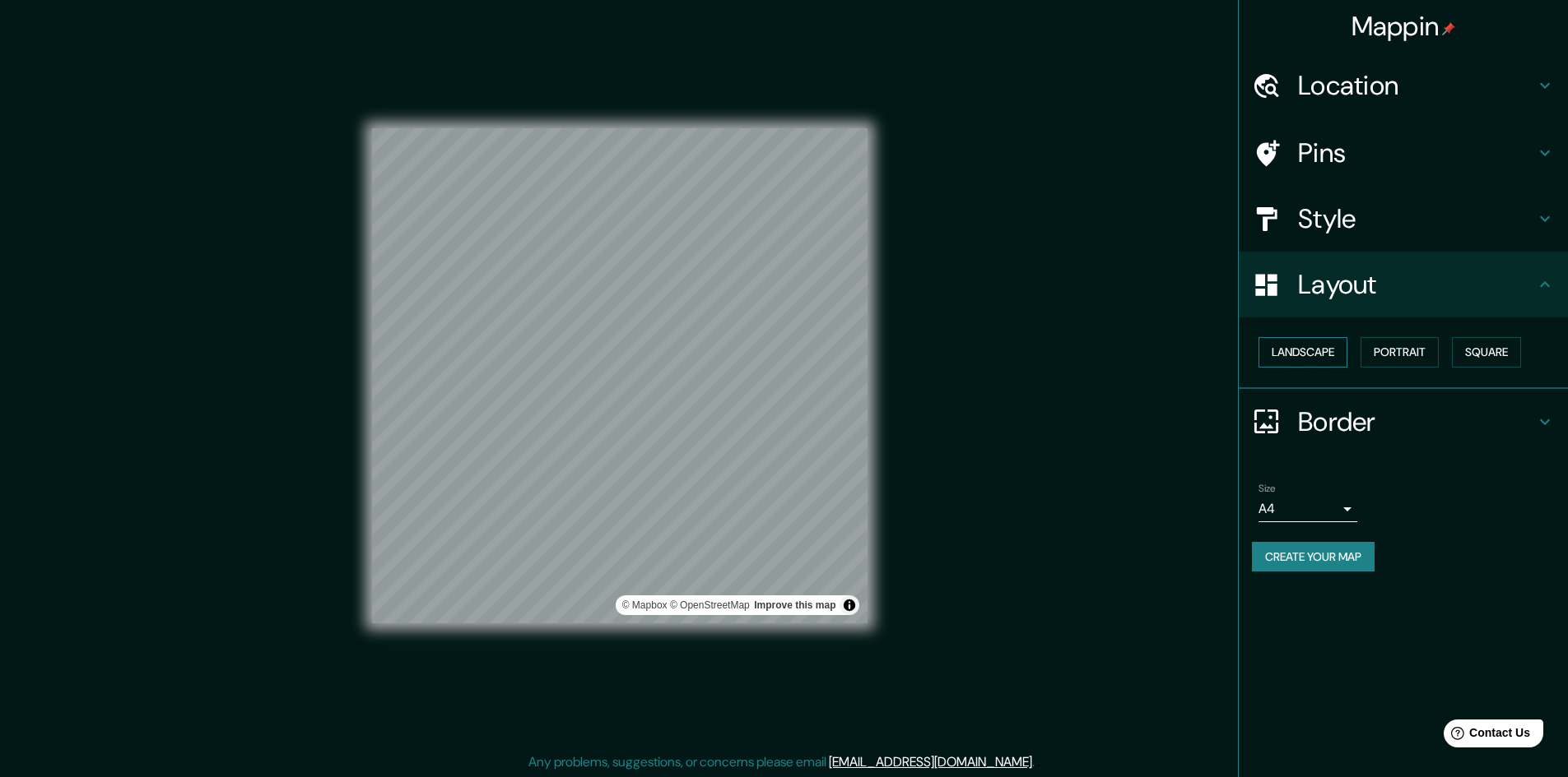
click at [1317, 362] on button "Landscape" at bounding box center [1303, 353] width 89 height 30
